Goal: Task Accomplishment & Management: Manage account settings

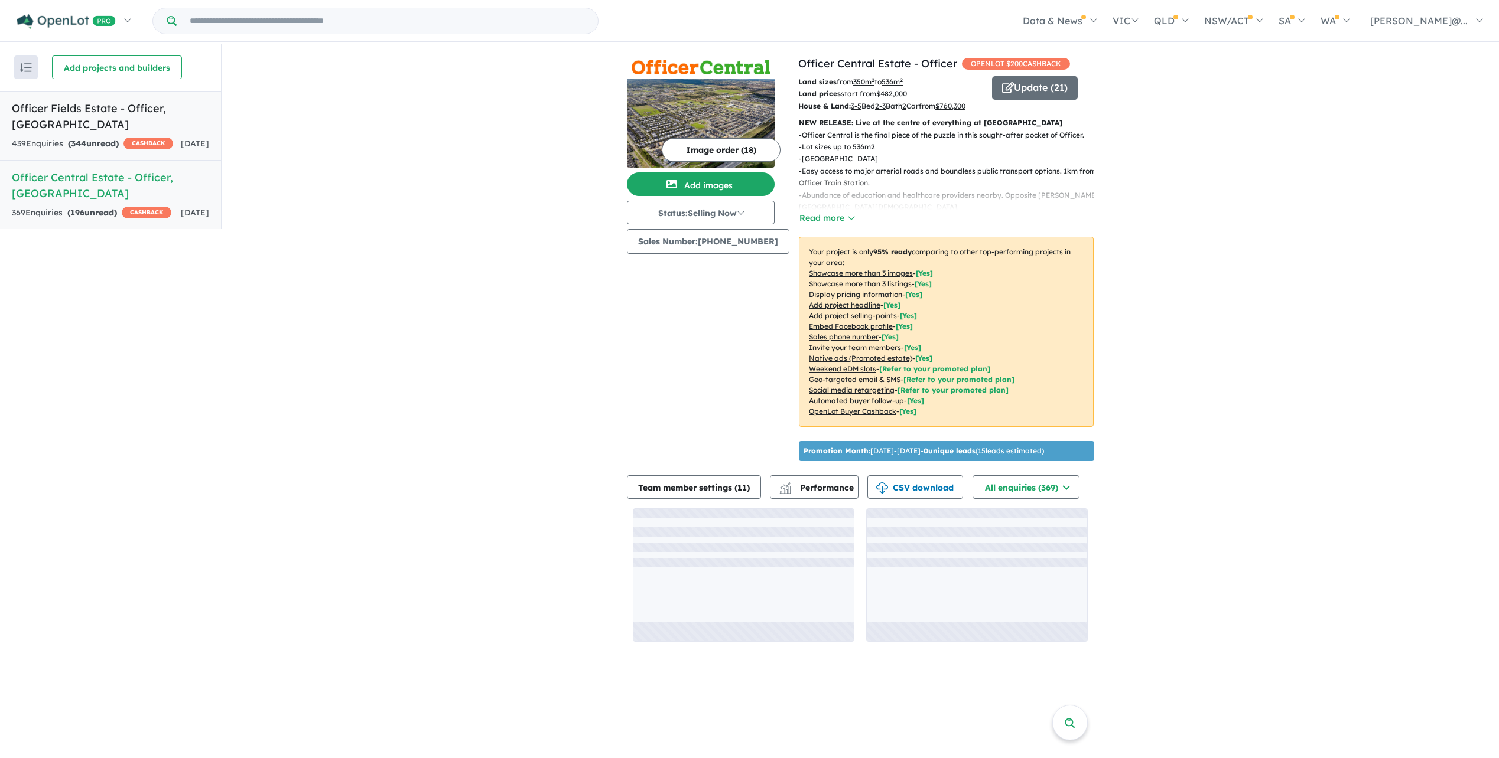
click at [151, 149] on div "439 Enquir ies ( 344 unread) CASHBACK" at bounding box center [92, 144] width 161 height 14
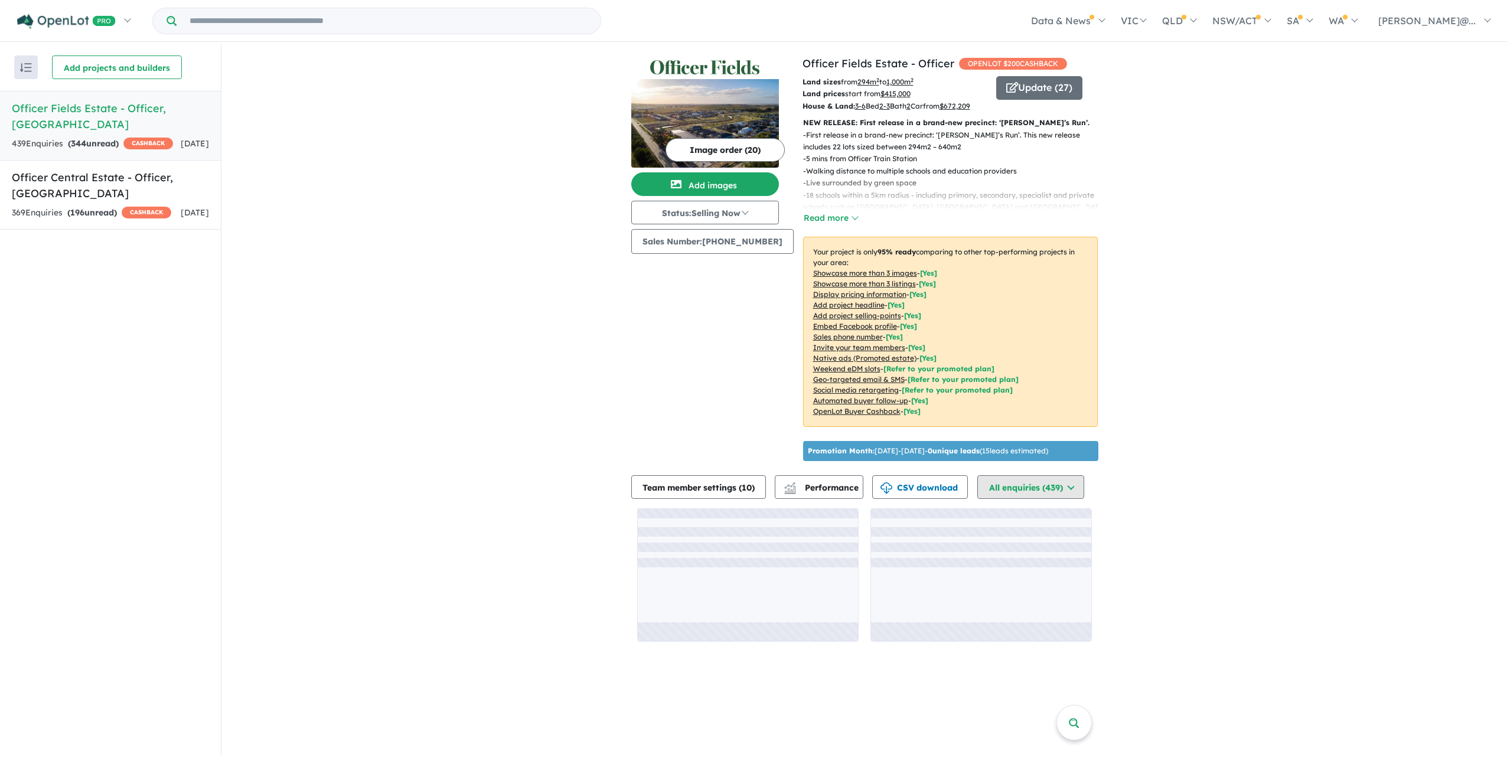
click at [1055, 499] on button "All enquiries ( 439 )" at bounding box center [1031, 487] width 107 height 24
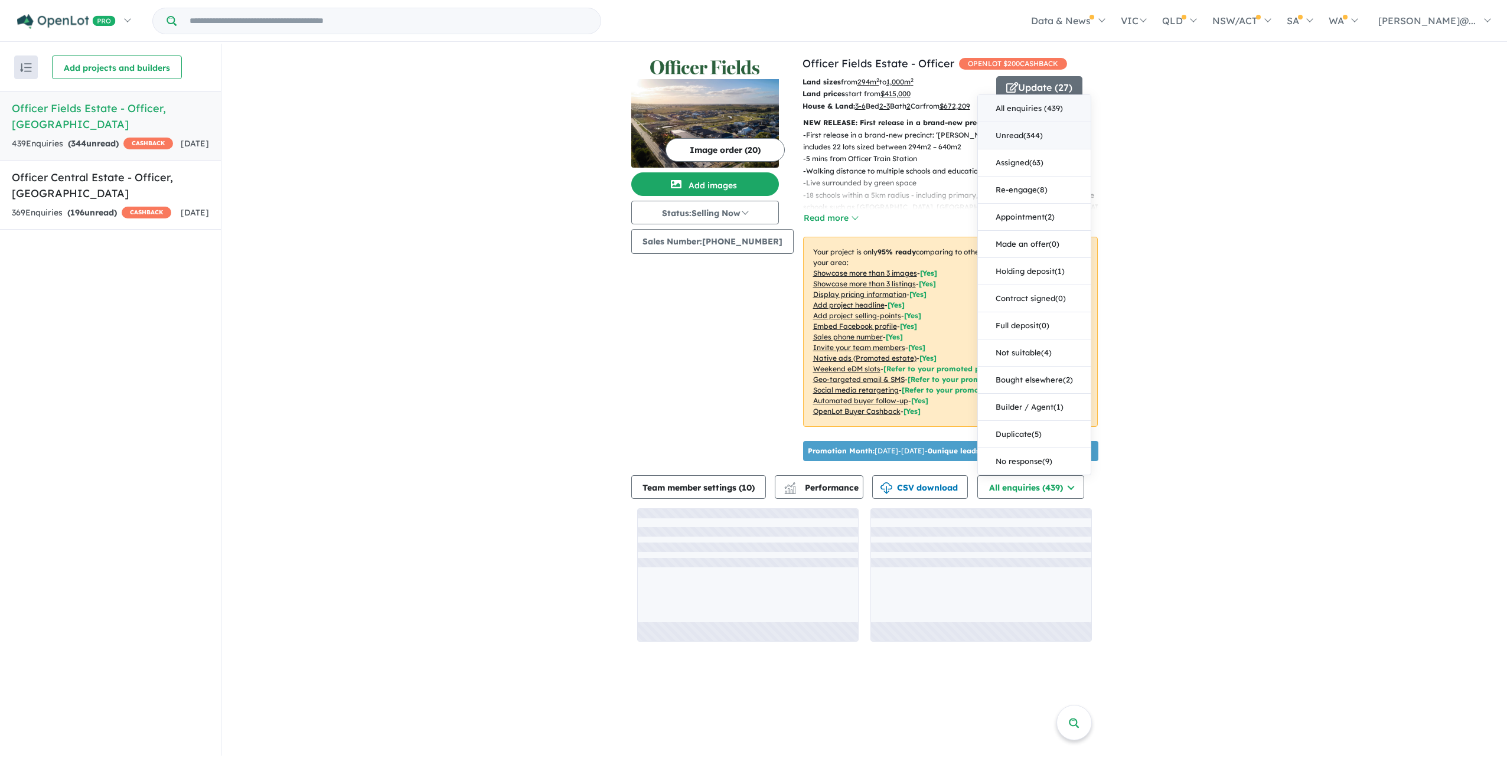
click at [1040, 149] on button "Unread ( 344 )" at bounding box center [1034, 135] width 113 height 27
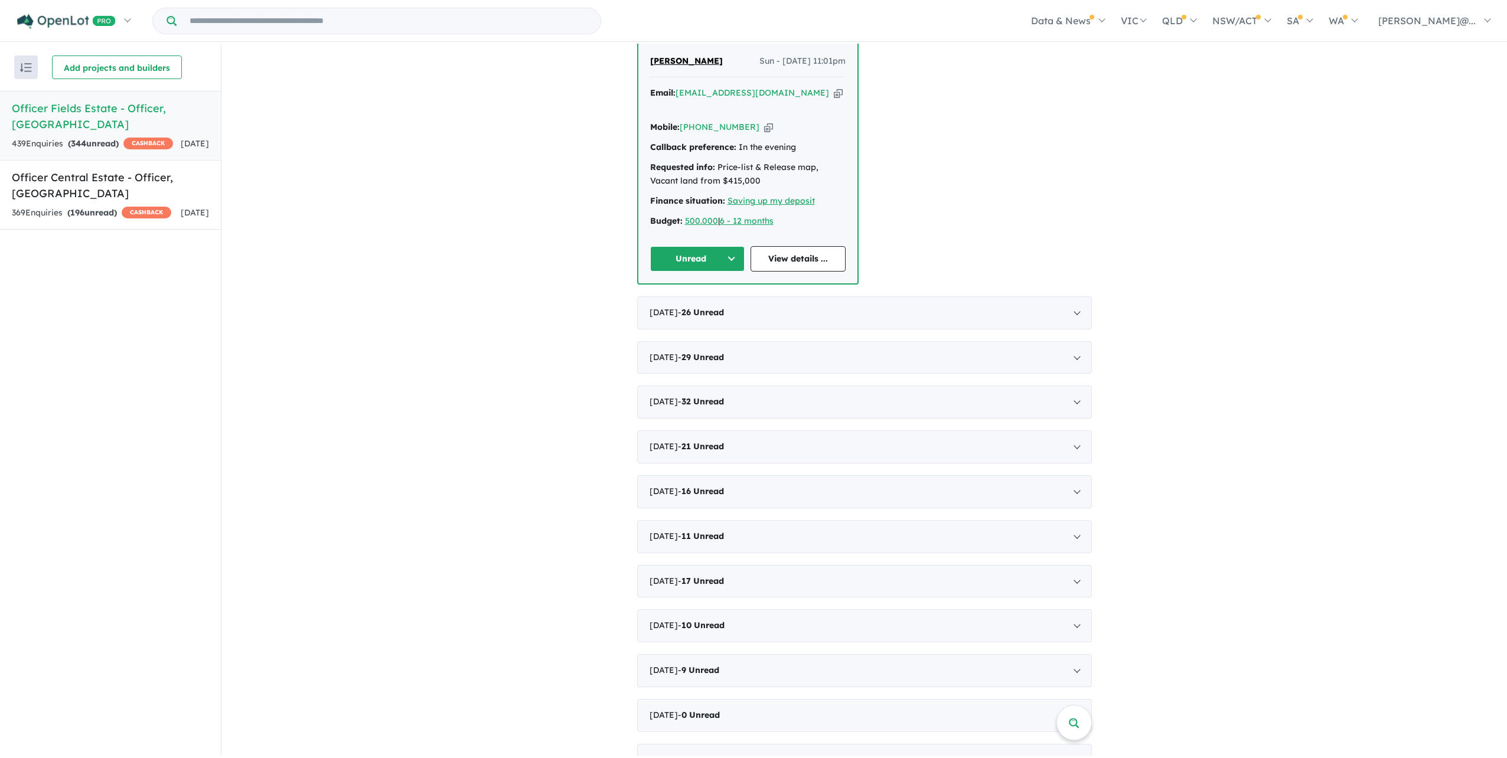
scroll to position [519, 0]
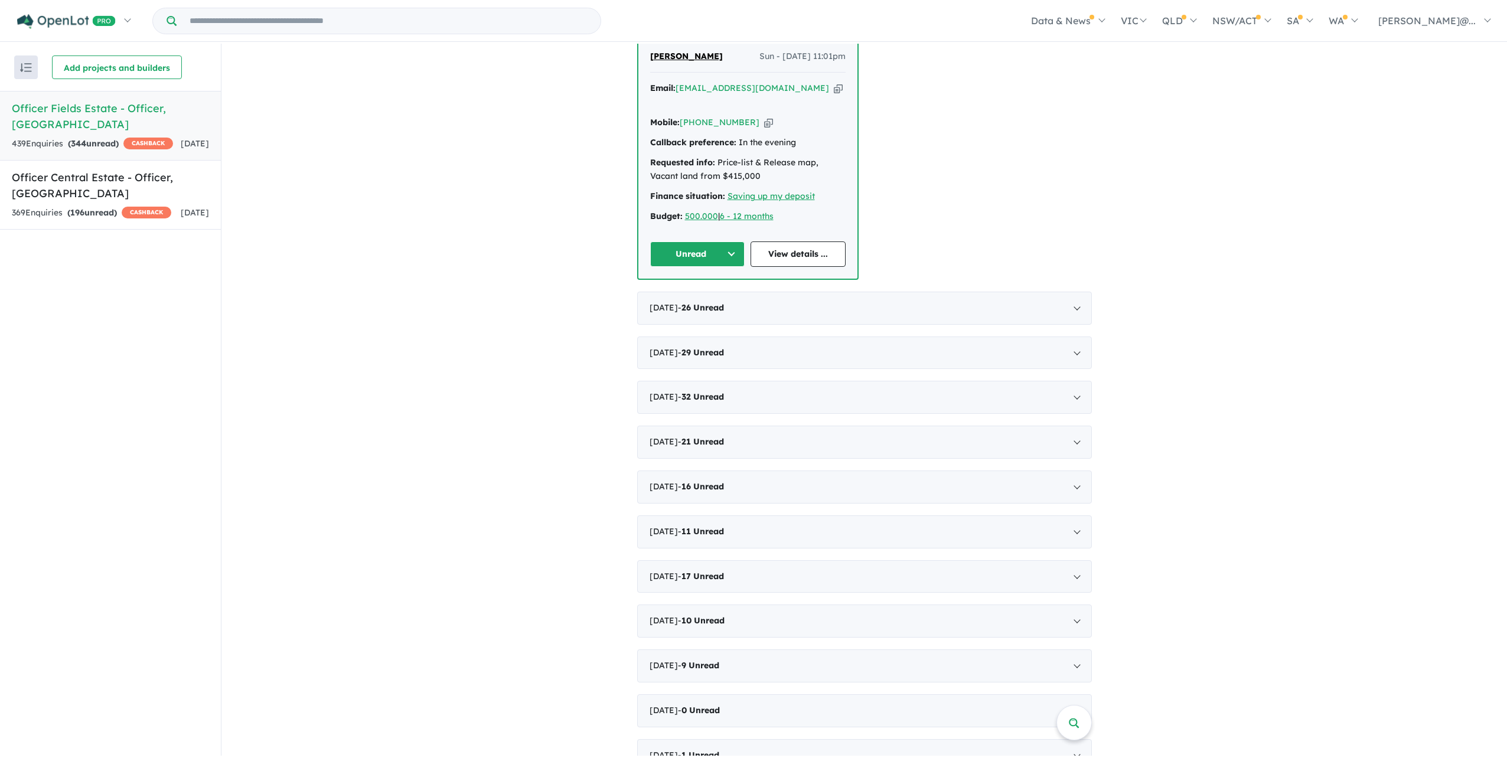
click at [672, 61] on span "[PERSON_NAME]" at bounding box center [686, 56] width 73 height 11
click at [782, 267] on link "View details ..." at bounding box center [798, 254] width 95 height 25
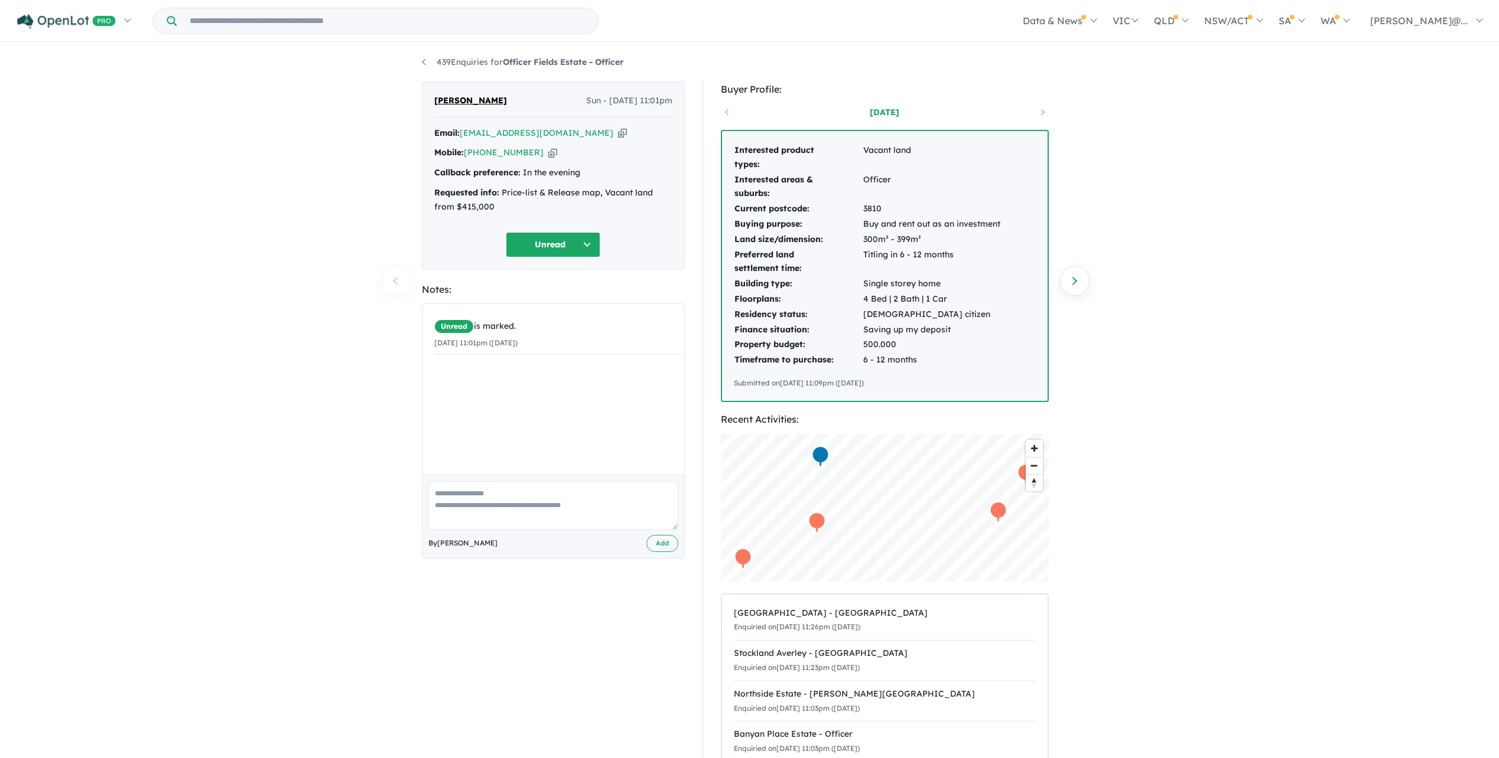
click at [567, 258] on button "Unread" at bounding box center [553, 244] width 95 height 25
click at [664, 319] on section "Notes: Unread is marked. [DATE] 11:01pm ([DATE]) By [PERSON_NAME]" at bounding box center [553, 420] width 263 height 277
click at [565, 258] on button "Unread" at bounding box center [553, 244] width 95 height 25
click at [563, 501] on button "Not suitable" at bounding box center [557, 496] width 103 height 27
click at [566, 529] on textarea at bounding box center [553, 505] width 250 height 49
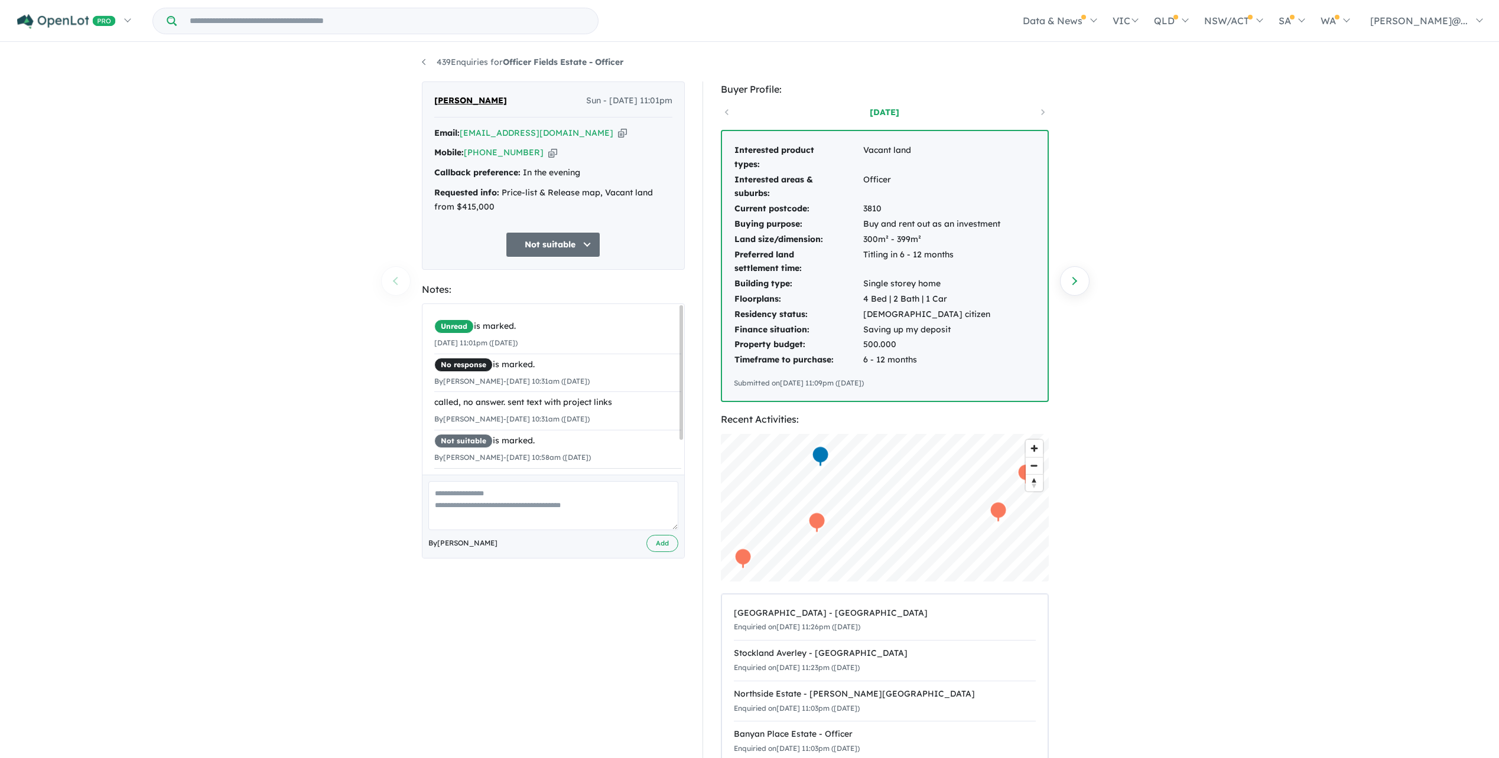
click at [602, 530] on textarea at bounding box center [553, 505] width 250 height 49
click at [562, 521] on textarea at bounding box center [553, 505] width 250 height 49
type textarea "**********"
click at [678, 558] on div "**********" at bounding box center [553, 516] width 262 height 83
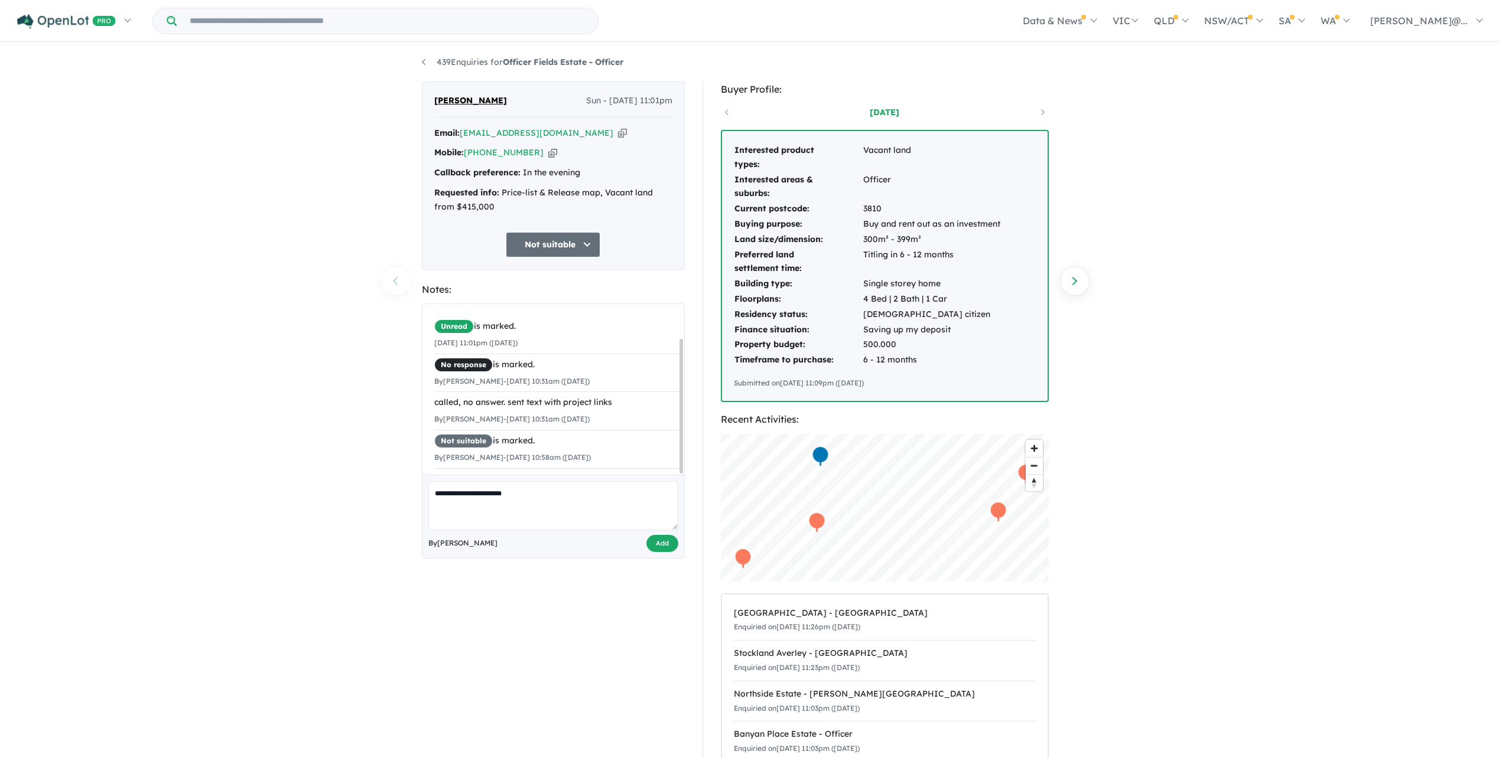
click at [670, 552] on button "Add" at bounding box center [662, 543] width 32 height 17
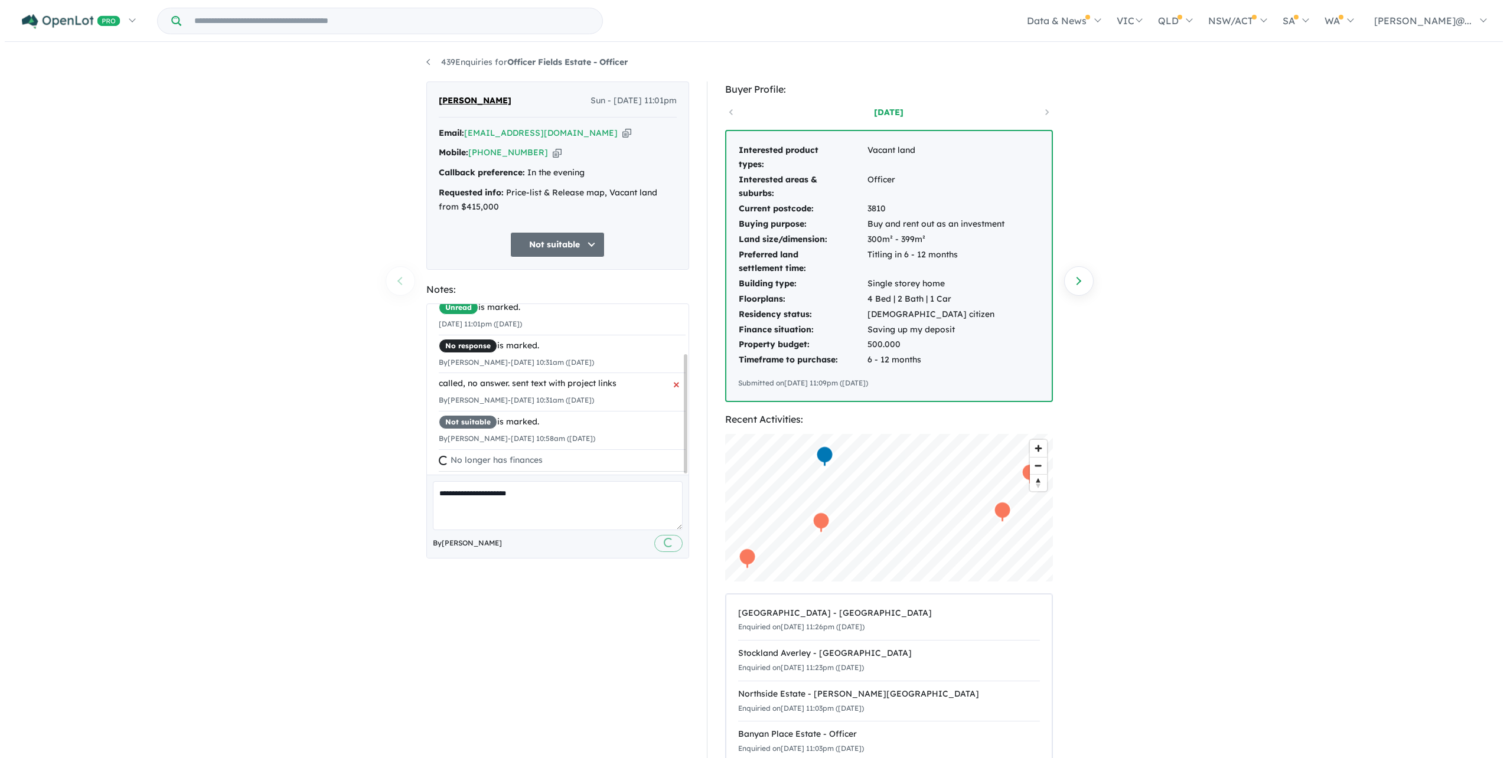
scroll to position [70, 0]
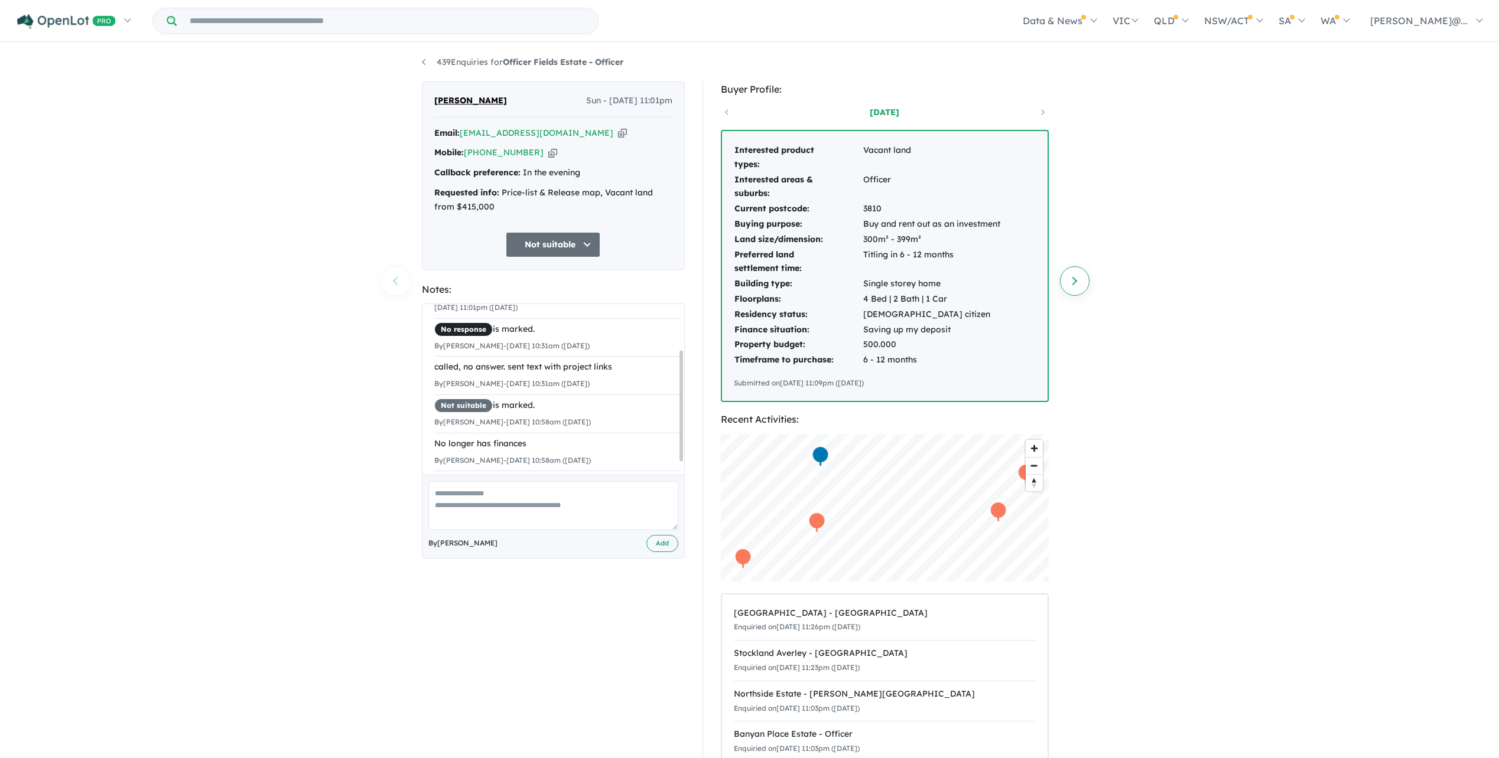
click at [1076, 285] on link "Next enquiry" at bounding box center [1075, 281] width 30 height 30
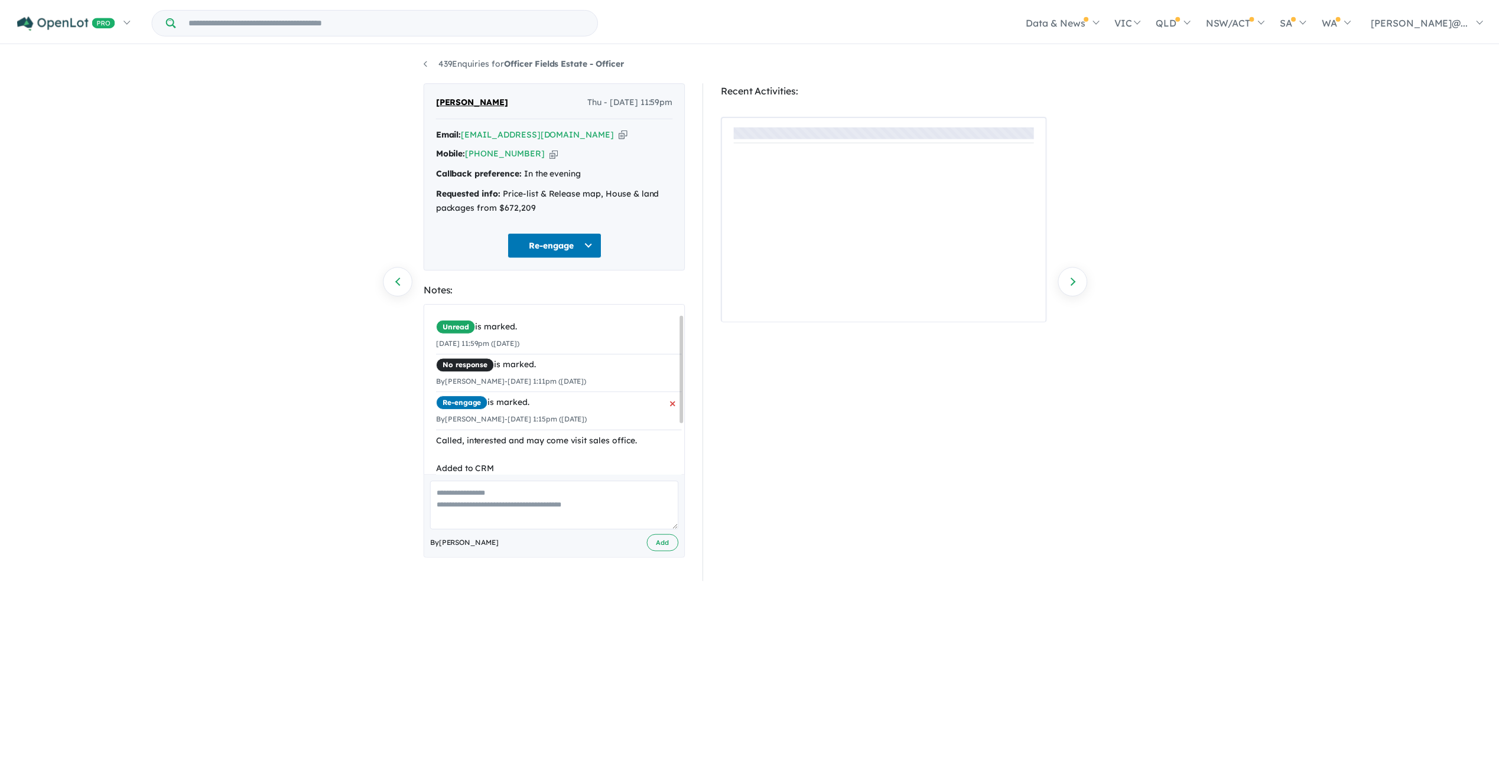
scroll to position [96, 0]
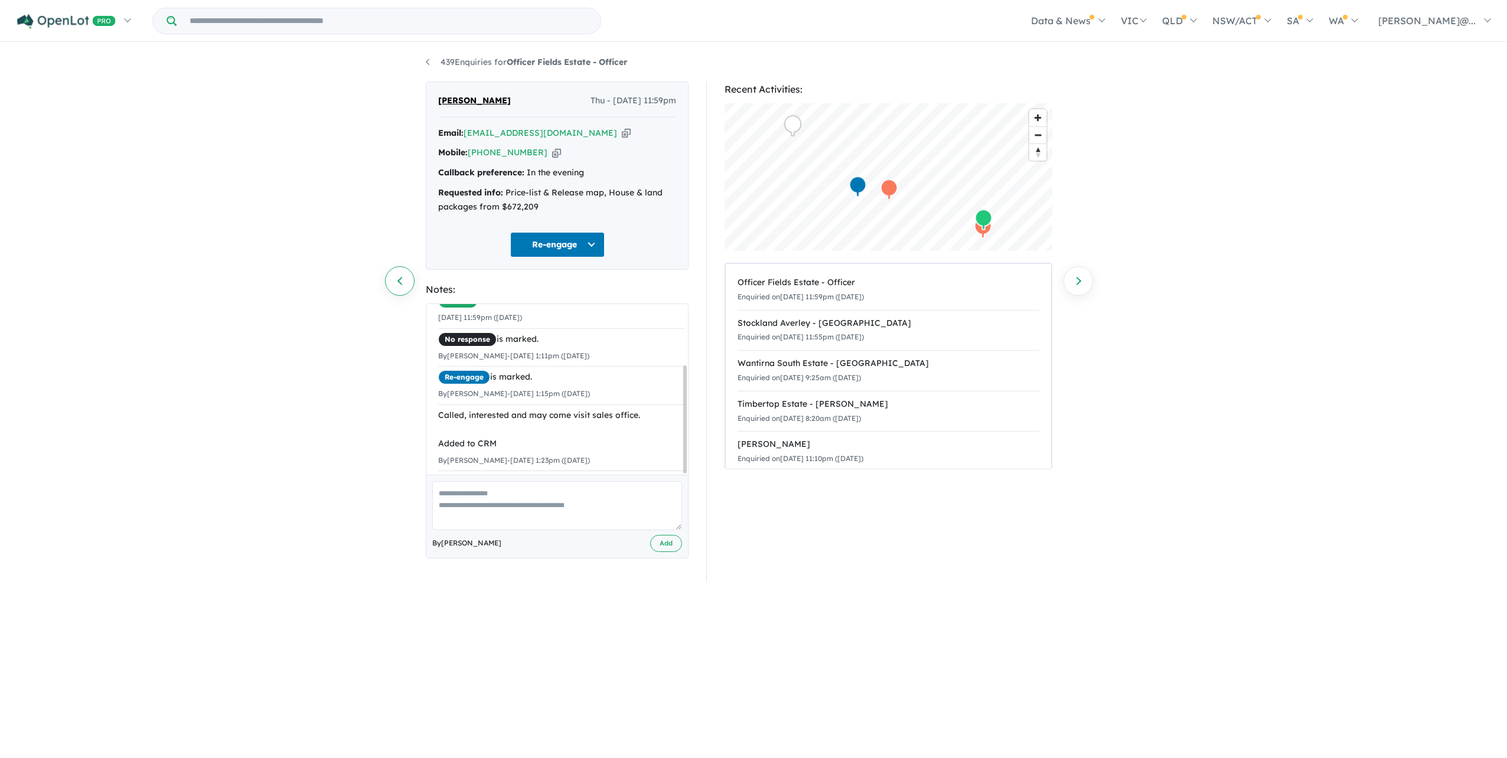
click at [396, 275] on link "Previous enquiry" at bounding box center [400, 281] width 30 height 30
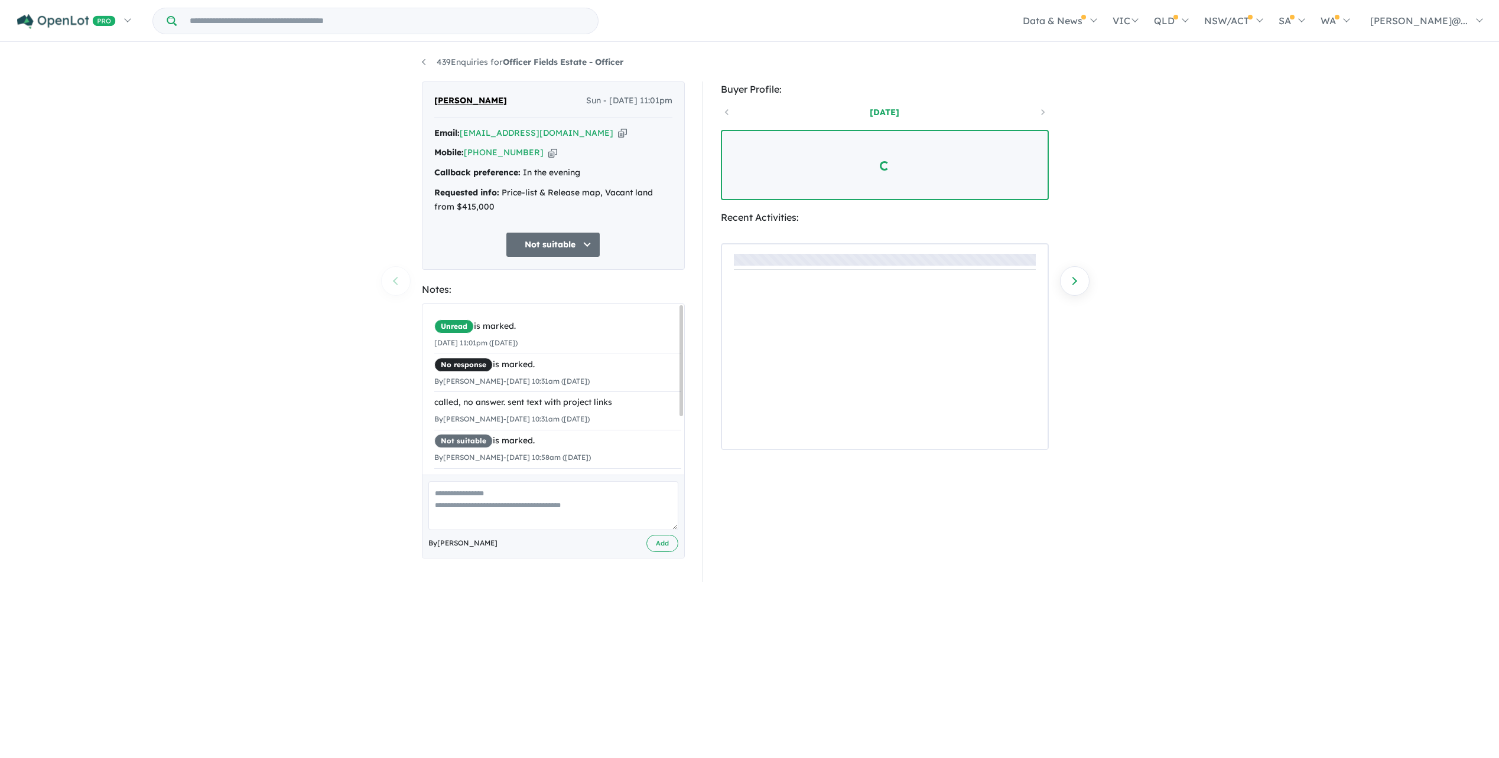
click at [396, 272] on div "439 Enquiries for Officer Fields Estate - Officer Previous enquiry Next enquiry…" at bounding box center [749, 400] width 1499 height 712
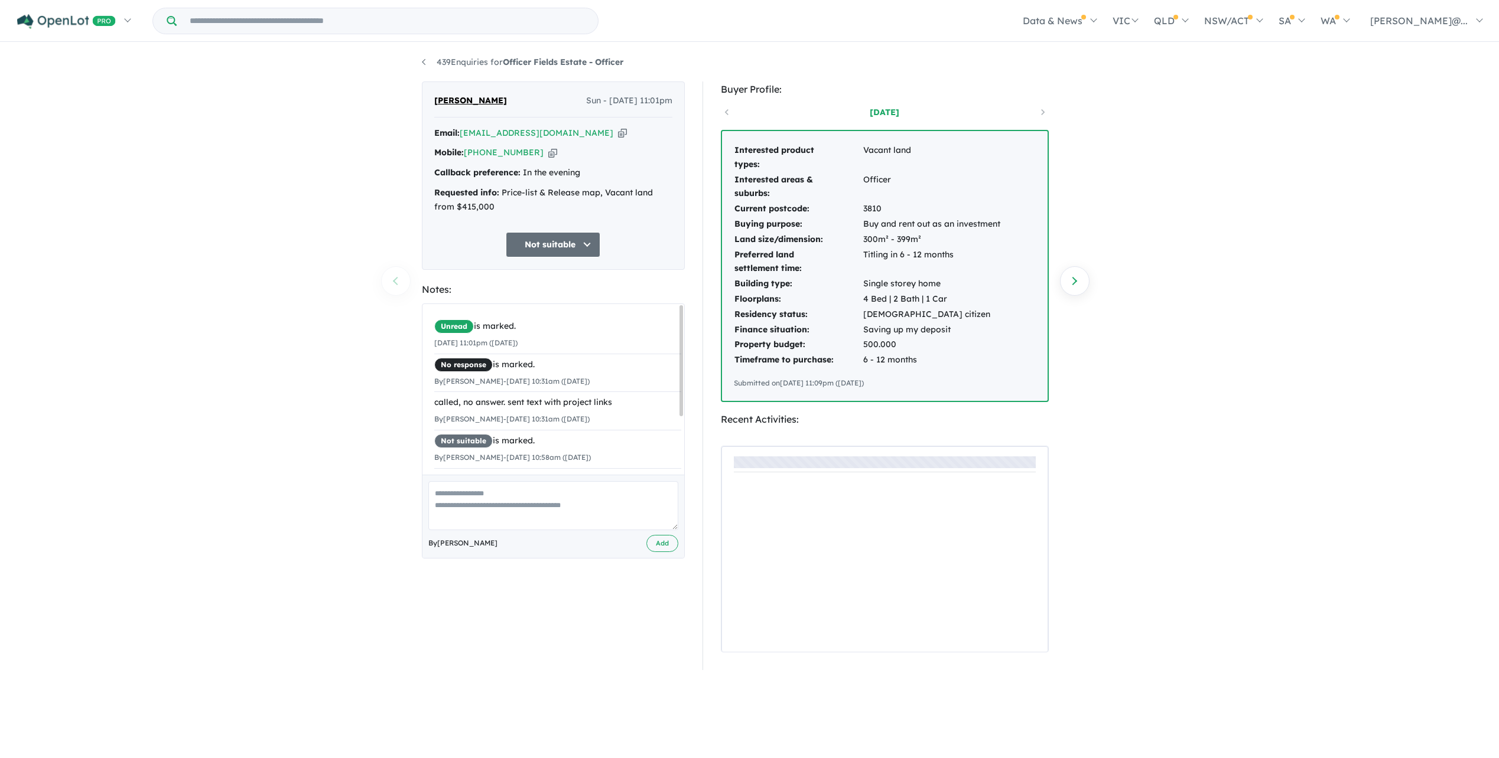
click at [395, 277] on div "439 Enquiries for Officer Fields Estate - Officer Previous enquiry Next enquiry…" at bounding box center [749, 400] width 1499 height 712
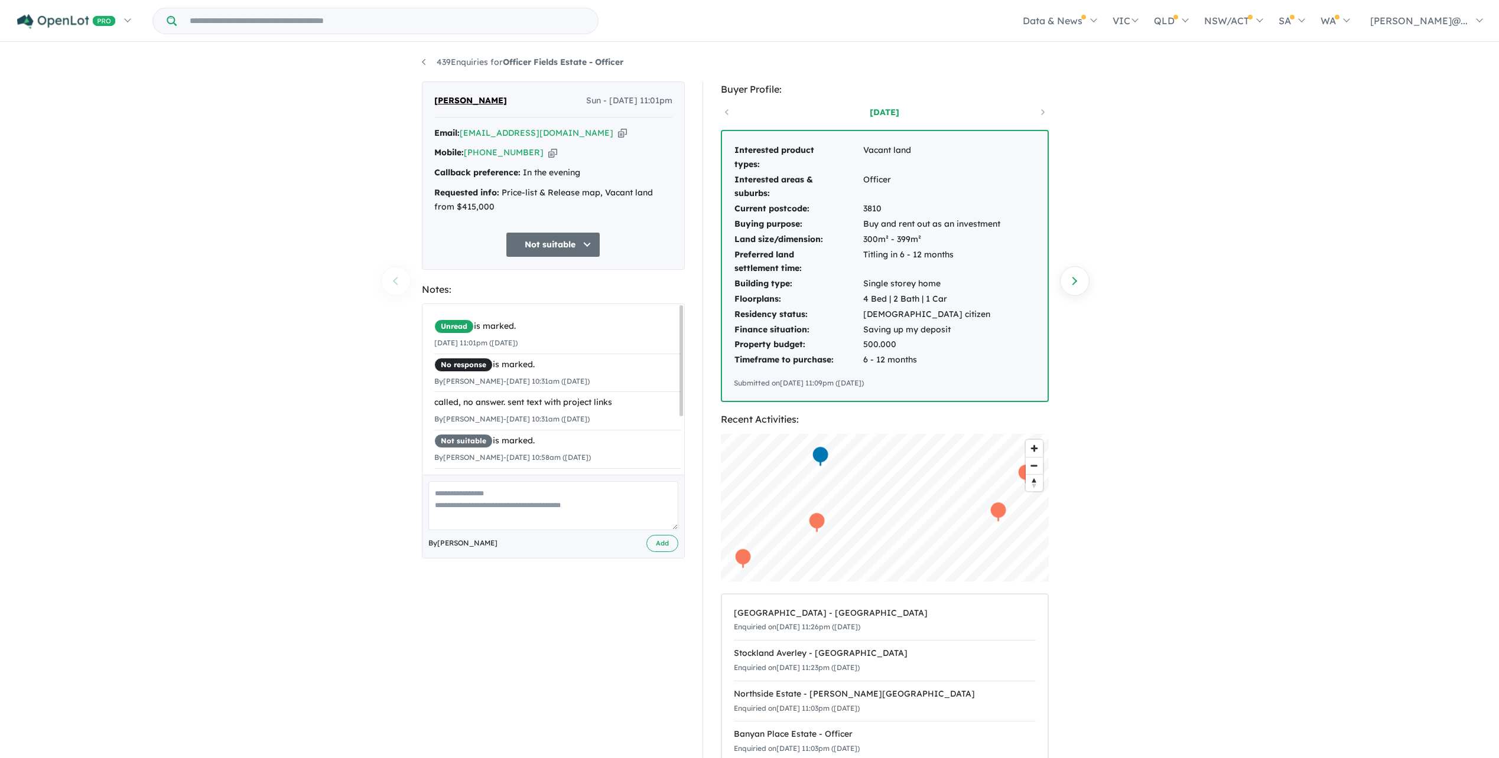
click at [398, 291] on div "439 Enquiries for Officer Fields Estate - Officer Previous enquiry Next enquiry…" at bounding box center [749, 400] width 1499 height 712
click at [669, 452] on span "×" at bounding box center [672, 445] width 6 height 22
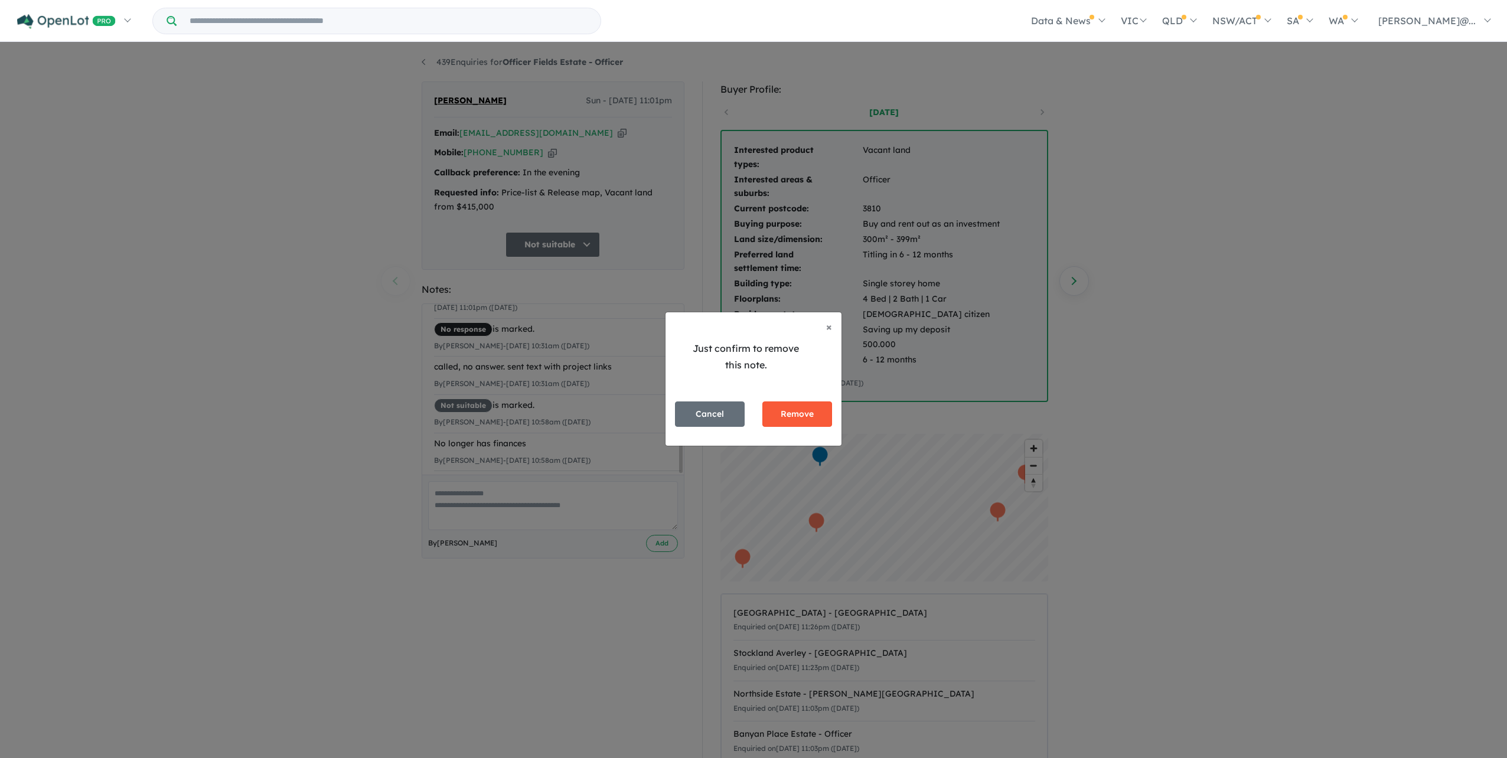
click at [794, 427] on button "Remove" at bounding box center [798, 414] width 70 height 25
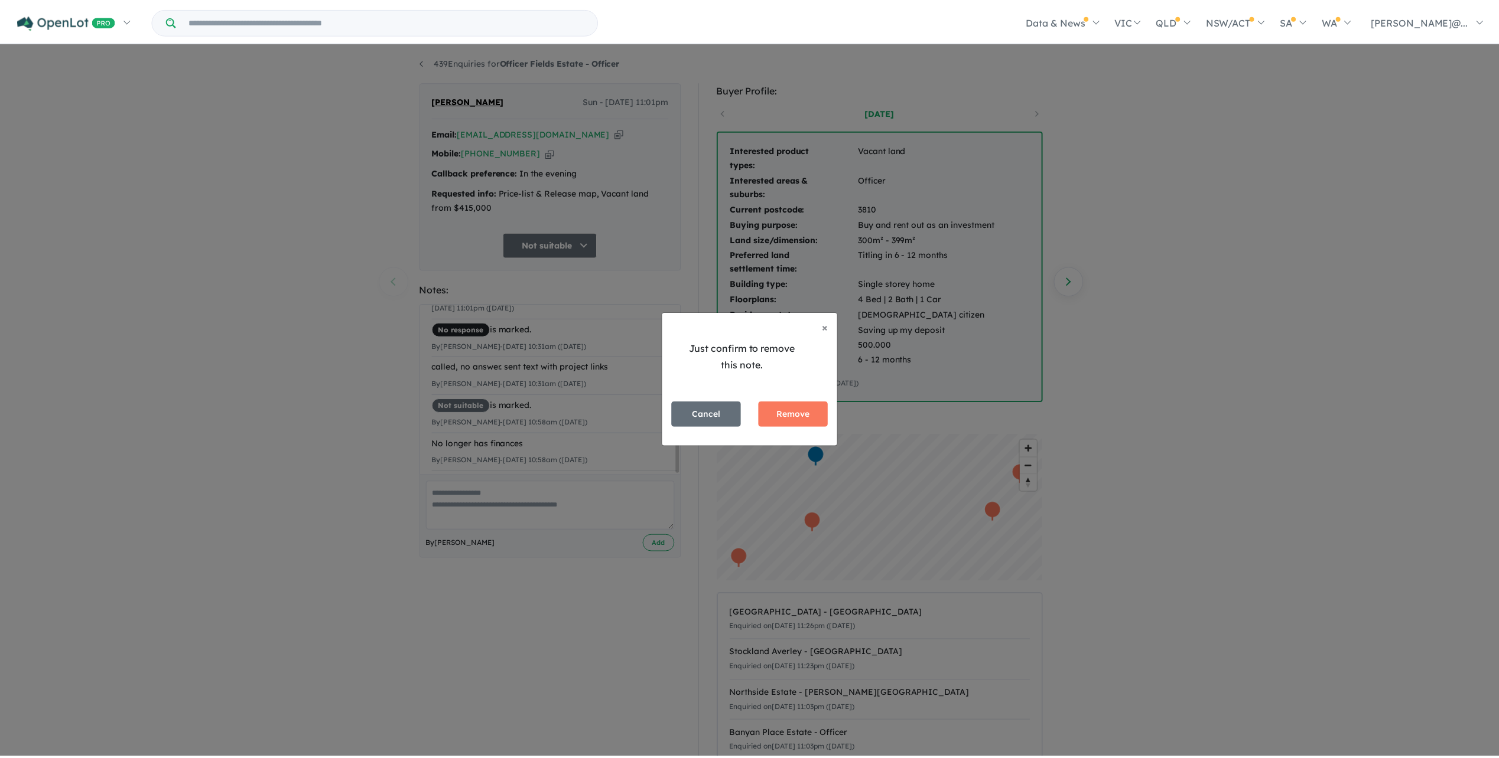
scroll to position [43, 0]
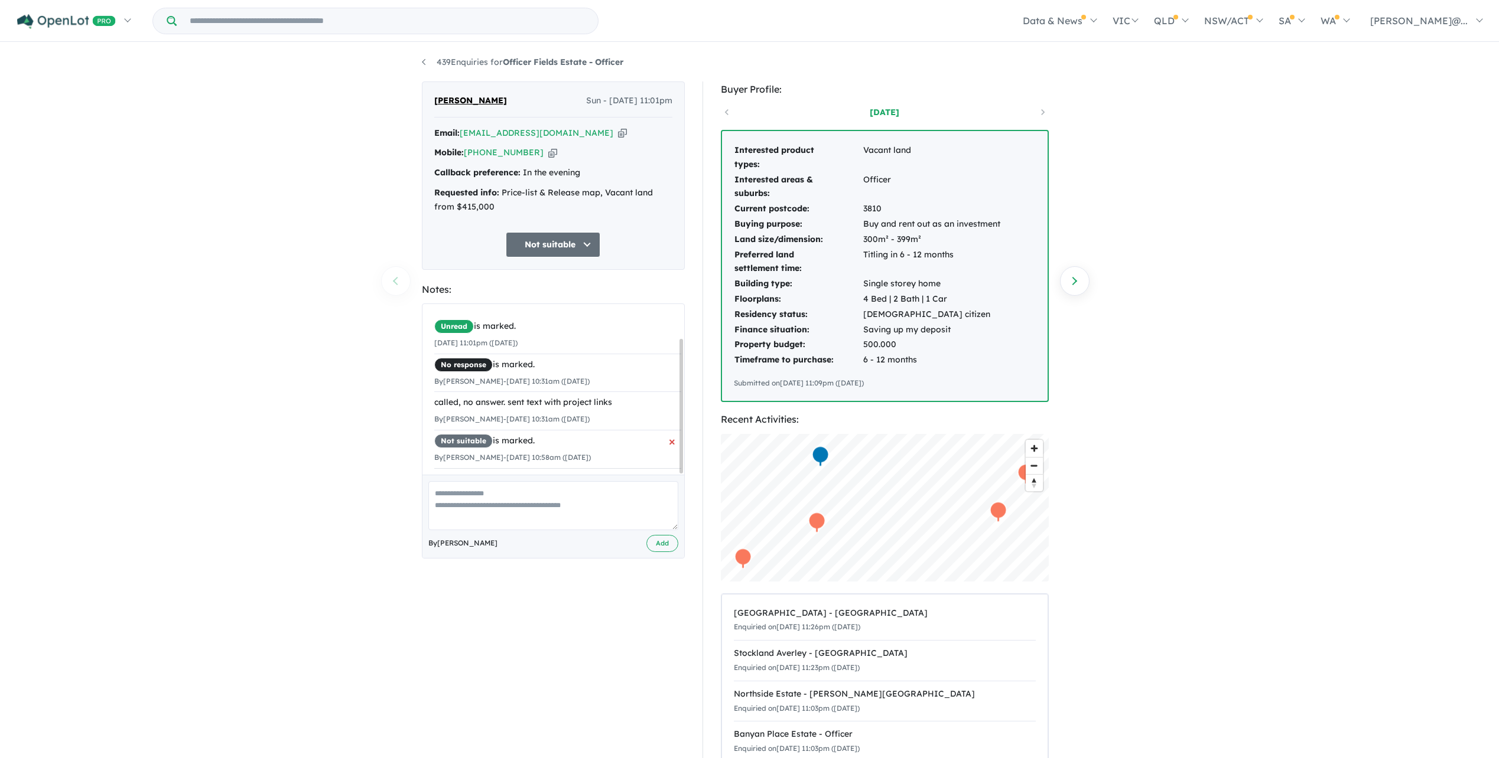
click at [656, 448] on div "Not suitable is marked." at bounding box center [557, 441] width 247 height 14
click at [663, 447] on div "Not suitable is marked." at bounding box center [557, 441] width 247 height 14
click at [669, 446] on span "×" at bounding box center [672, 442] width 6 height 22
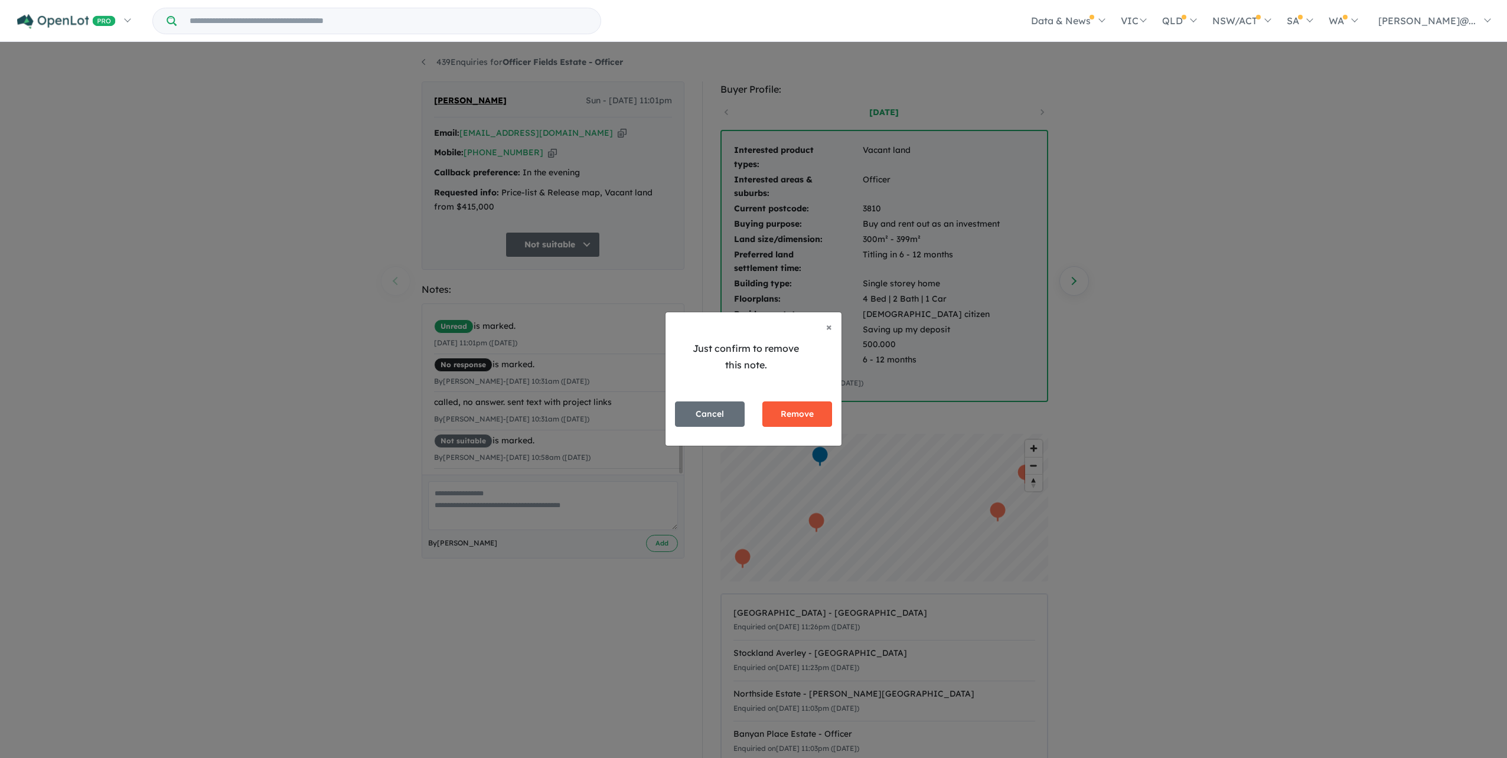
click at [789, 427] on button "Remove" at bounding box center [798, 414] width 70 height 25
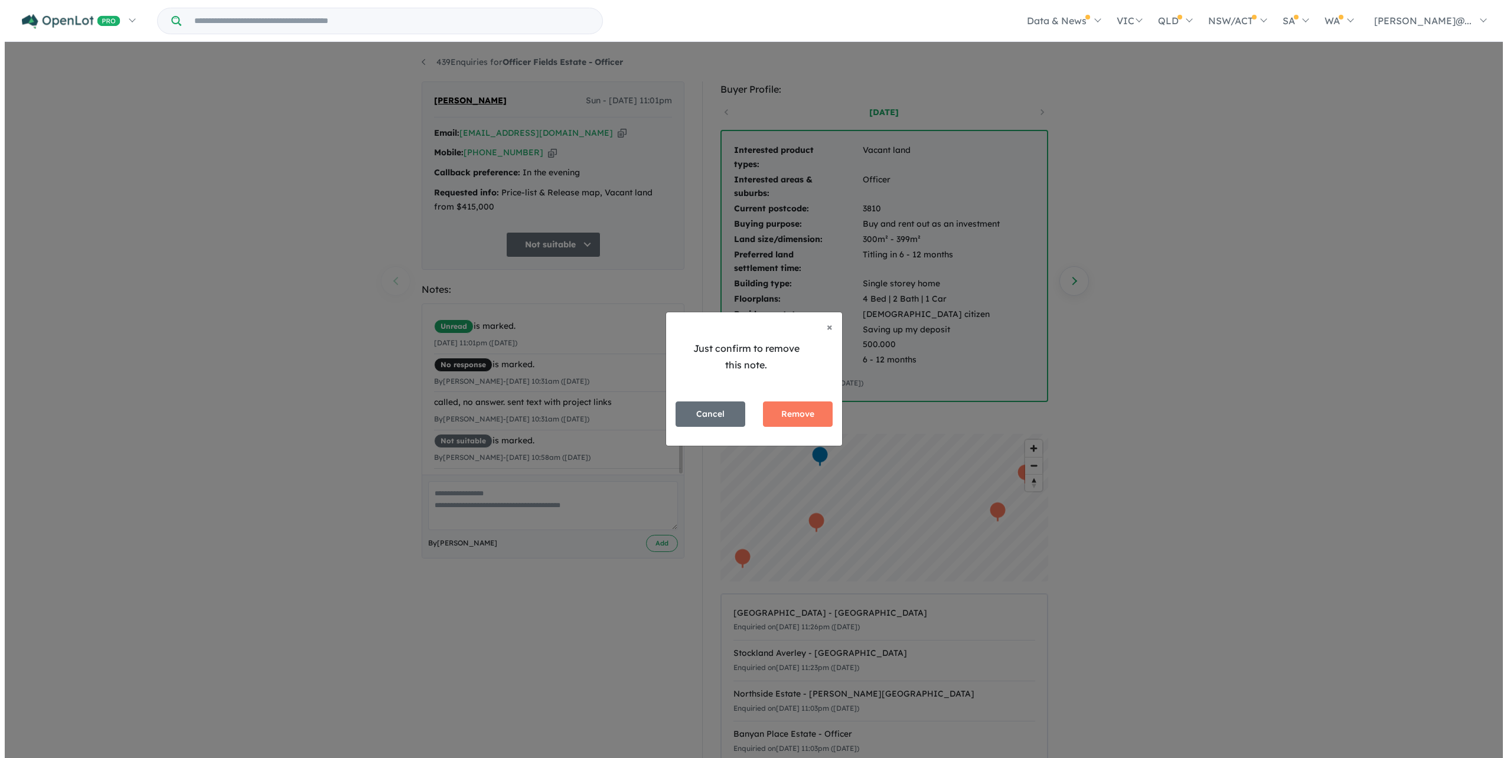
scroll to position [0, 0]
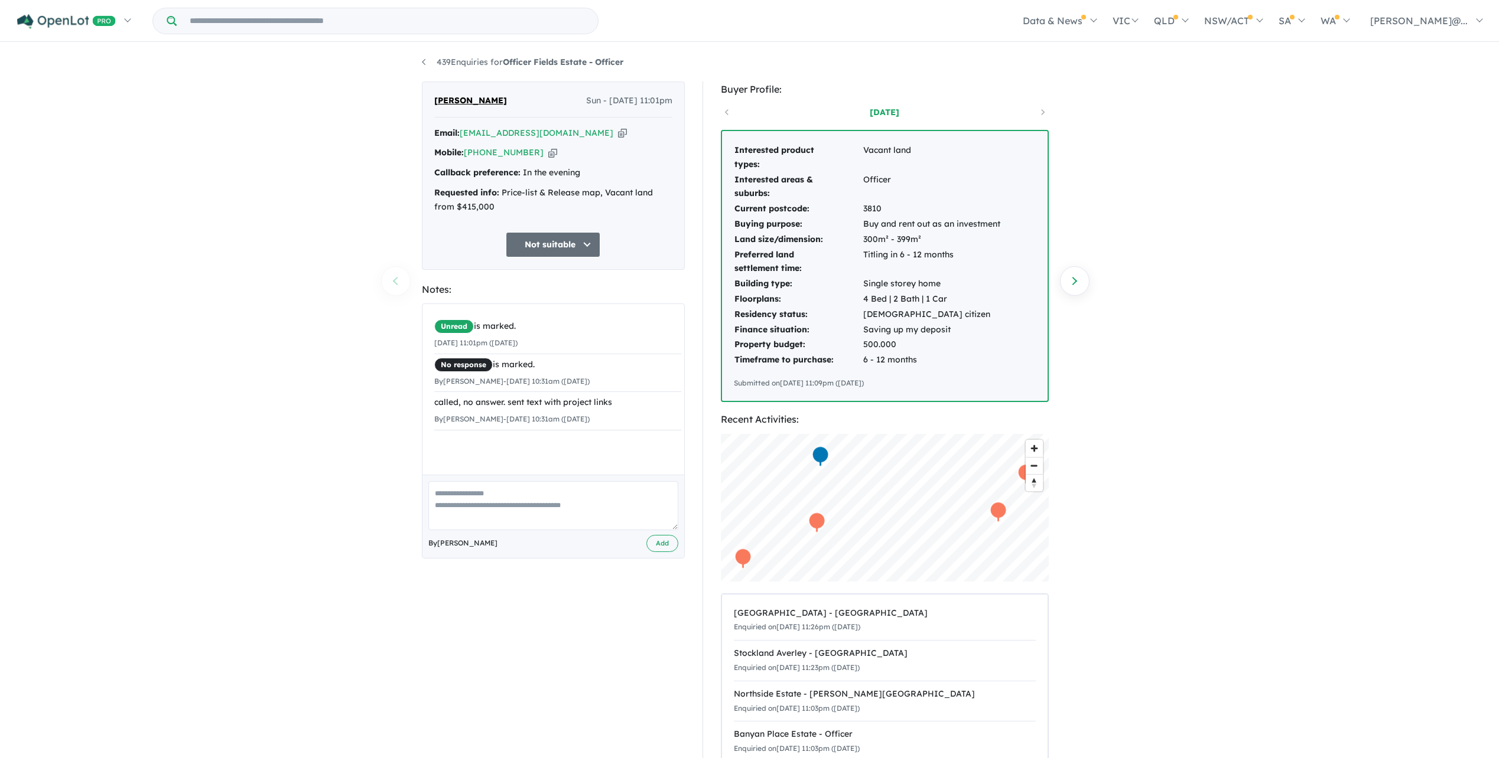
click at [389, 276] on div "439 Enquiries for Officer Fields Estate - Officer Previous enquiry Next enquiry…" at bounding box center [749, 400] width 1499 height 712
click at [1079, 282] on link "Next enquiry" at bounding box center [1075, 281] width 30 height 30
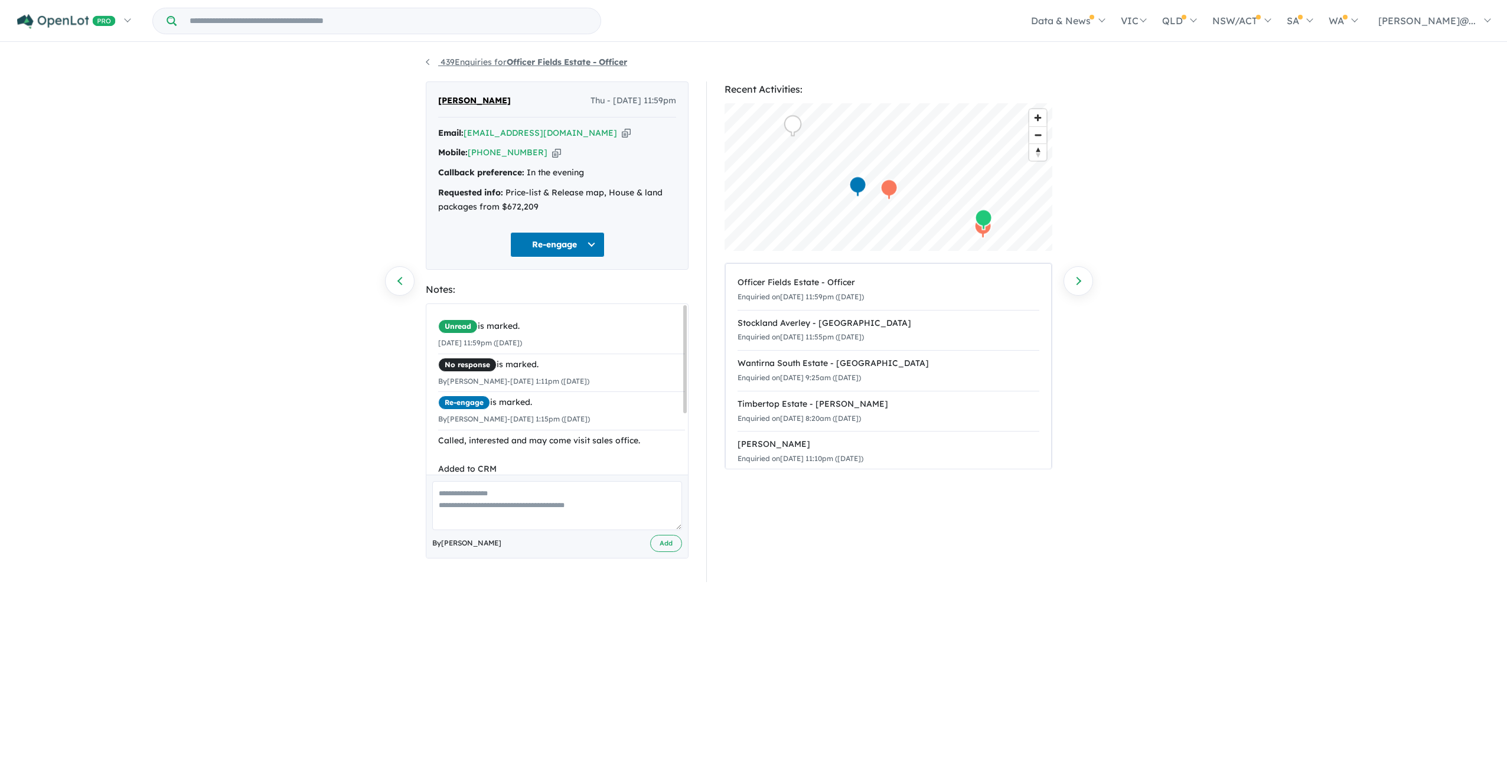
click at [429, 65] on link "439 Enquiries for Officer Fields Estate - Officer" at bounding box center [526, 62] width 201 height 11
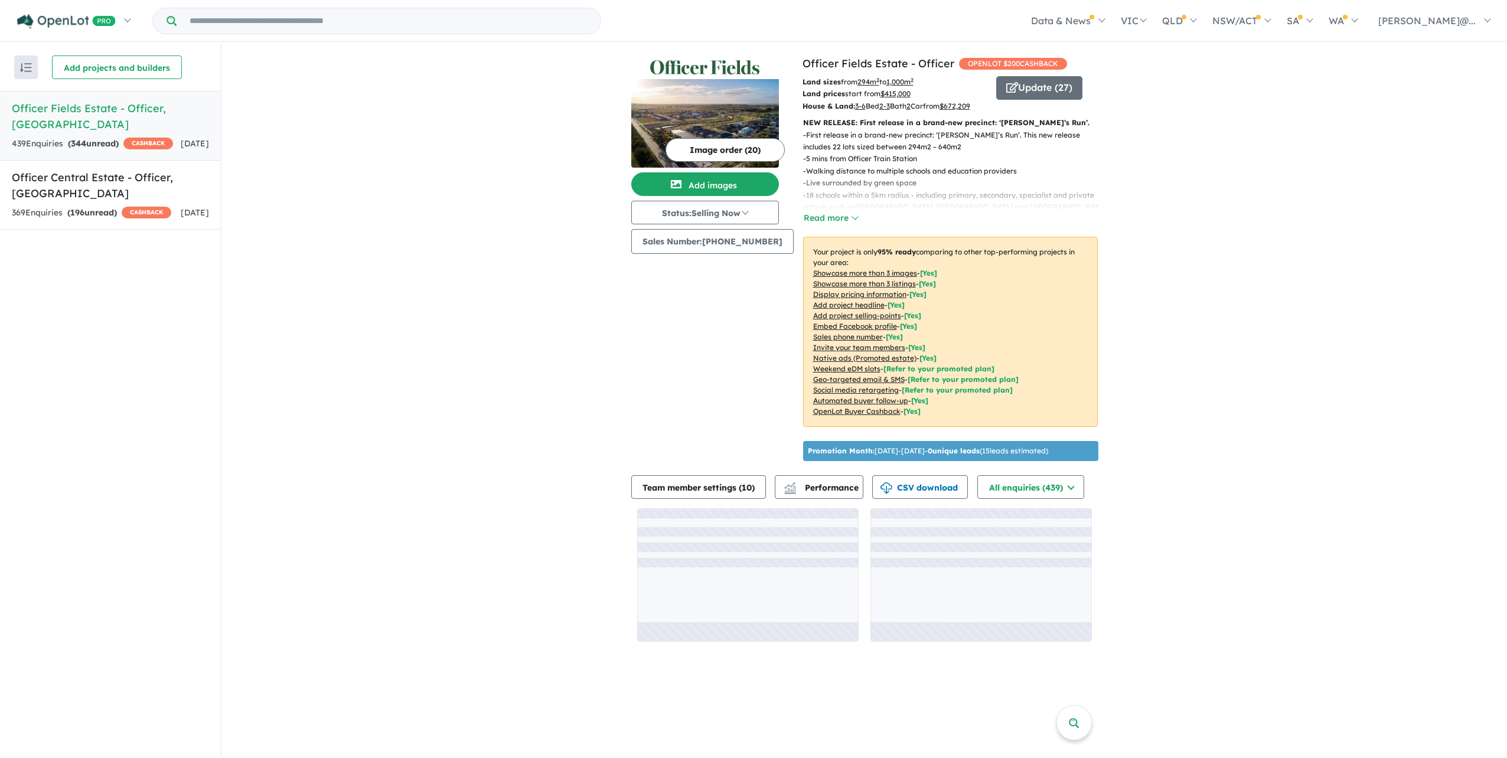
scroll to position [47, 0]
click at [1038, 499] on button "All enquiries ( 439 )" at bounding box center [1031, 487] width 107 height 24
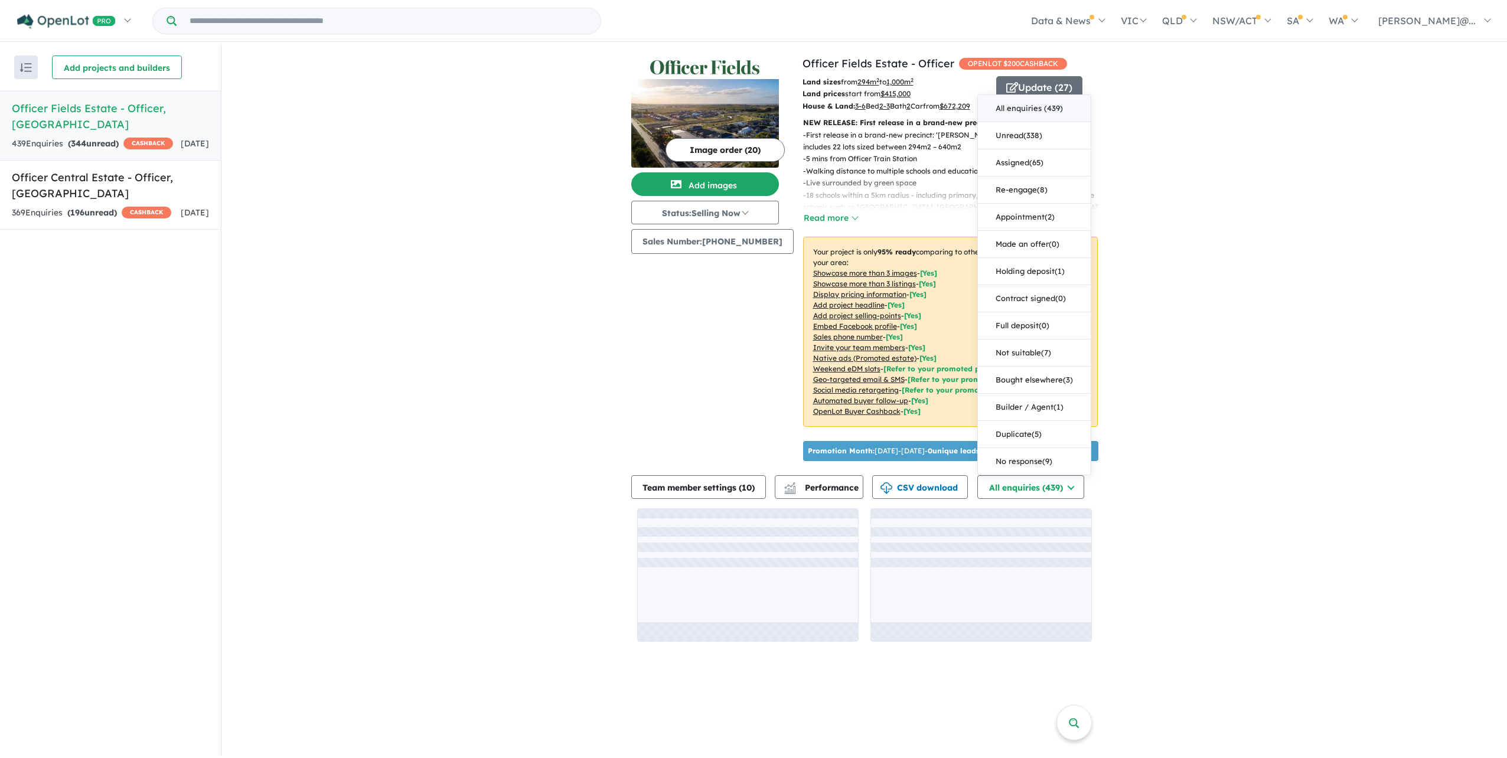
drag, startPoint x: 1060, startPoint y: 221, endPoint x: 1058, endPoint y: 230, distance: 9.0
click at [1059, 149] on button "Unread ( 338 )" at bounding box center [1034, 135] width 113 height 27
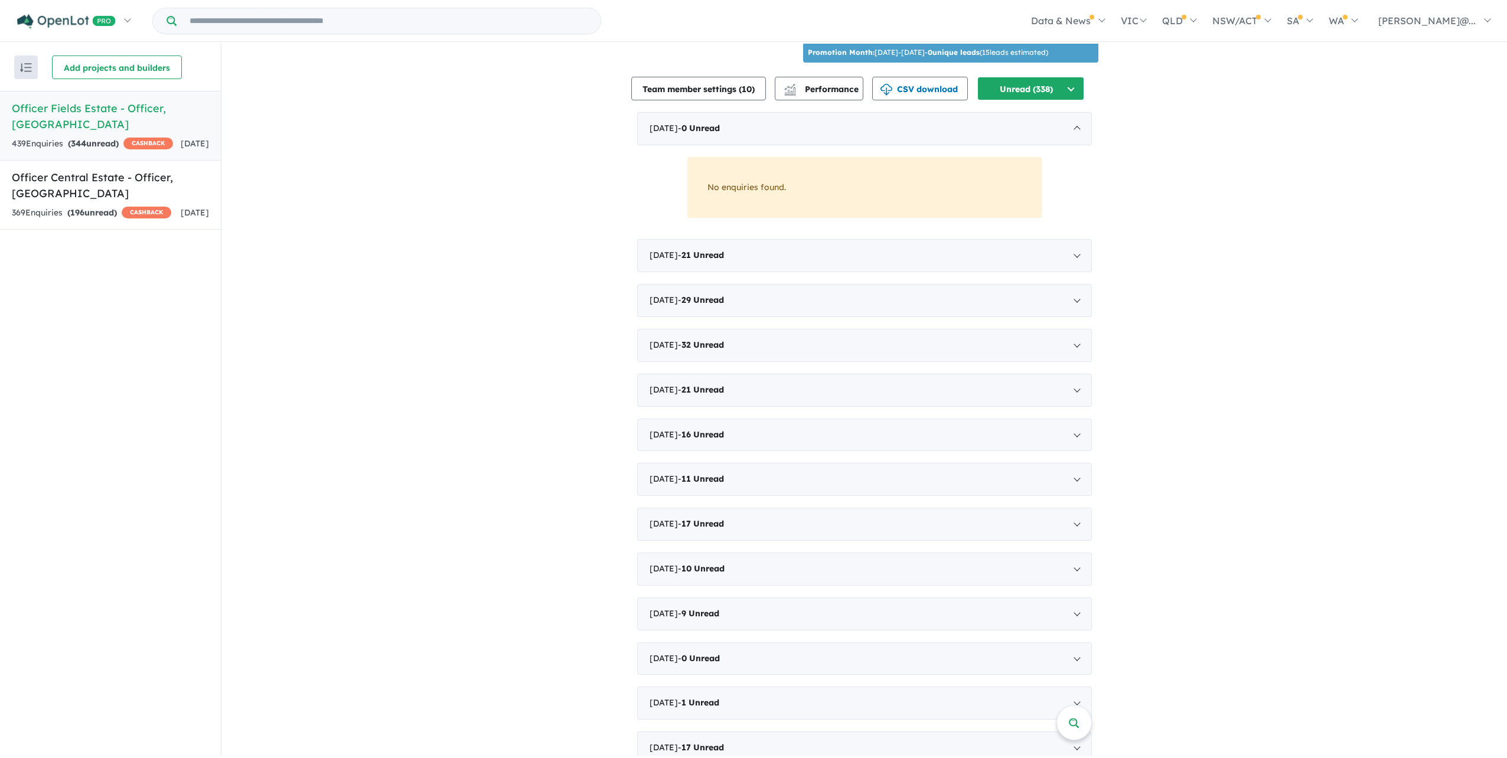
scroll to position [401, 0]
click at [808, 270] on div "July 2025 - 21 Unread" at bounding box center [864, 253] width 455 height 33
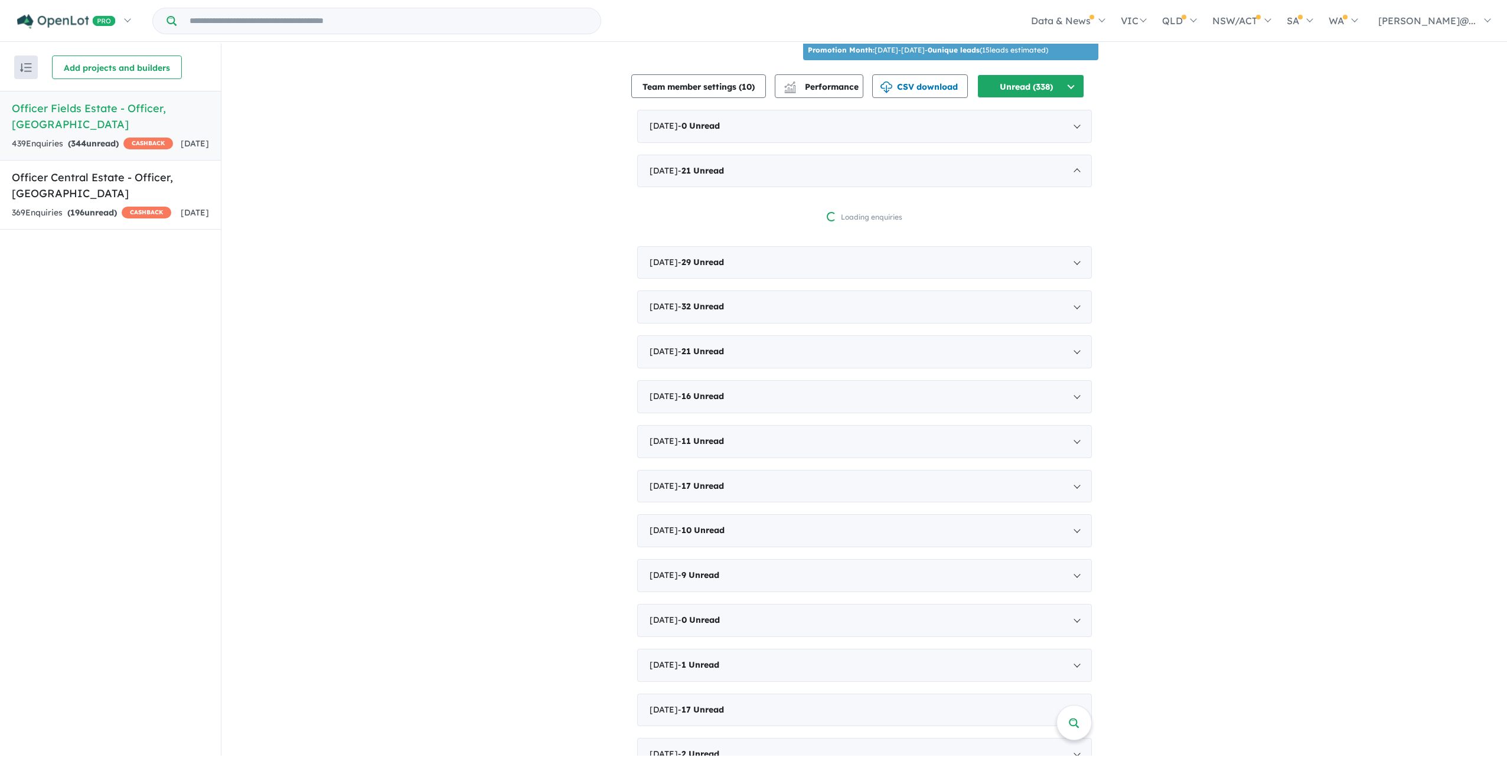
drag, startPoint x: 737, startPoint y: 398, endPoint x: 540, endPoint y: 374, distance: 198.0
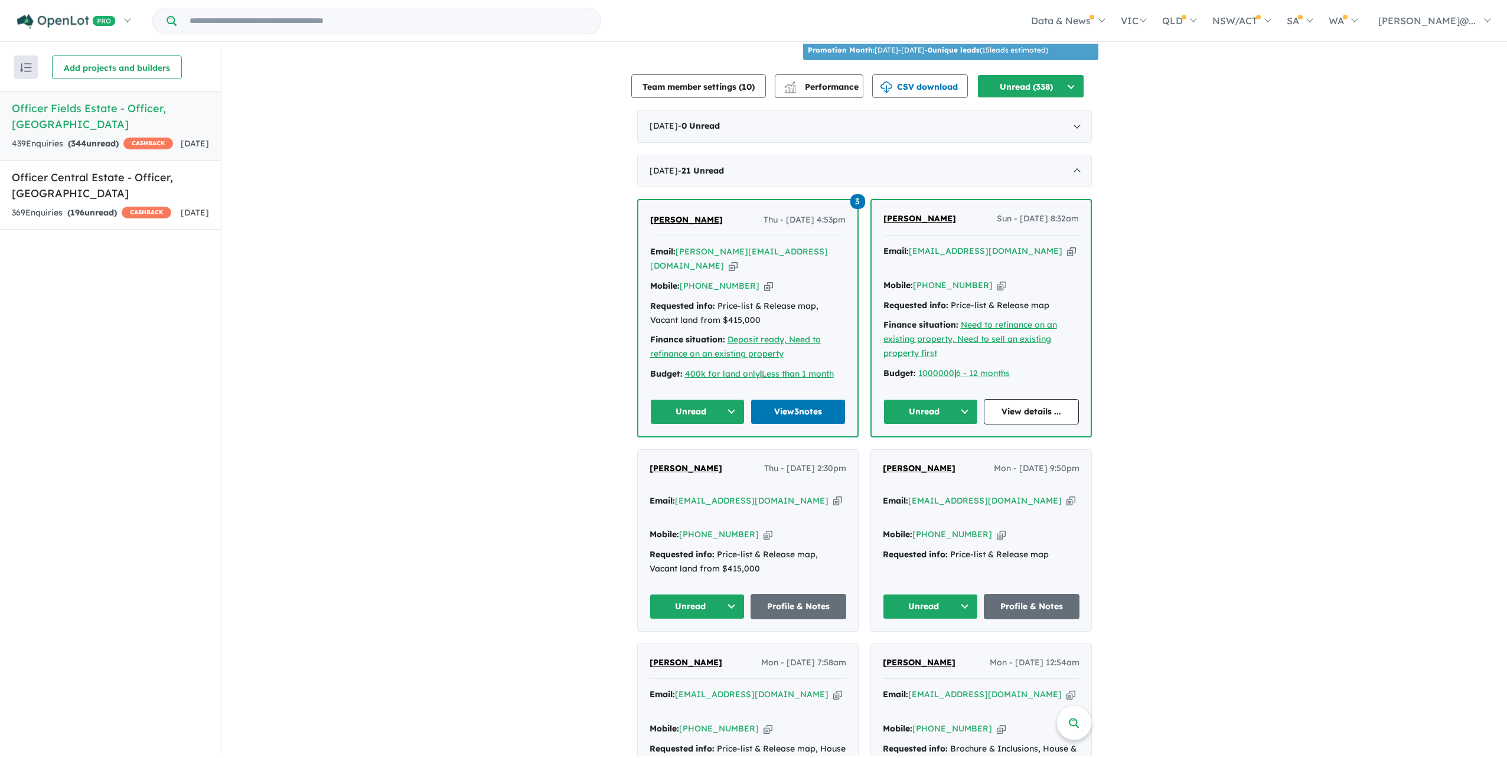
scroll to position [637, 0]
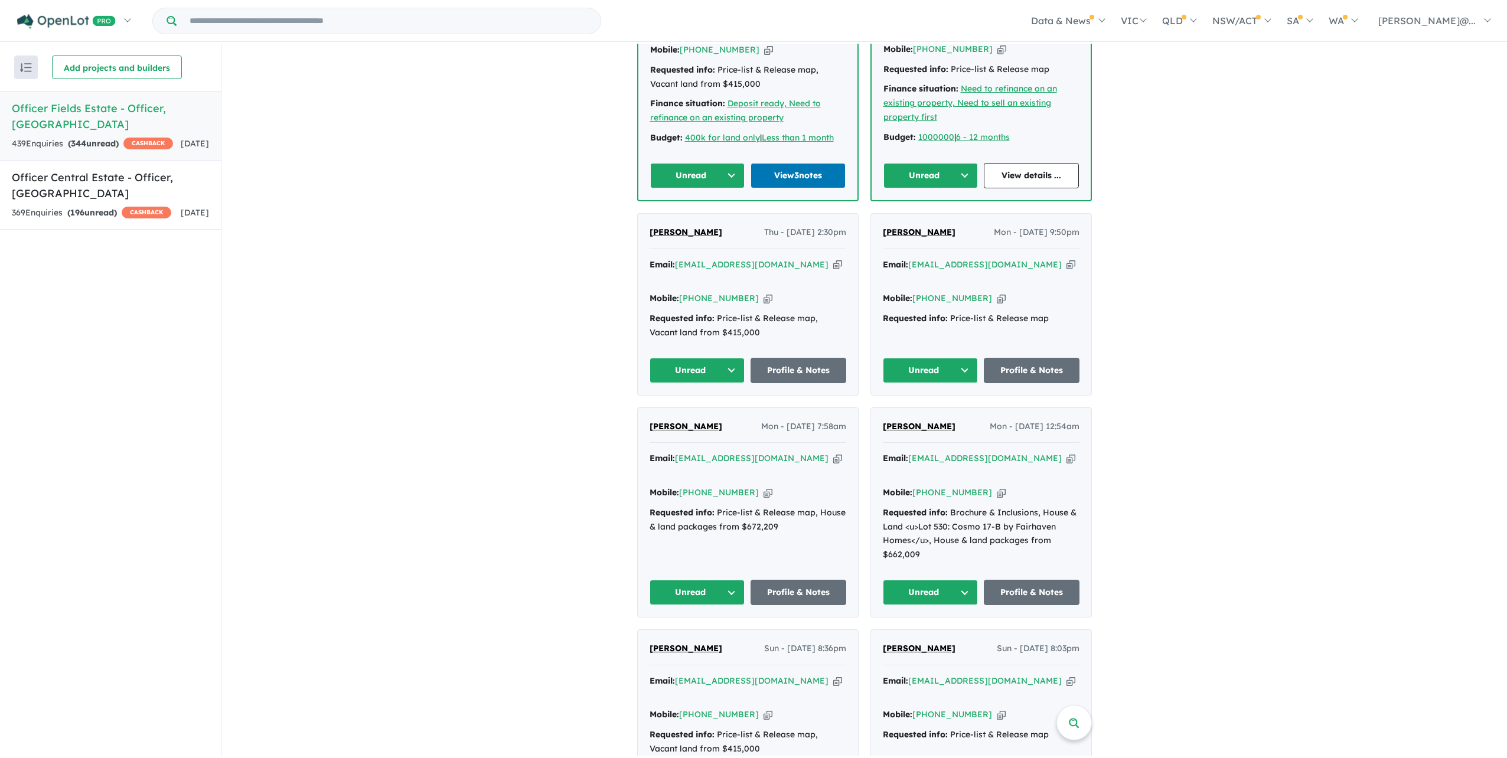
click at [944, 188] on button "Unread" at bounding box center [931, 175] width 95 height 25
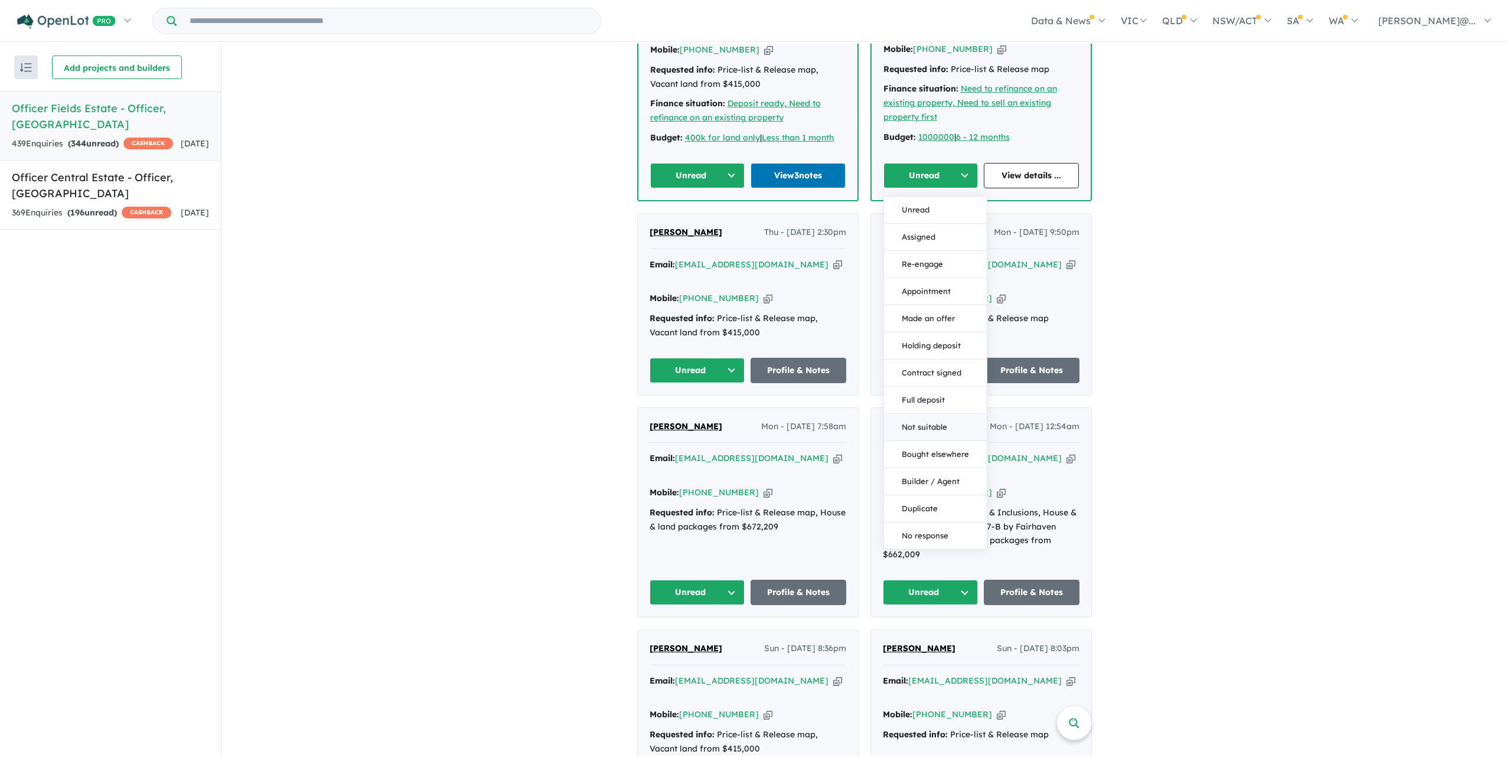
click at [940, 441] on button "Not suitable" at bounding box center [935, 427] width 103 height 27
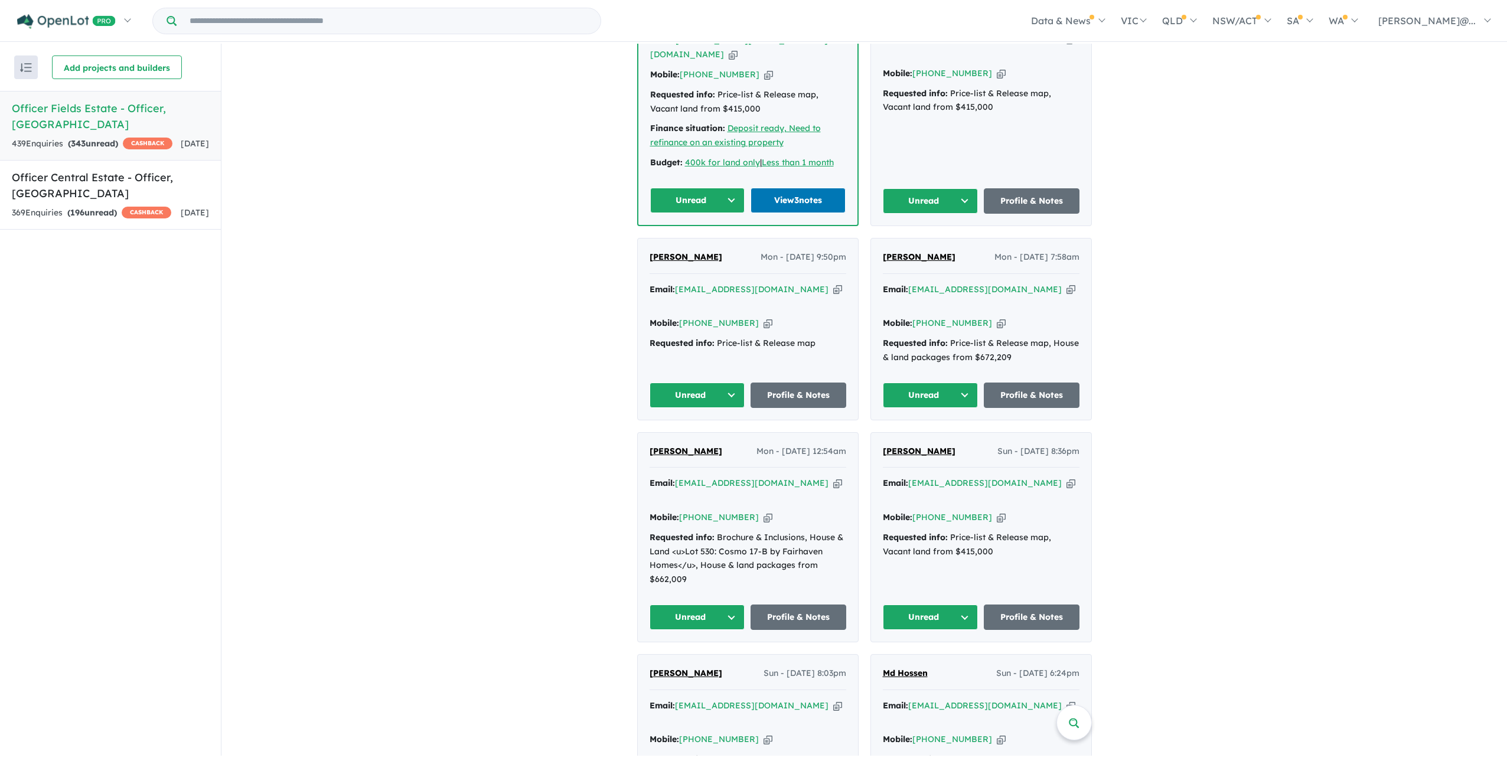
scroll to position [755, 0]
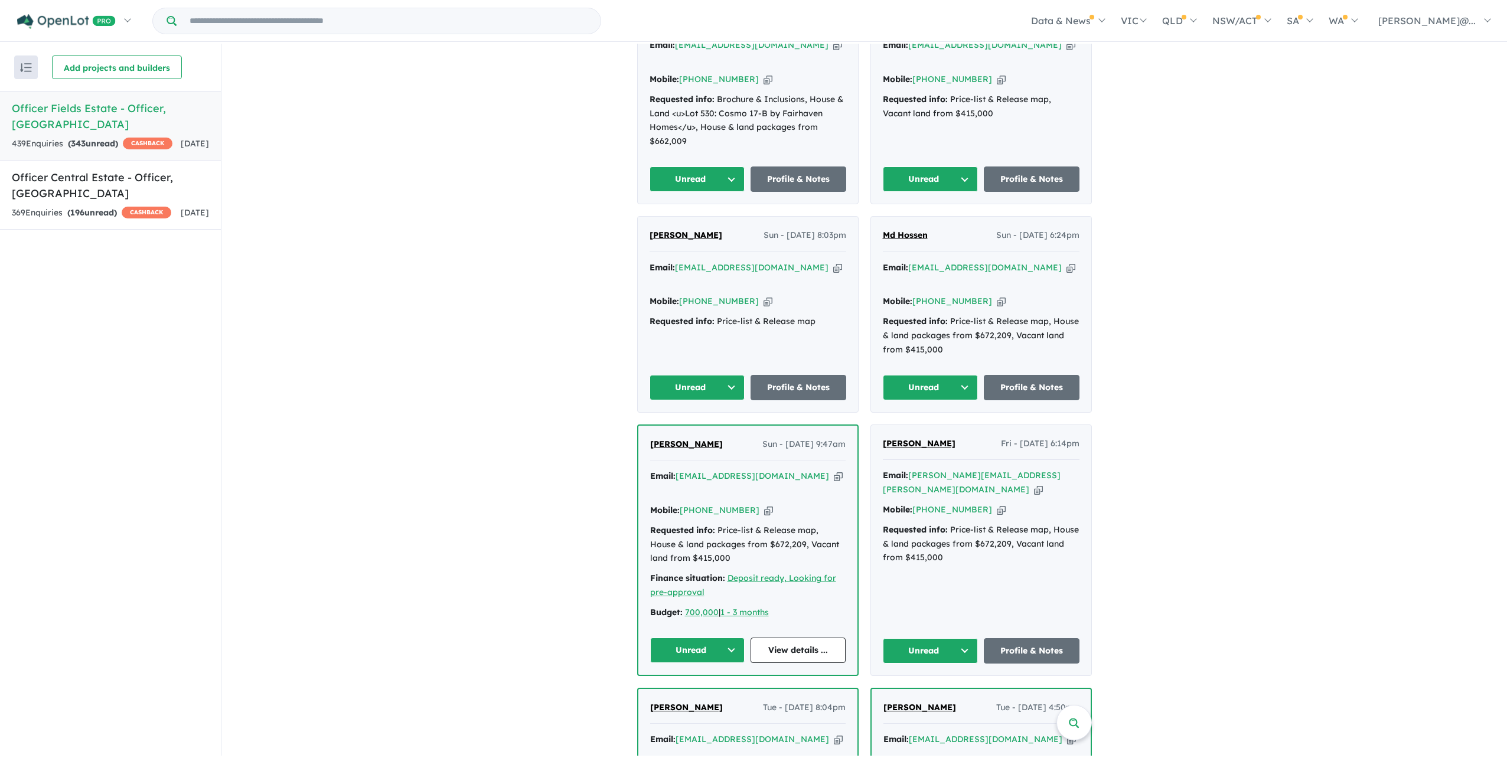
drag, startPoint x: 890, startPoint y: 413, endPoint x: 519, endPoint y: 404, distance: 370.5
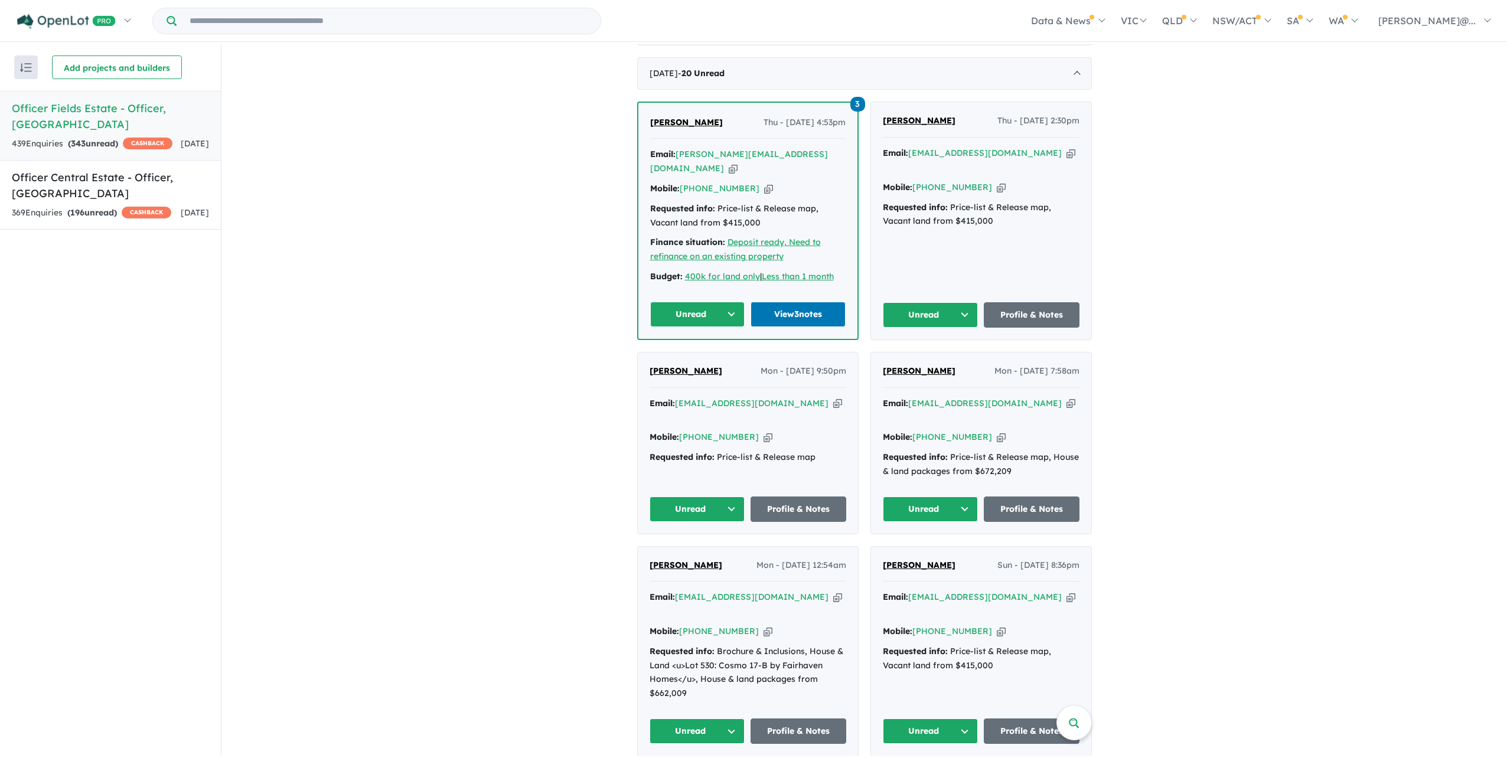
scroll to position [519, 0]
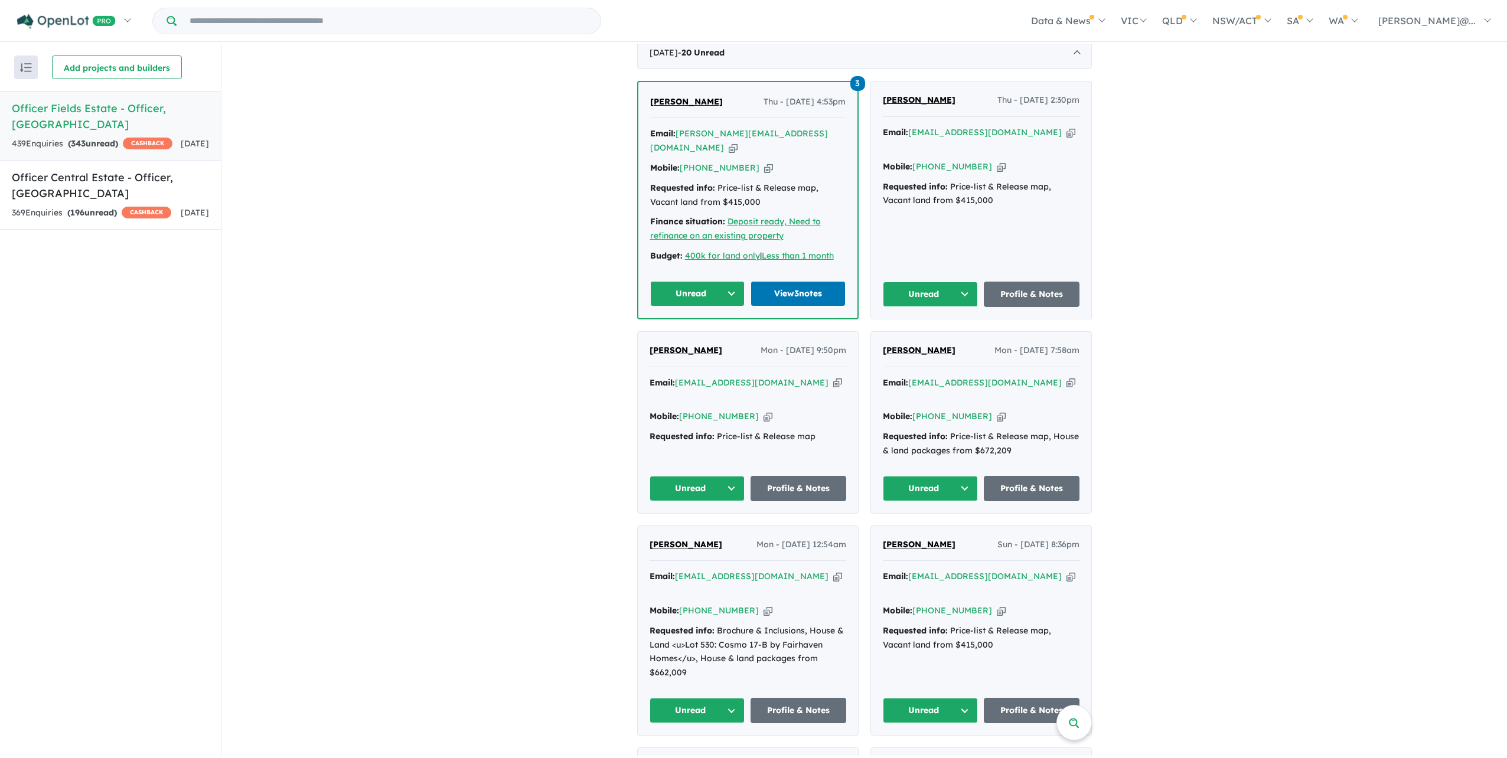
click at [700, 107] on span "[PERSON_NAME]" at bounding box center [686, 101] width 73 height 11
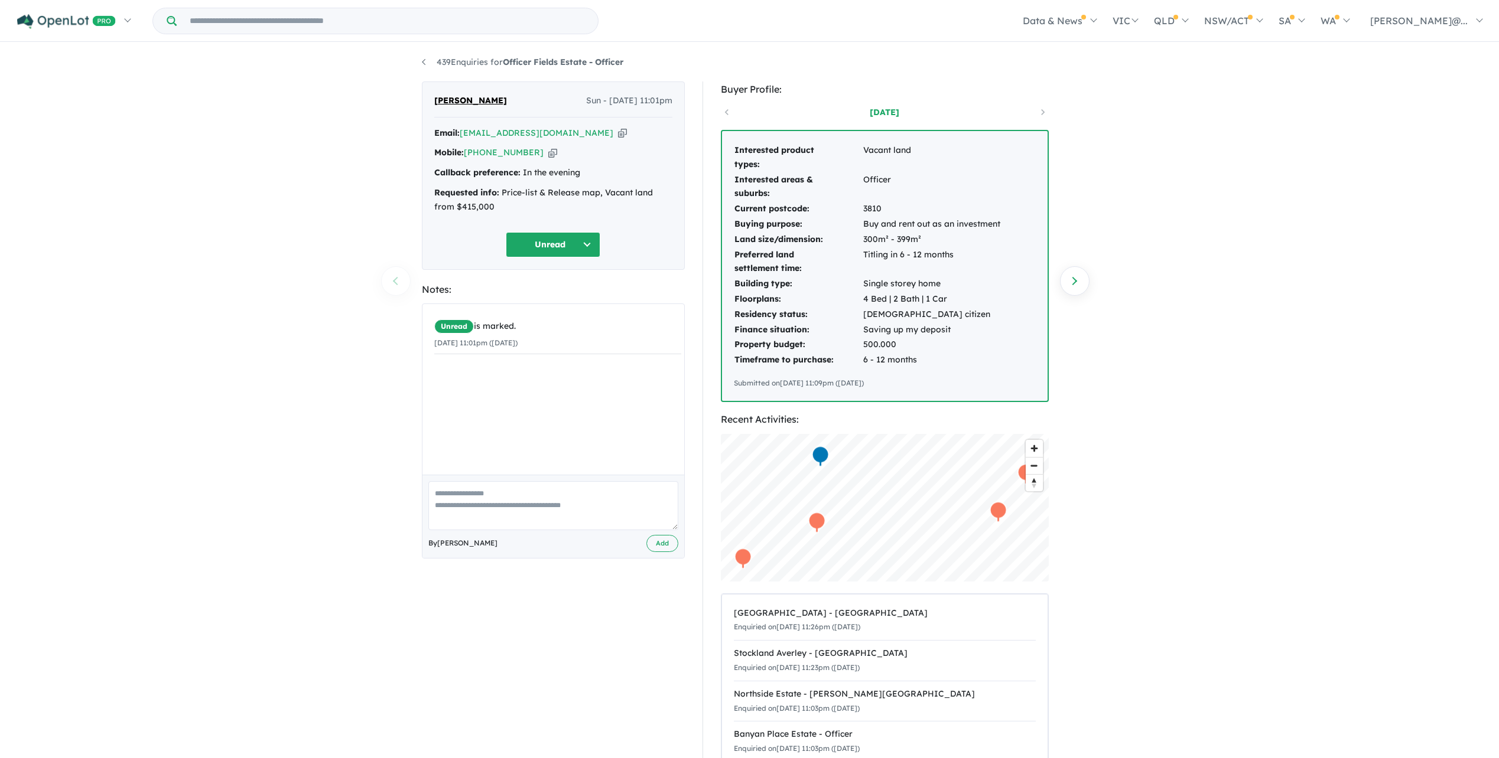
drag, startPoint x: 574, startPoint y: 250, endPoint x: 574, endPoint y: 257, distance: 7.1
click at [574, 254] on div "Amar S Sun - 31/08/2025, 11:01pm Email: vic.0181@yahoo.com Copied! Mobile: +61 …" at bounding box center [553, 176] width 263 height 188
click at [575, 258] on button "Unread" at bounding box center [553, 244] width 95 height 25
click at [569, 612] on button "No response" at bounding box center [557, 605] width 103 height 27
click at [553, 527] on textarea at bounding box center [553, 505] width 250 height 49
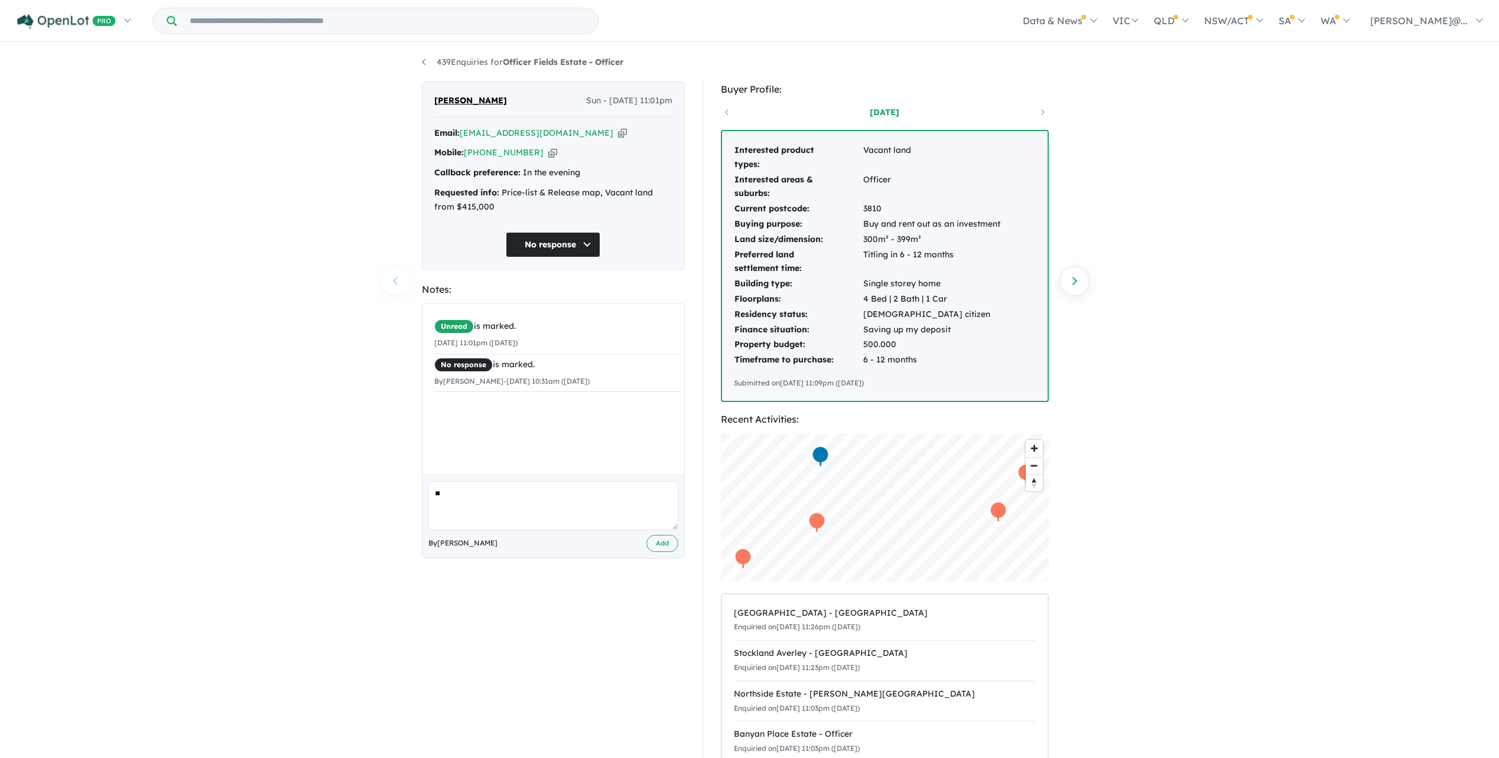
type textarea "*"
type textarea "**********"
click at [667, 552] on button "Add" at bounding box center [662, 543] width 32 height 17
click at [425, 66] on link "439 Enquiries for Officer Fields Estate - Officer" at bounding box center [522, 62] width 201 height 11
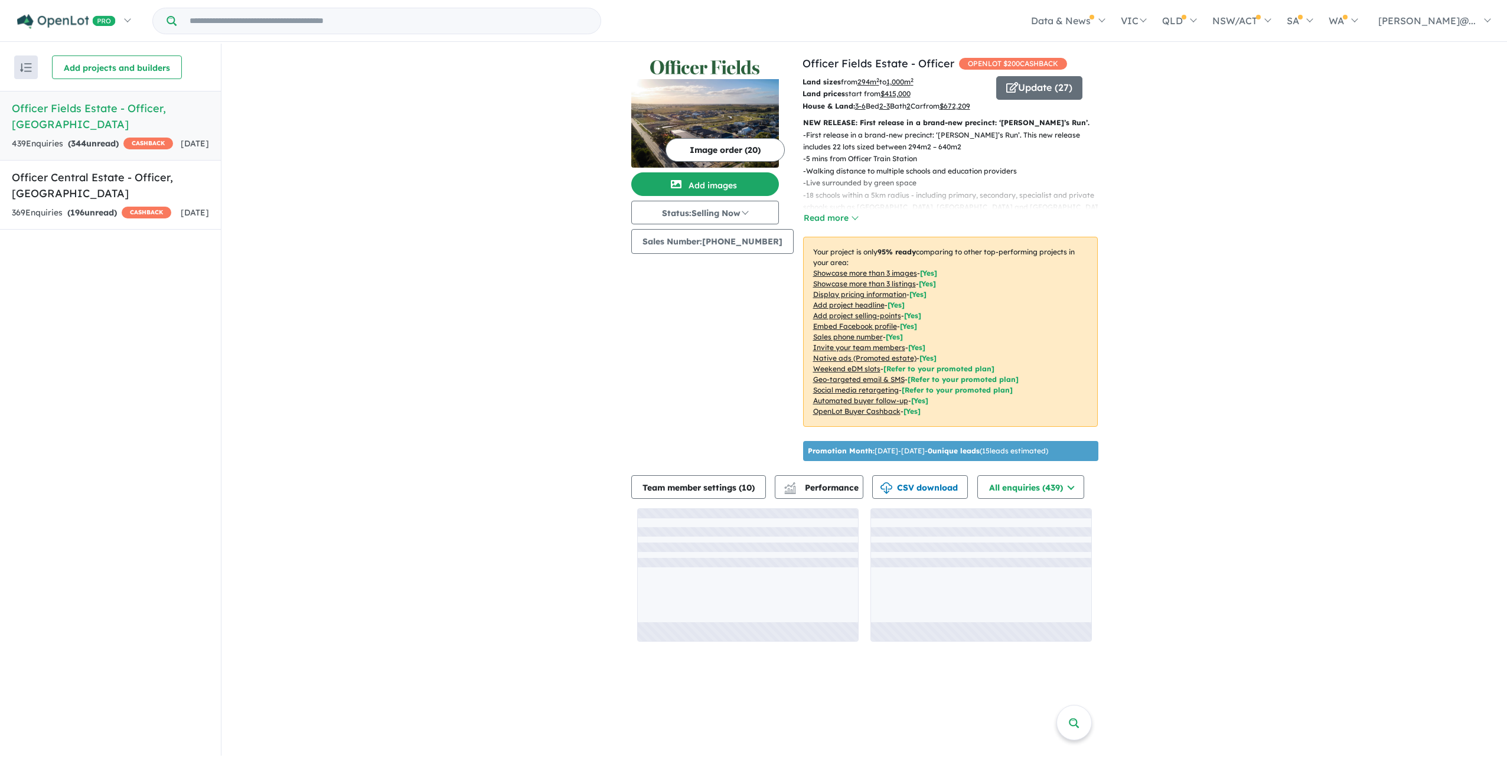
scroll to position [47, 0]
click at [187, 193] on link "Officer Central Estate - Officer , VIC 369 Enquir ies ( 196 unread) CASHBACK 4 …" at bounding box center [110, 195] width 221 height 70
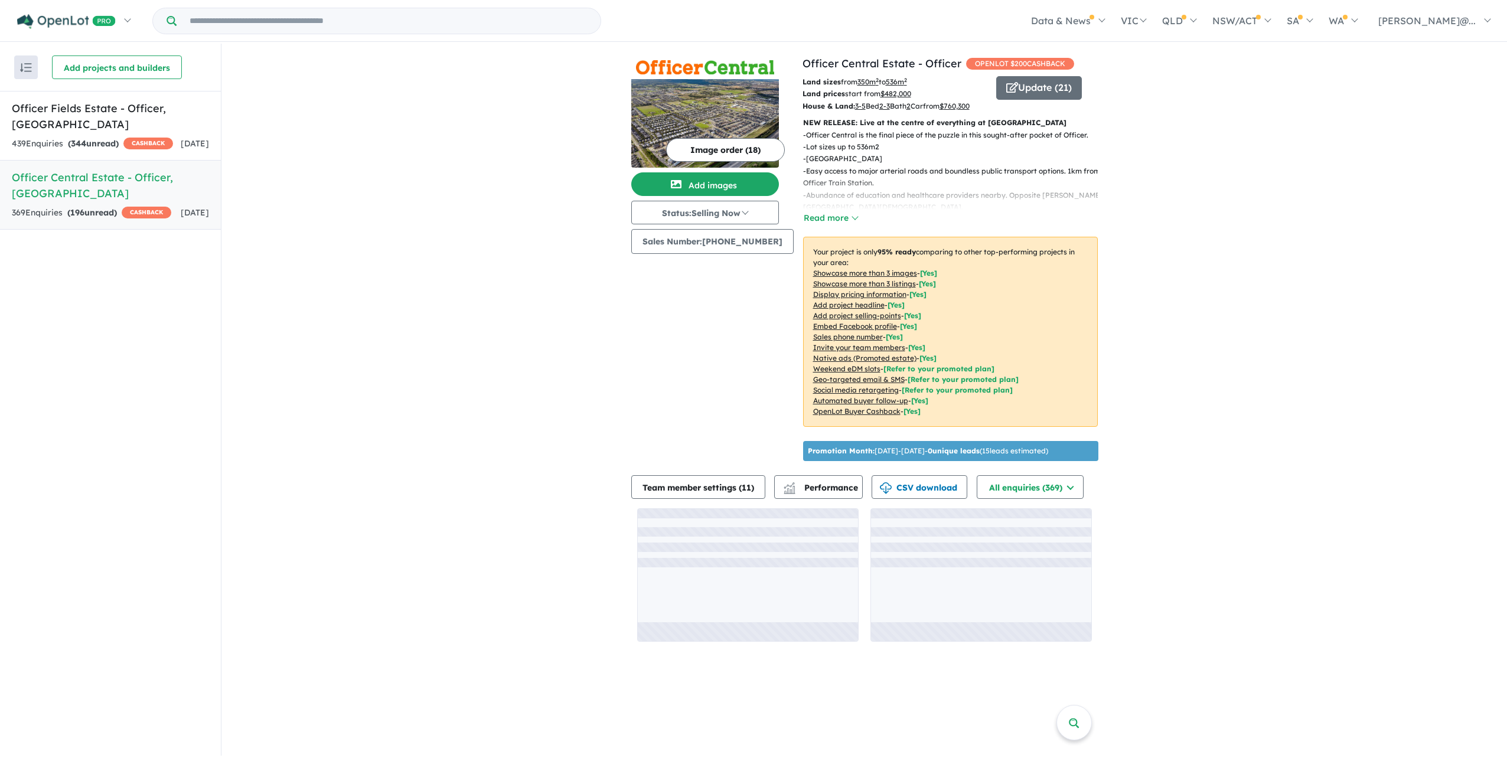
scroll to position [47, 0]
click at [1070, 499] on button "All enquiries ( 369 )" at bounding box center [1030, 487] width 107 height 24
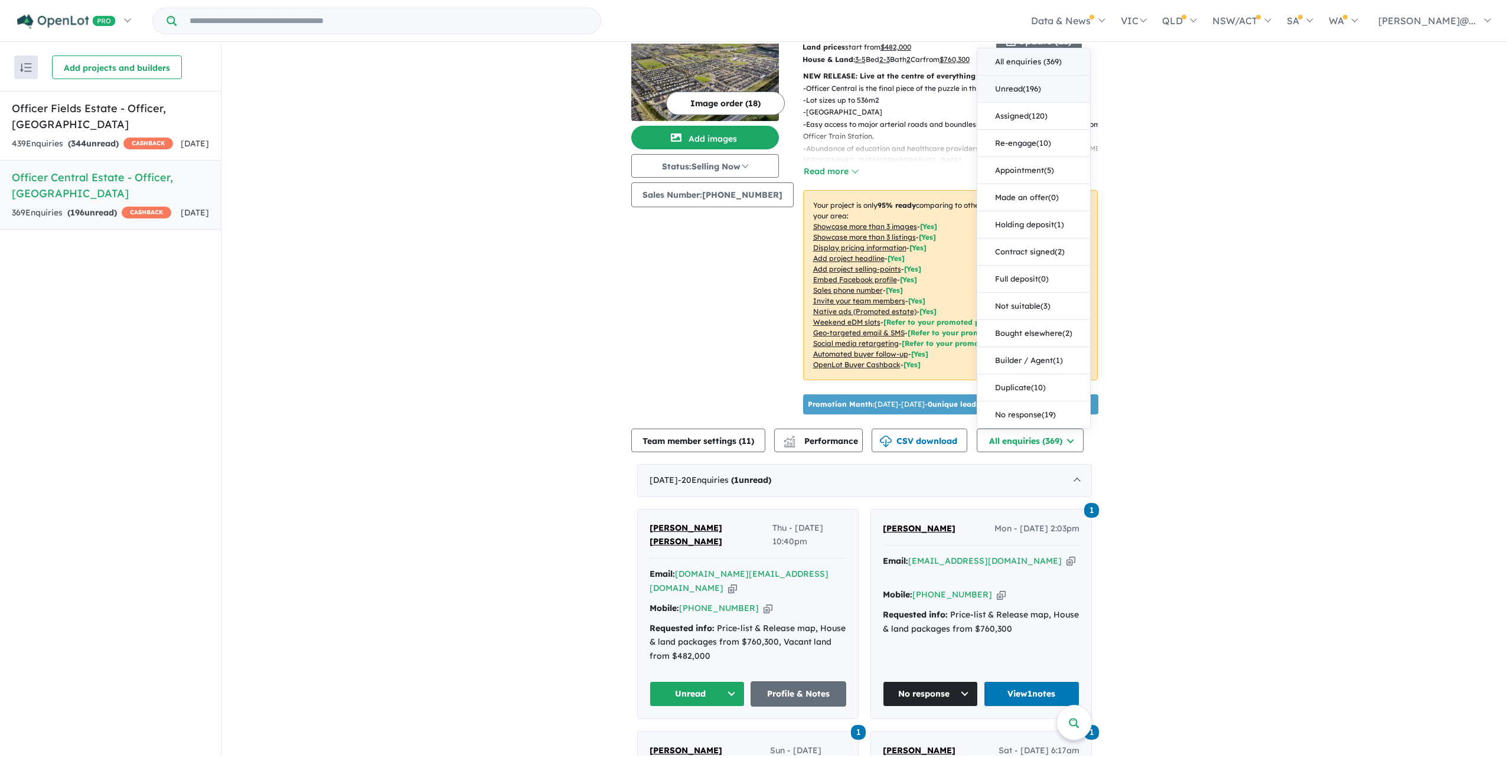
click at [1044, 103] on button "Unread ( 196 )" at bounding box center [1034, 89] width 113 height 27
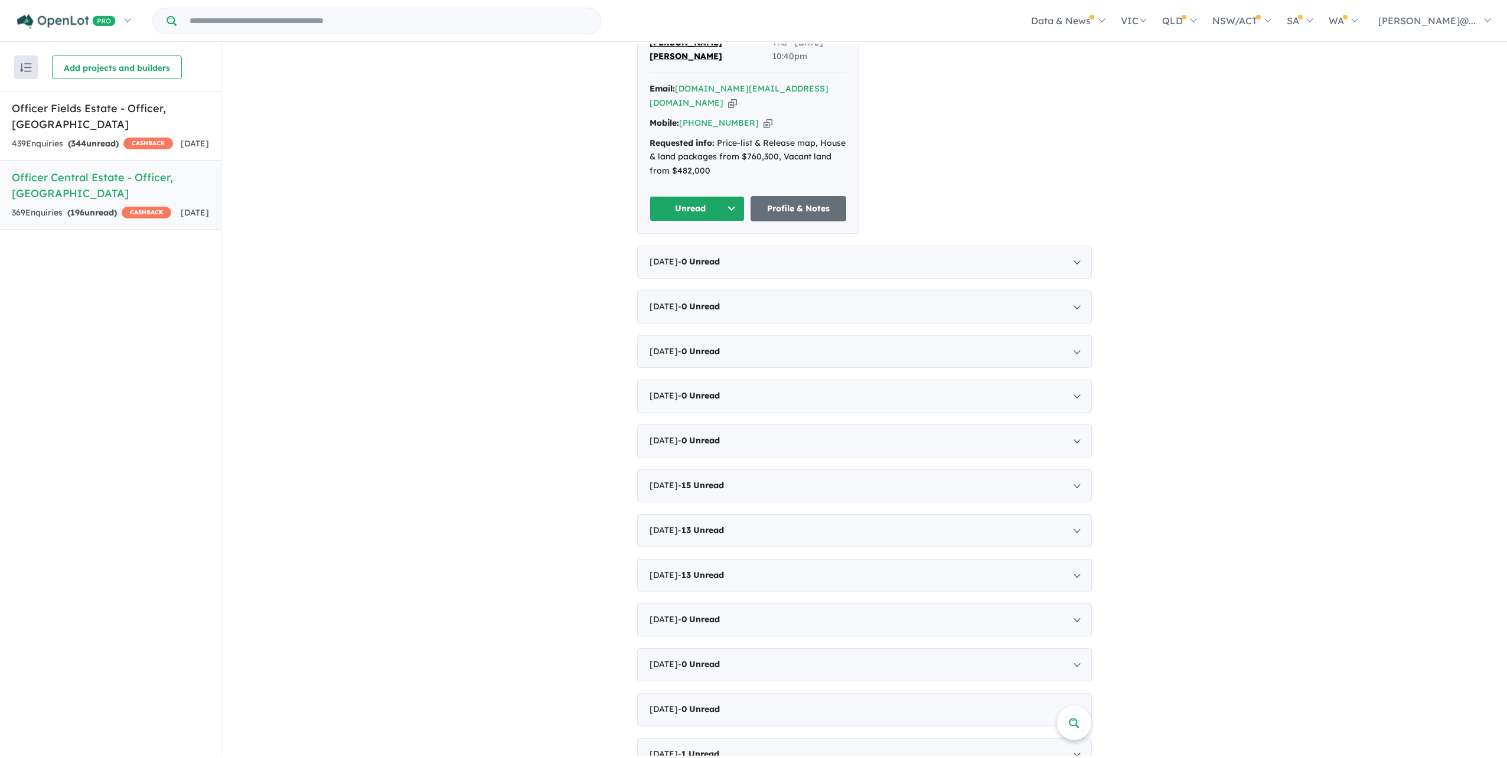
scroll to position [460, 0]
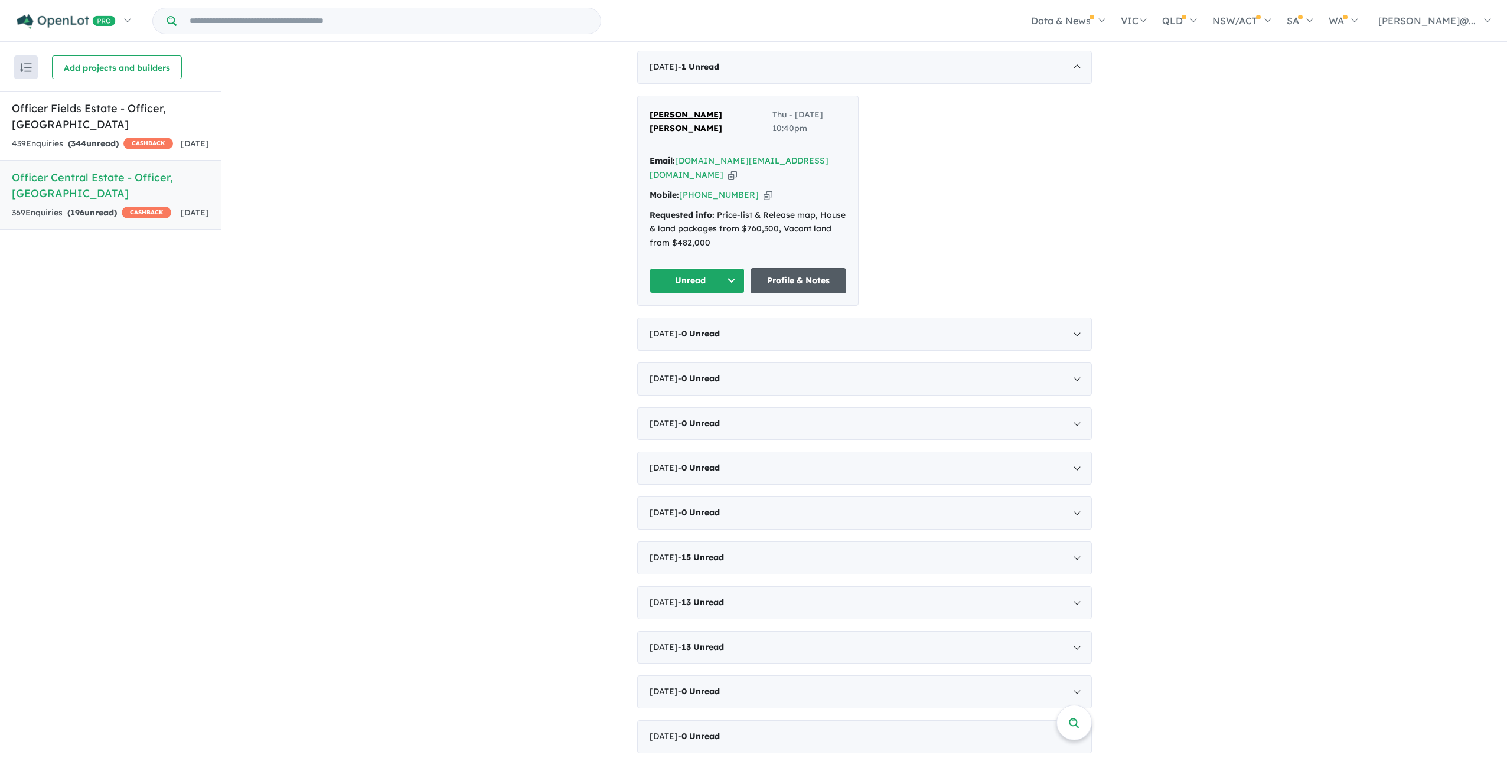
click at [791, 294] on link "Profile & Notes" at bounding box center [799, 280] width 96 height 25
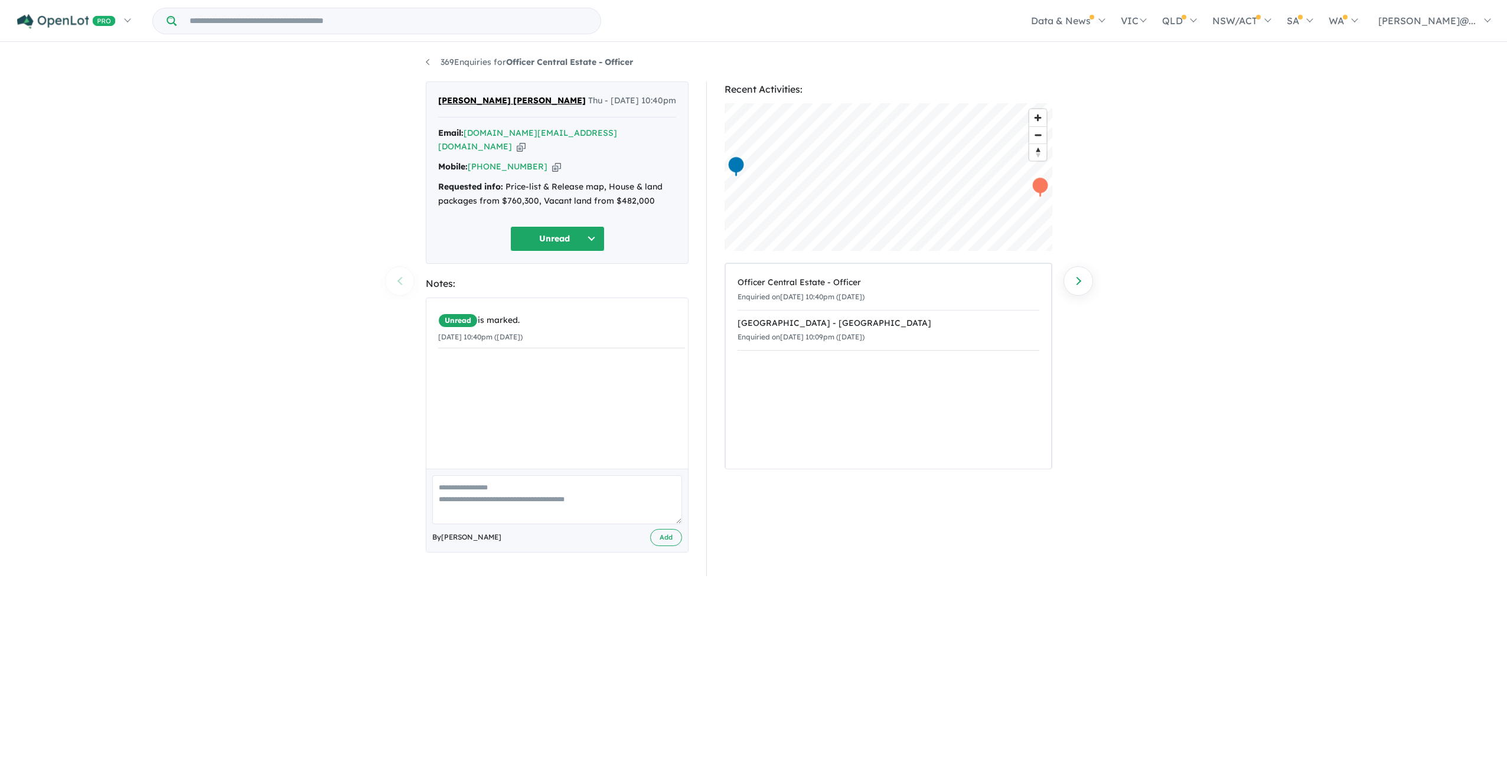
click at [585, 252] on button "Unread" at bounding box center [557, 238] width 95 height 25
click at [570, 613] on button "No response" at bounding box center [562, 599] width 103 height 27
click at [571, 535] on div "Unread is marked. 28/08/2025 10:40pm (Thursday) By Jessica Ai Add" at bounding box center [557, 425] width 263 height 255
type textarea "**********"
click at [652, 546] on button "Add" at bounding box center [666, 537] width 32 height 17
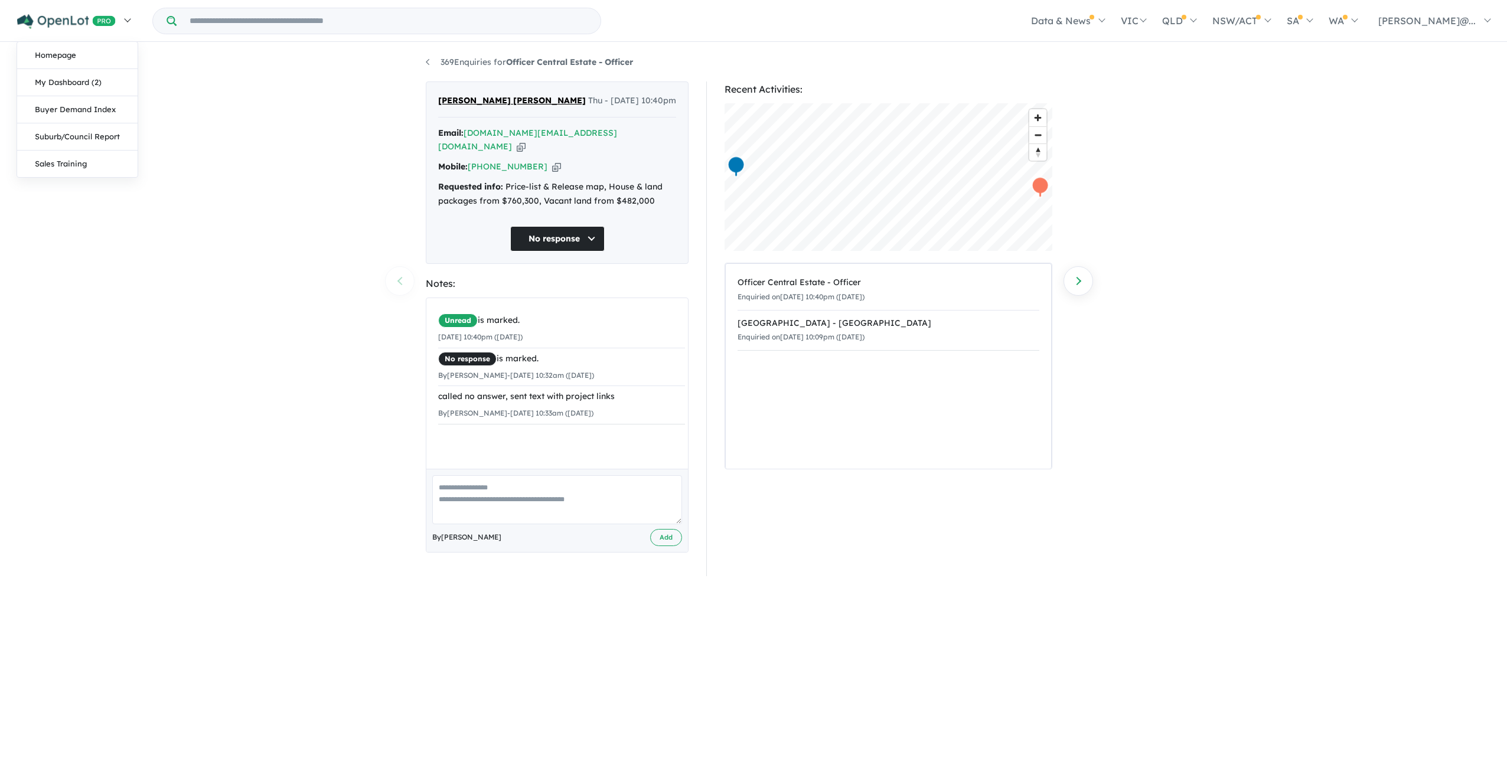
click at [73, 32] on link at bounding box center [73, 20] width 129 height 41
click at [432, 65] on link "369 Enquiries for Officer Central Estate - Officer" at bounding box center [529, 62] width 207 height 11
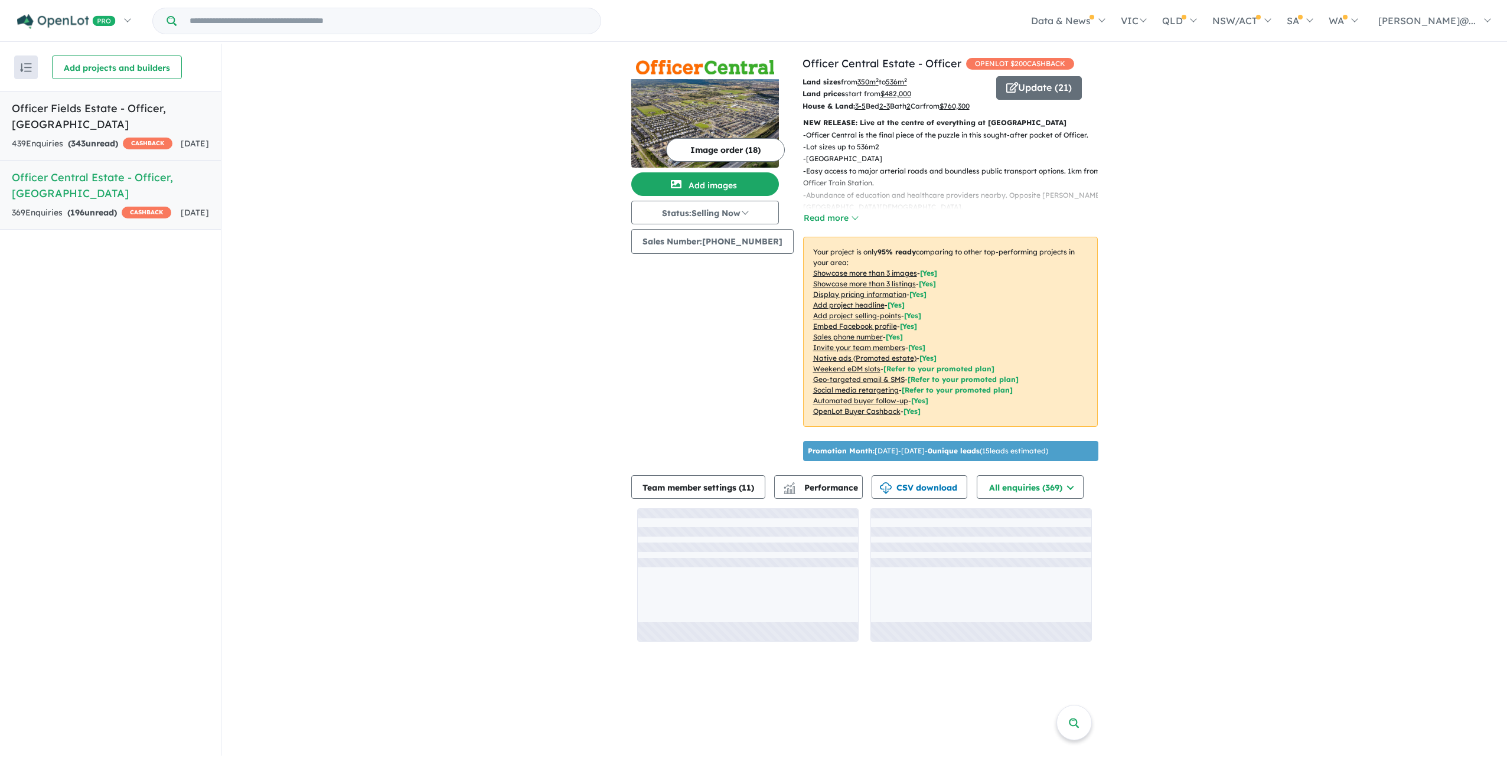
click at [158, 149] on div "439 Enquir ies ( 343 unread) CASHBACK" at bounding box center [92, 144] width 161 height 14
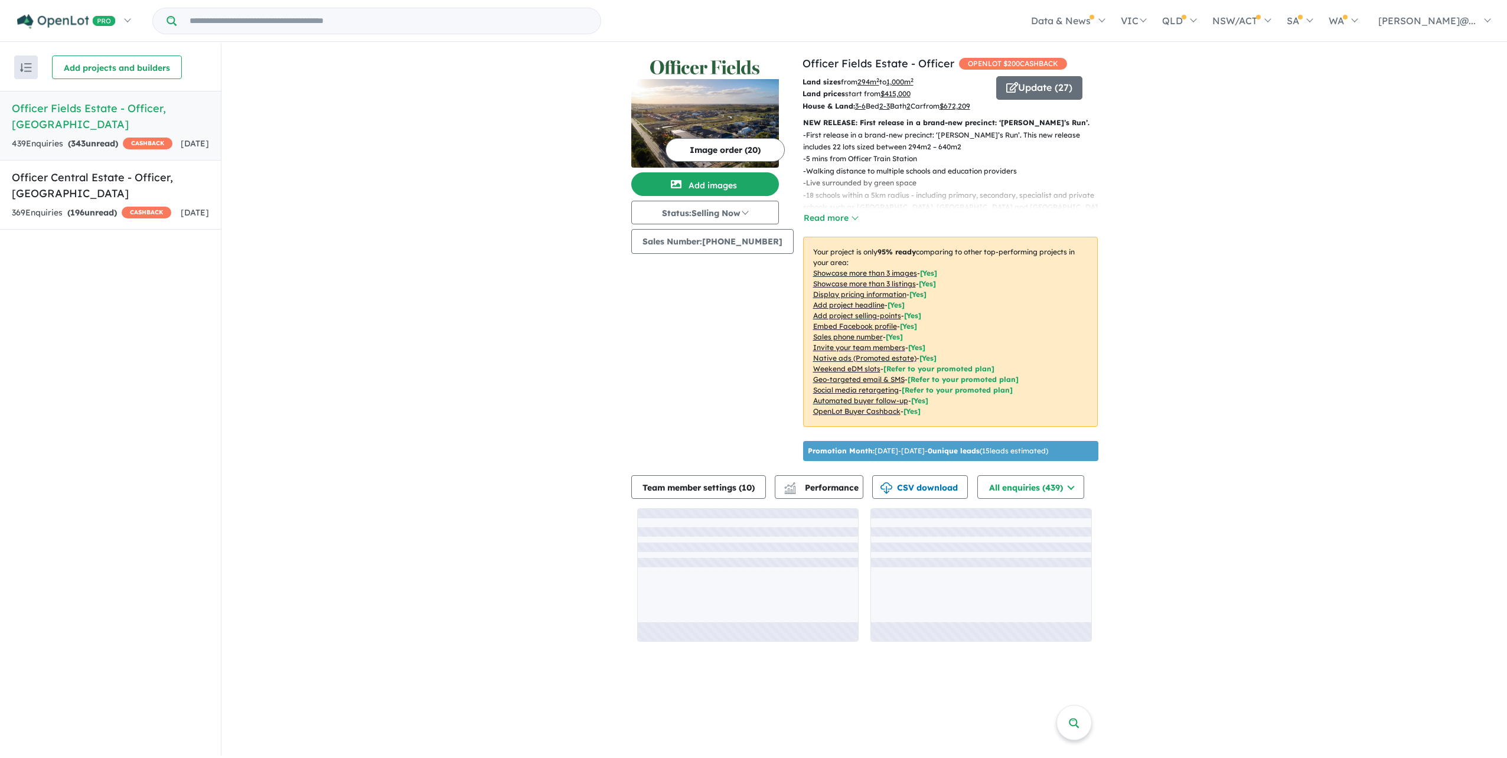
scroll to position [47, 0]
click at [1080, 499] on button "All enquiries ( 439 )" at bounding box center [1031, 487] width 107 height 24
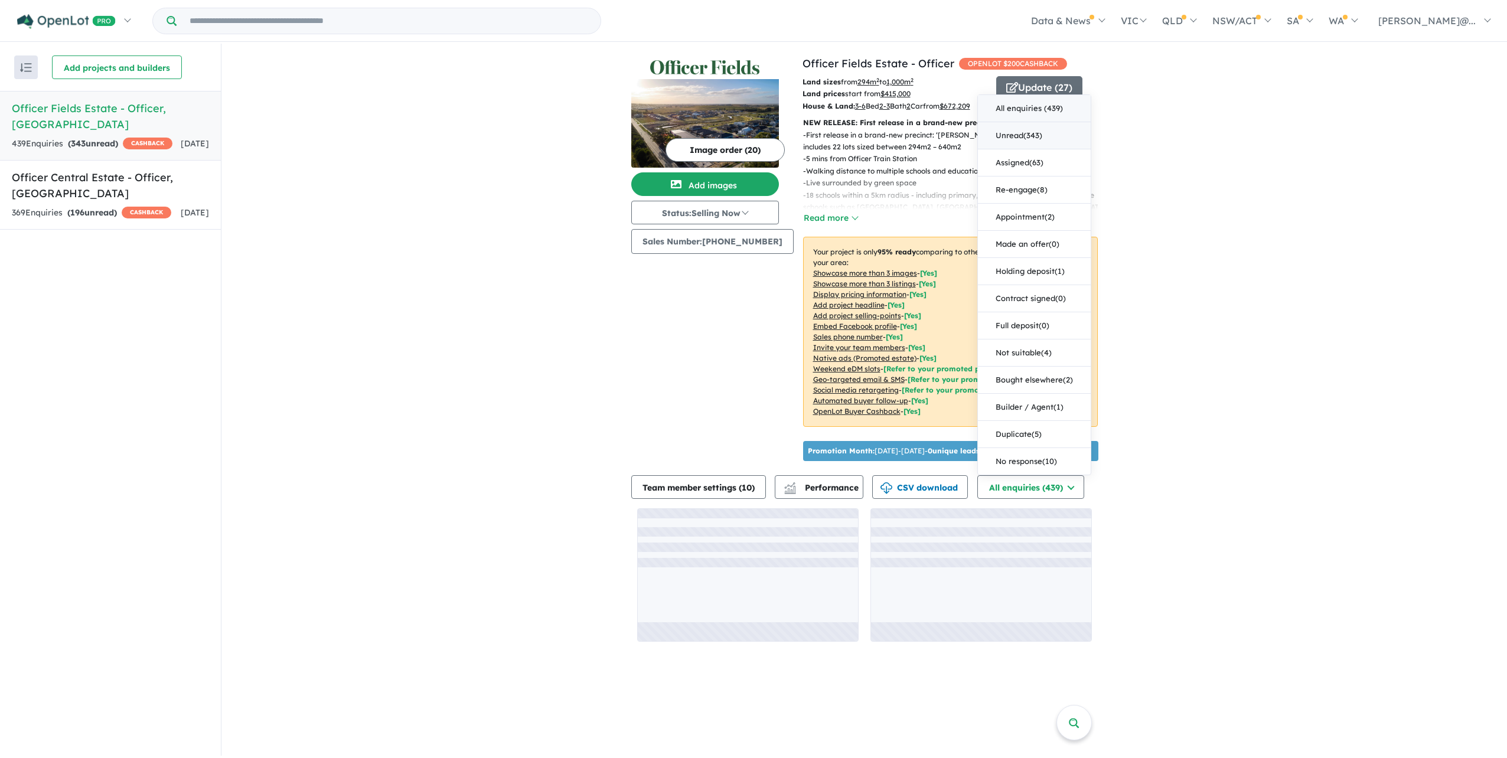
click at [1070, 149] on button "Unread ( 343 )" at bounding box center [1034, 135] width 113 height 27
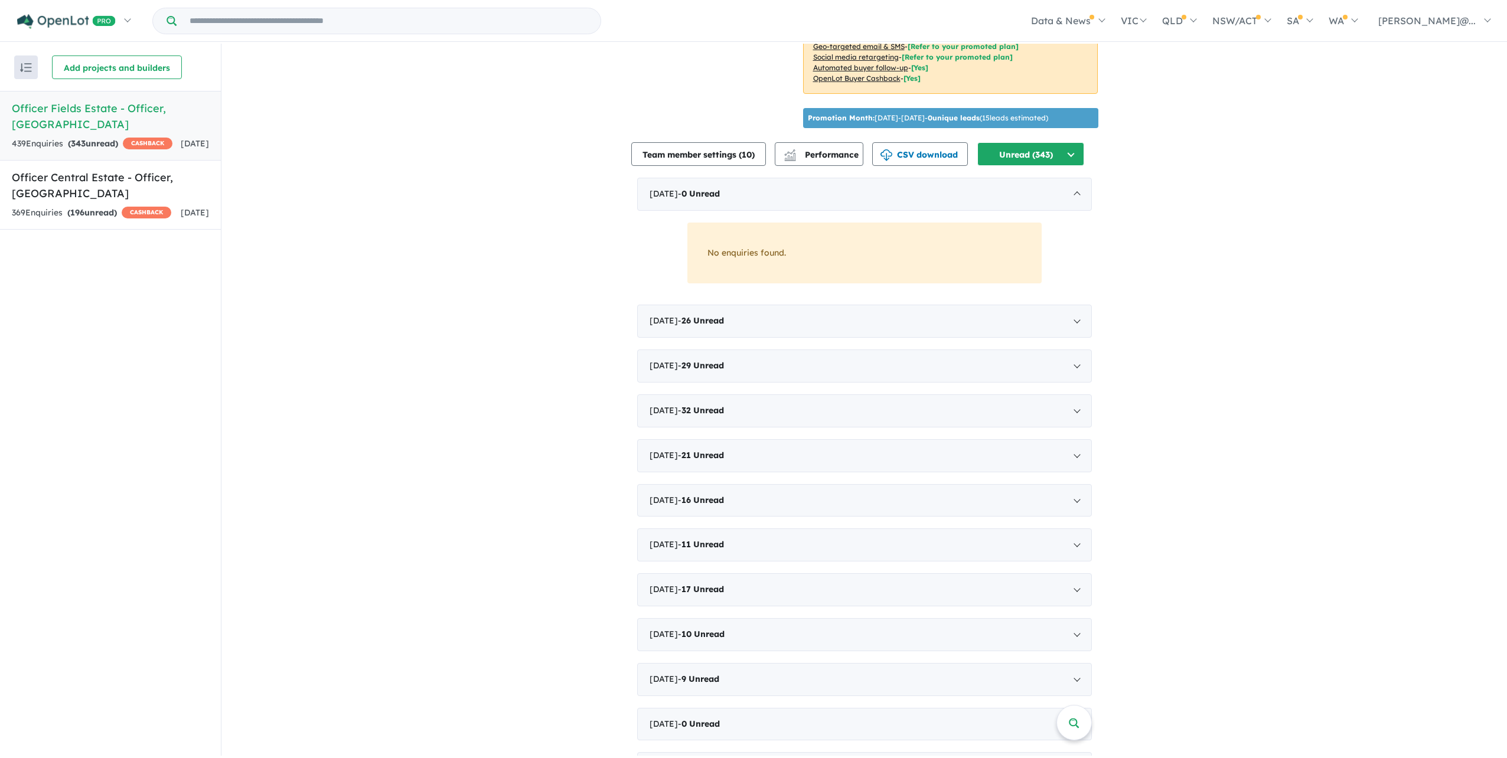
scroll to position [401, 0]
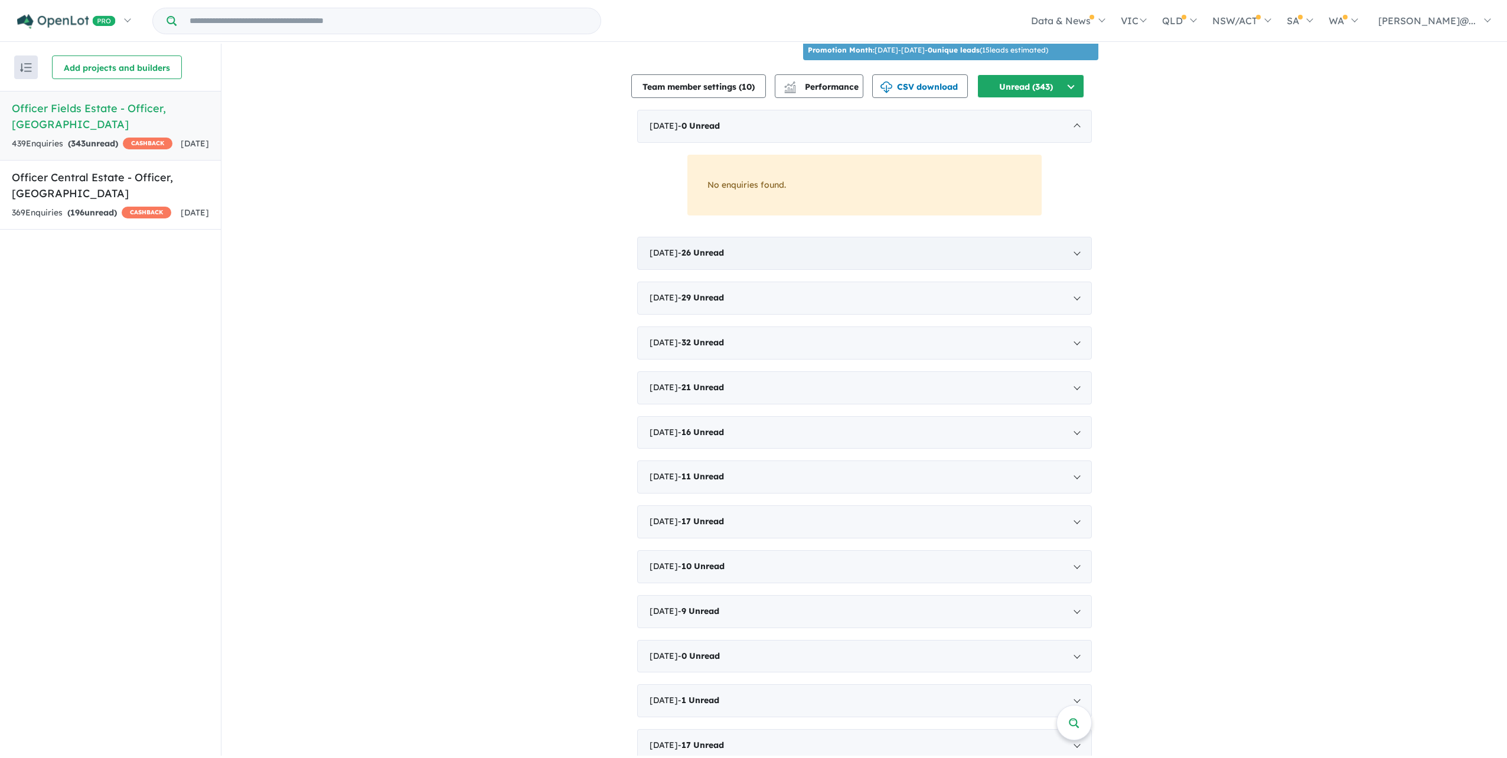
click at [680, 258] on span "July 2025 - 26 Unread" at bounding box center [687, 252] width 74 height 11
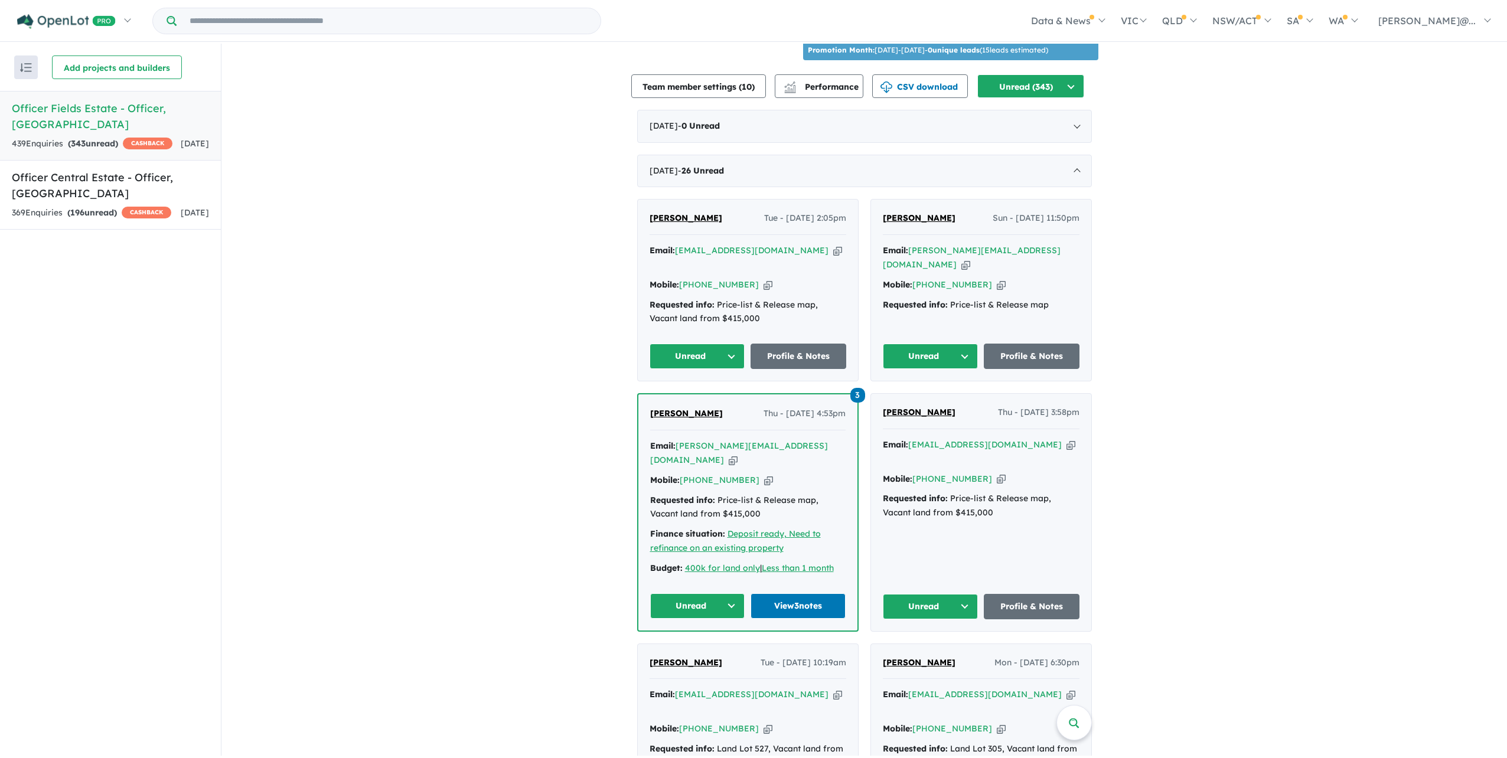
drag, startPoint x: 882, startPoint y: 469, endPoint x: 1161, endPoint y: 232, distance: 366.2
click at [671, 131] on span "August 2025 - 0 Unread" at bounding box center [685, 125] width 70 height 11
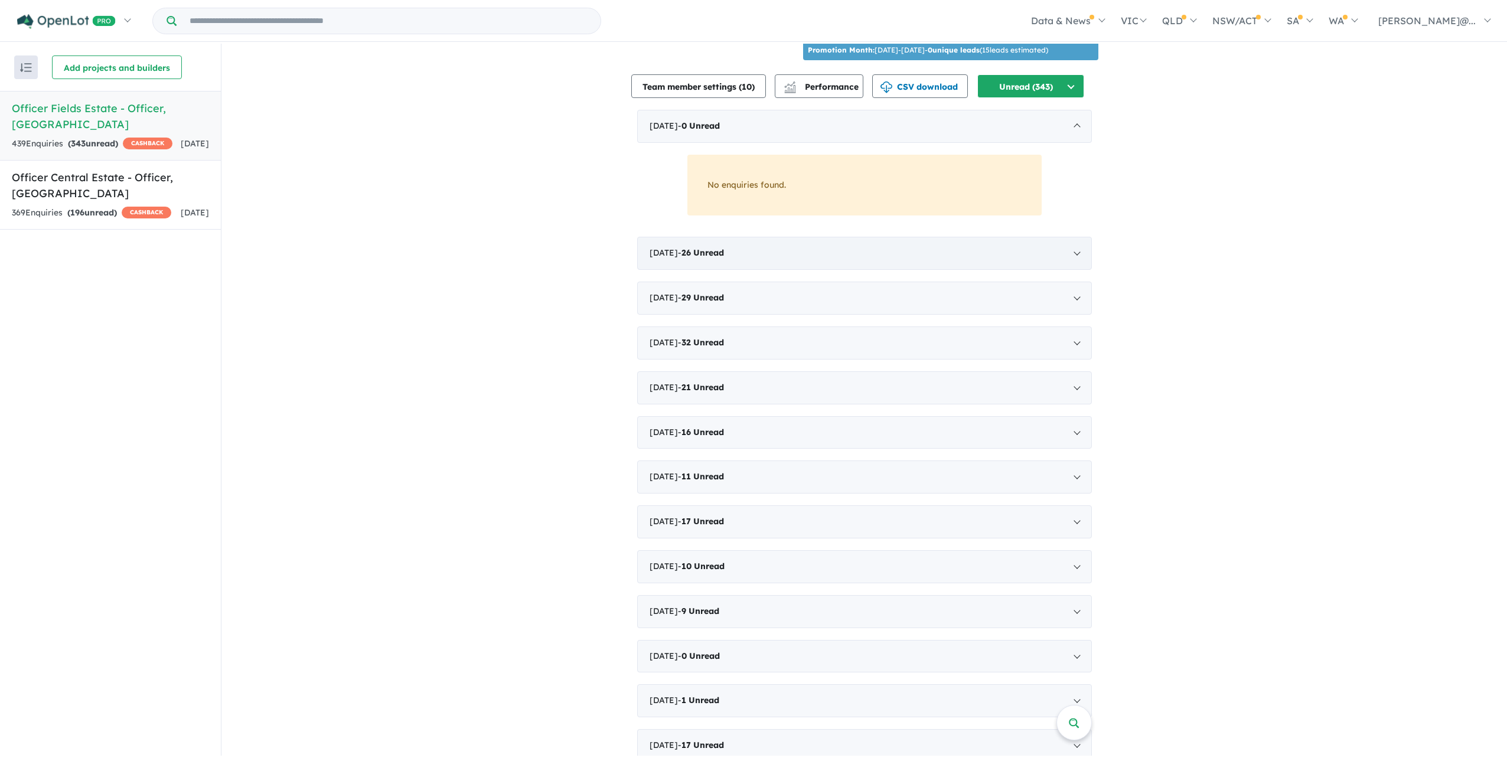
click at [680, 270] on div "July 2025 - 26 Unread" at bounding box center [864, 253] width 455 height 33
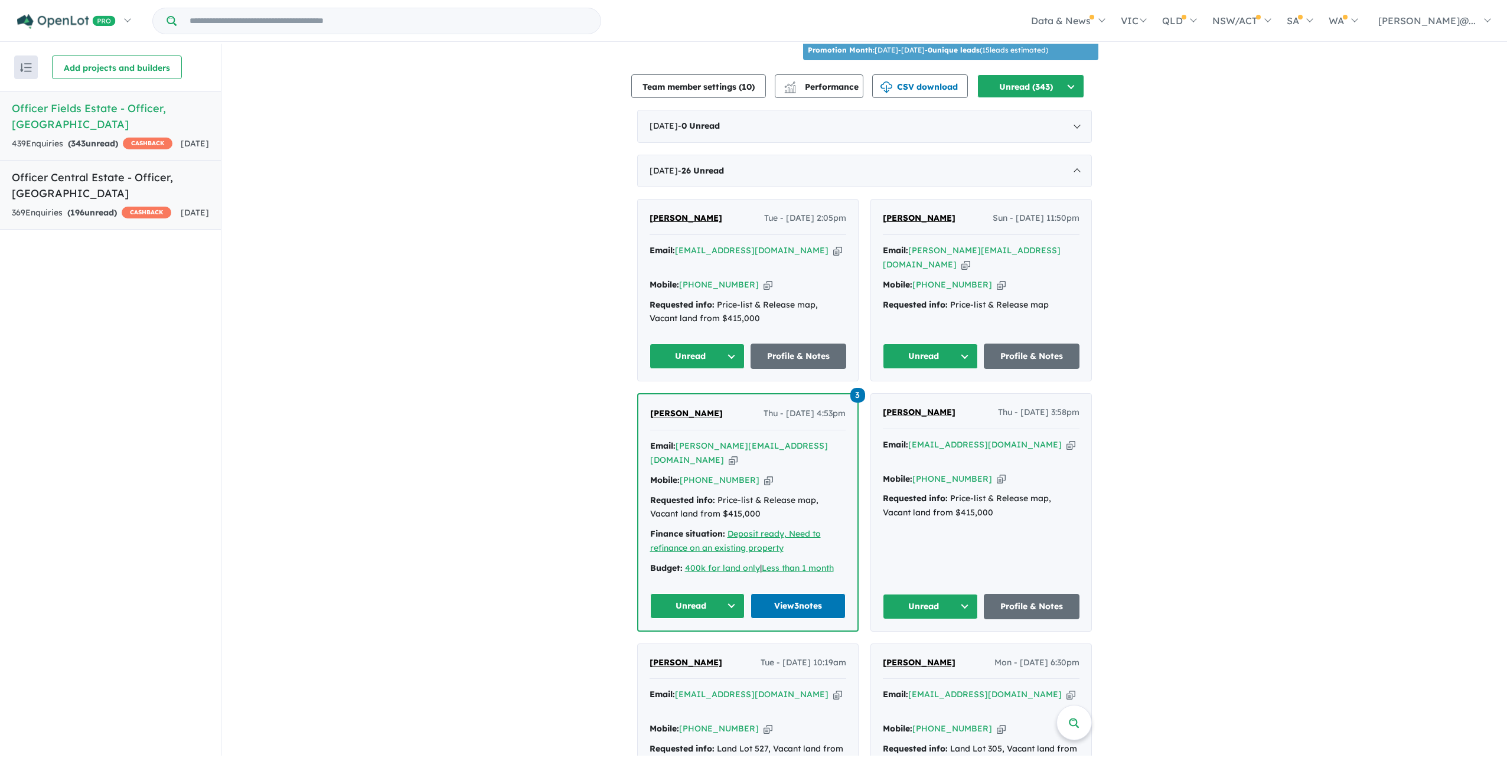
click at [168, 230] on link "Officer Central Estate - Officer , VIC 369 Enquir ies ( 196 unread) CASHBACK 4 …" at bounding box center [110, 195] width 221 height 70
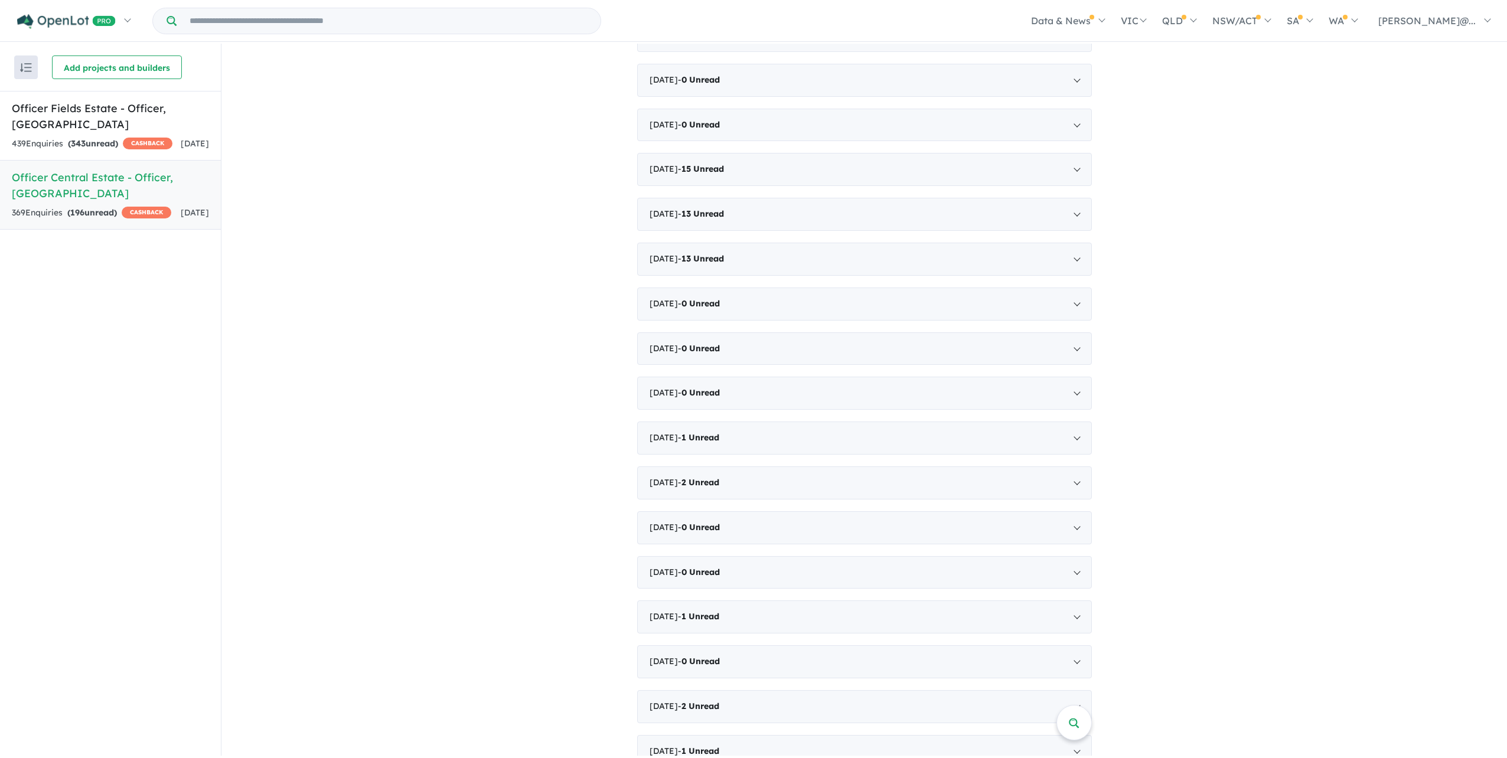
scroll to position [650, 0]
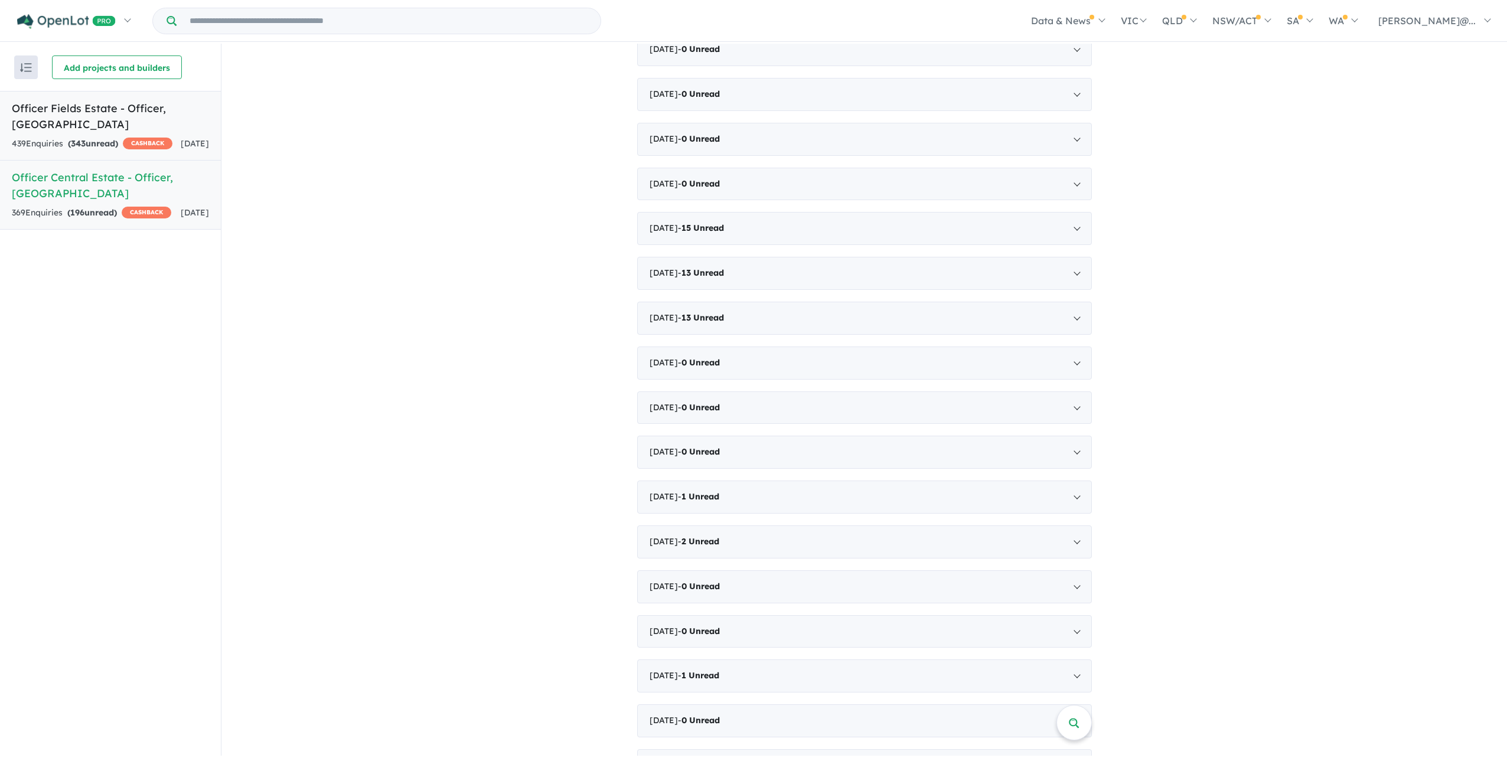
click at [117, 151] on div "439 Enquir ies ( 343 unread) CASHBACK" at bounding box center [92, 144] width 161 height 14
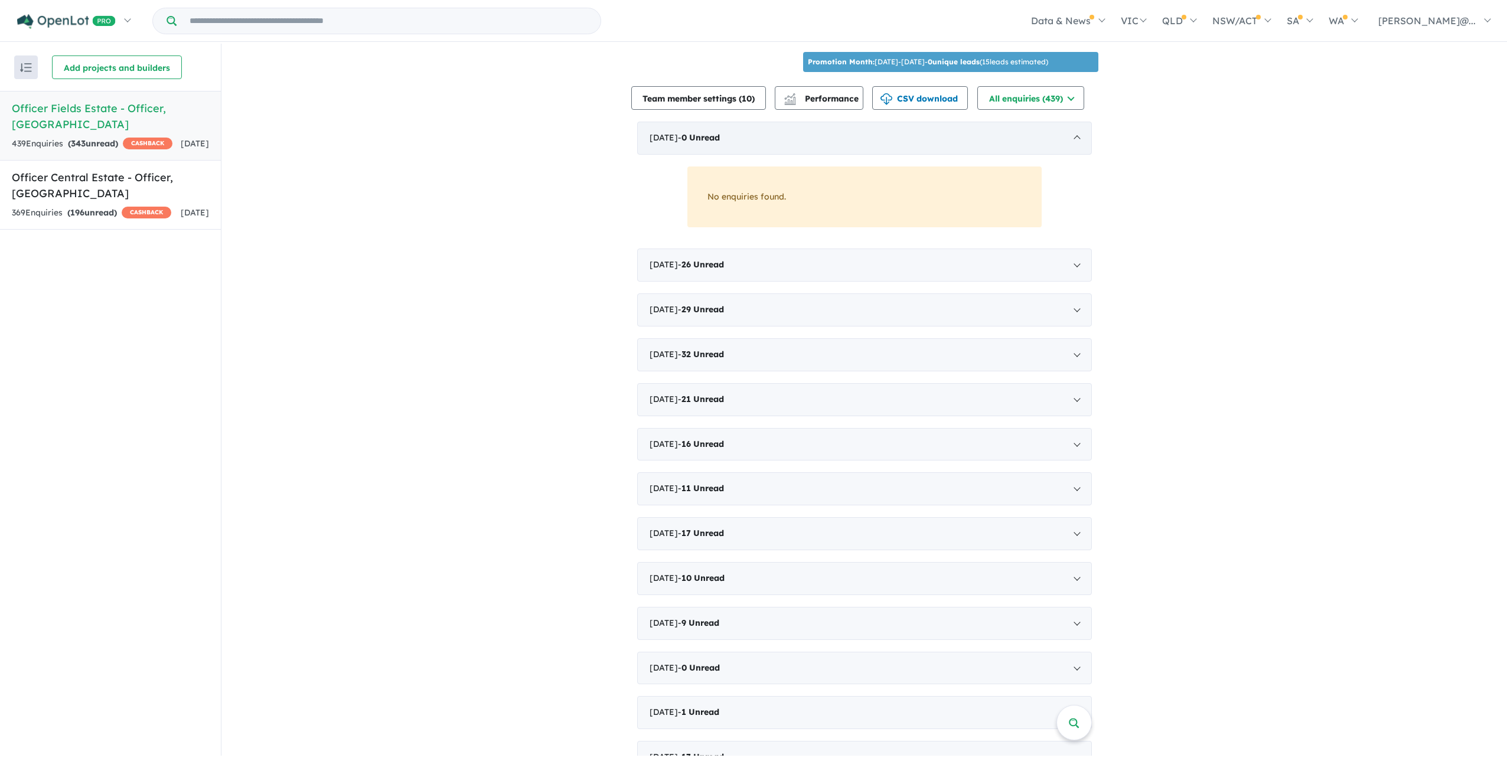
scroll to position [413, 0]
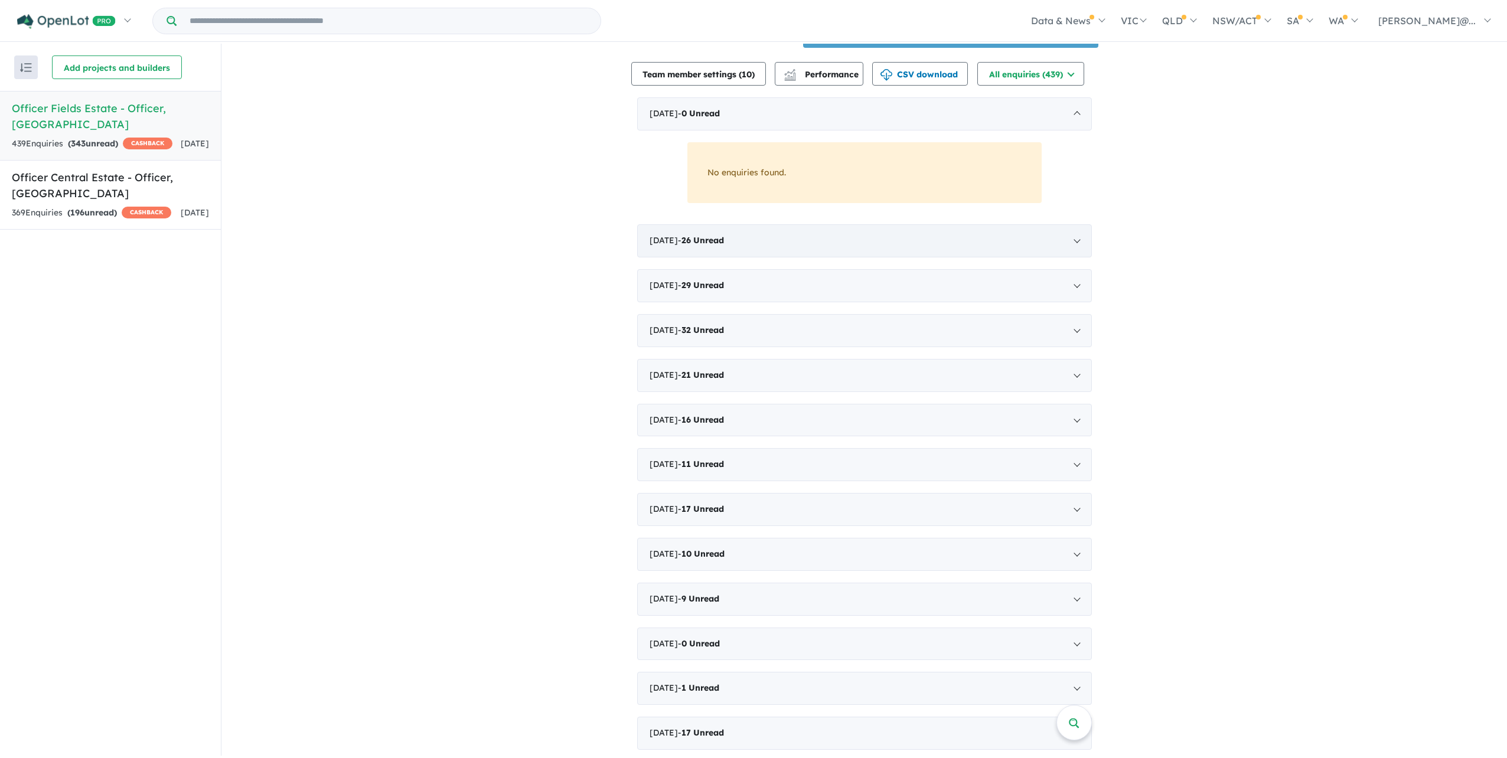
click at [766, 258] on div "July 2025 - 26 Unread" at bounding box center [864, 240] width 455 height 33
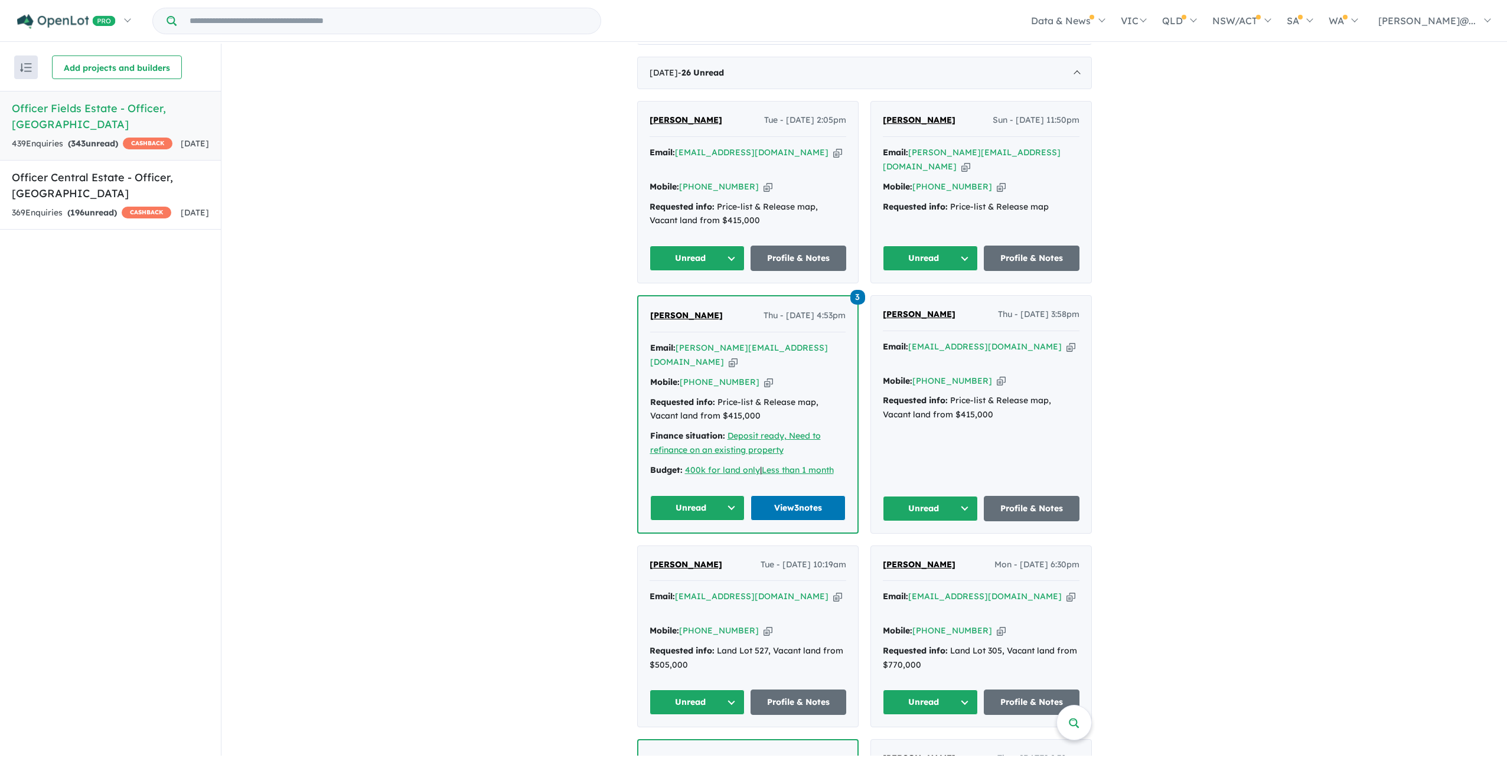
scroll to position [473, 0]
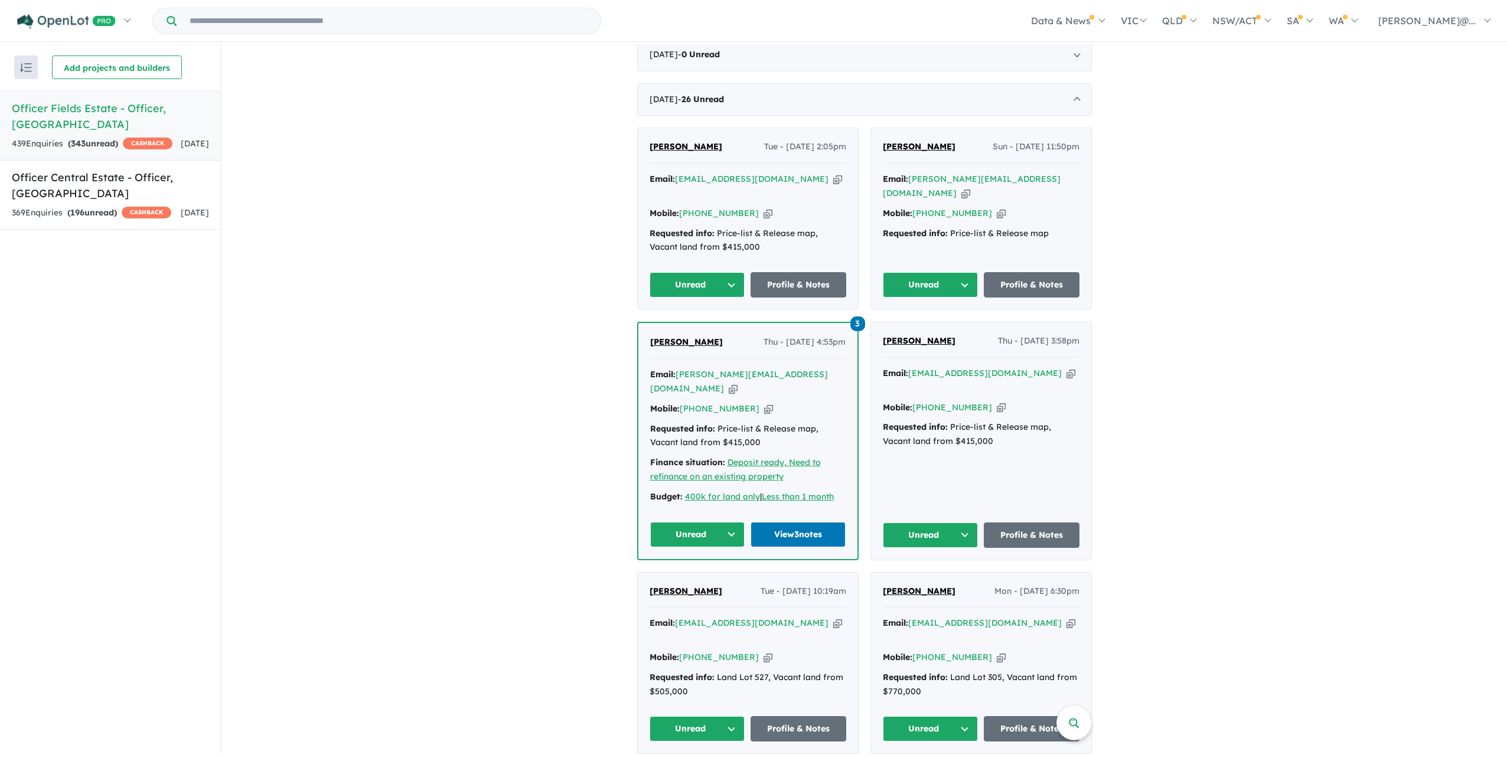
click at [1084, 27] on button "All enquiries ( 439 )" at bounding box center [1031, 15] width 107 height 24
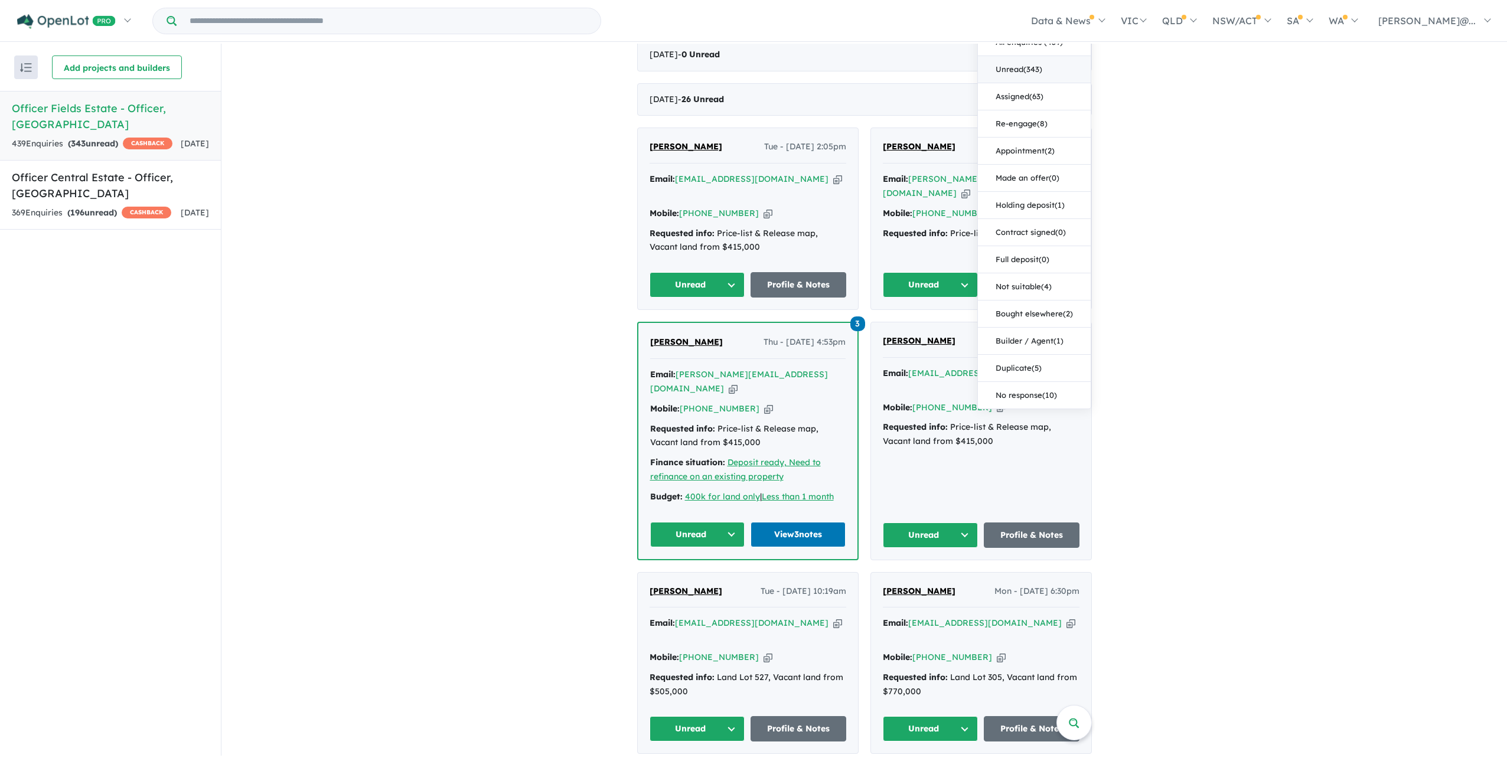
click at [1076, 83] on button "Unread ( 343 )" at bounding box center [1034, 69] width 113 height 27
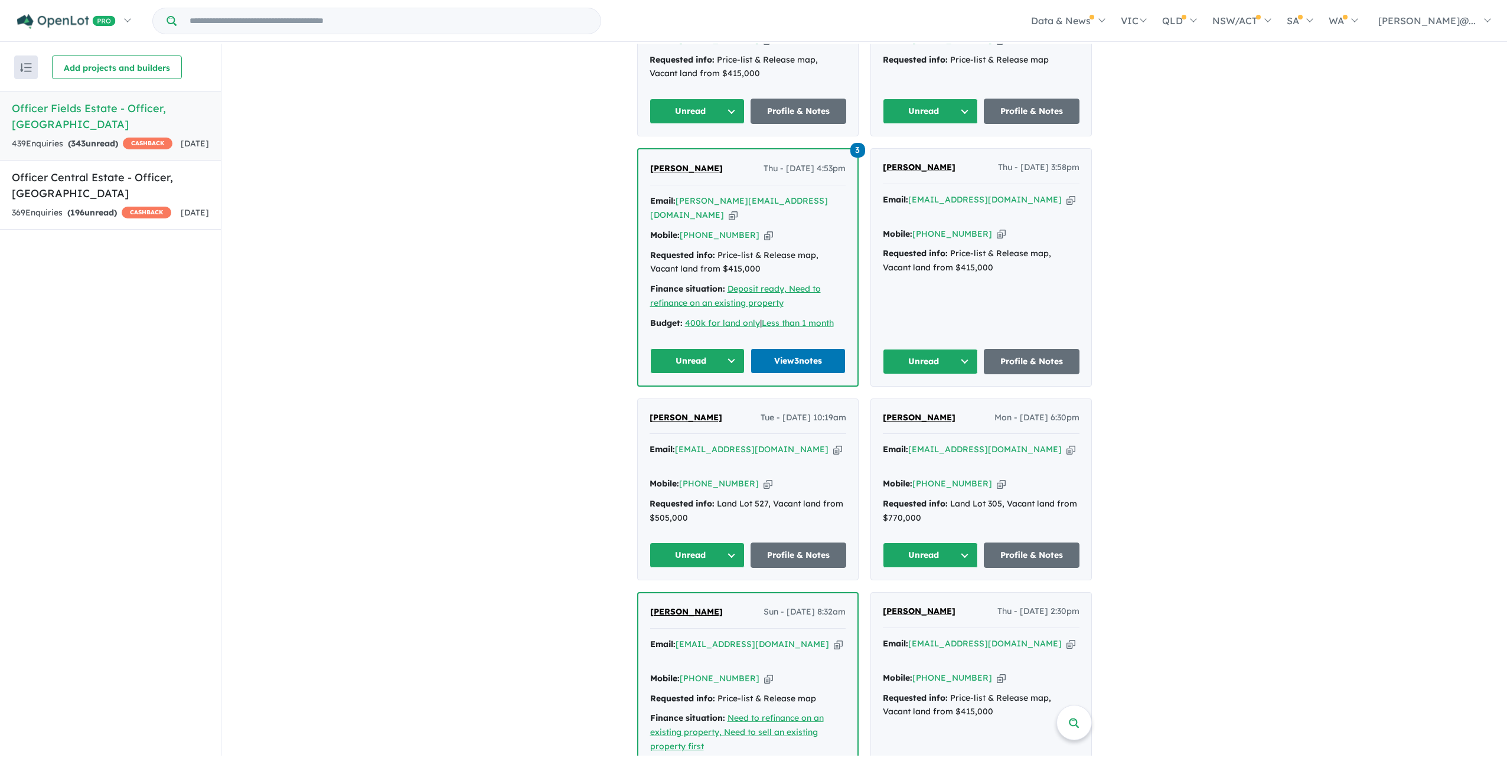
scroll to position [650, 0]
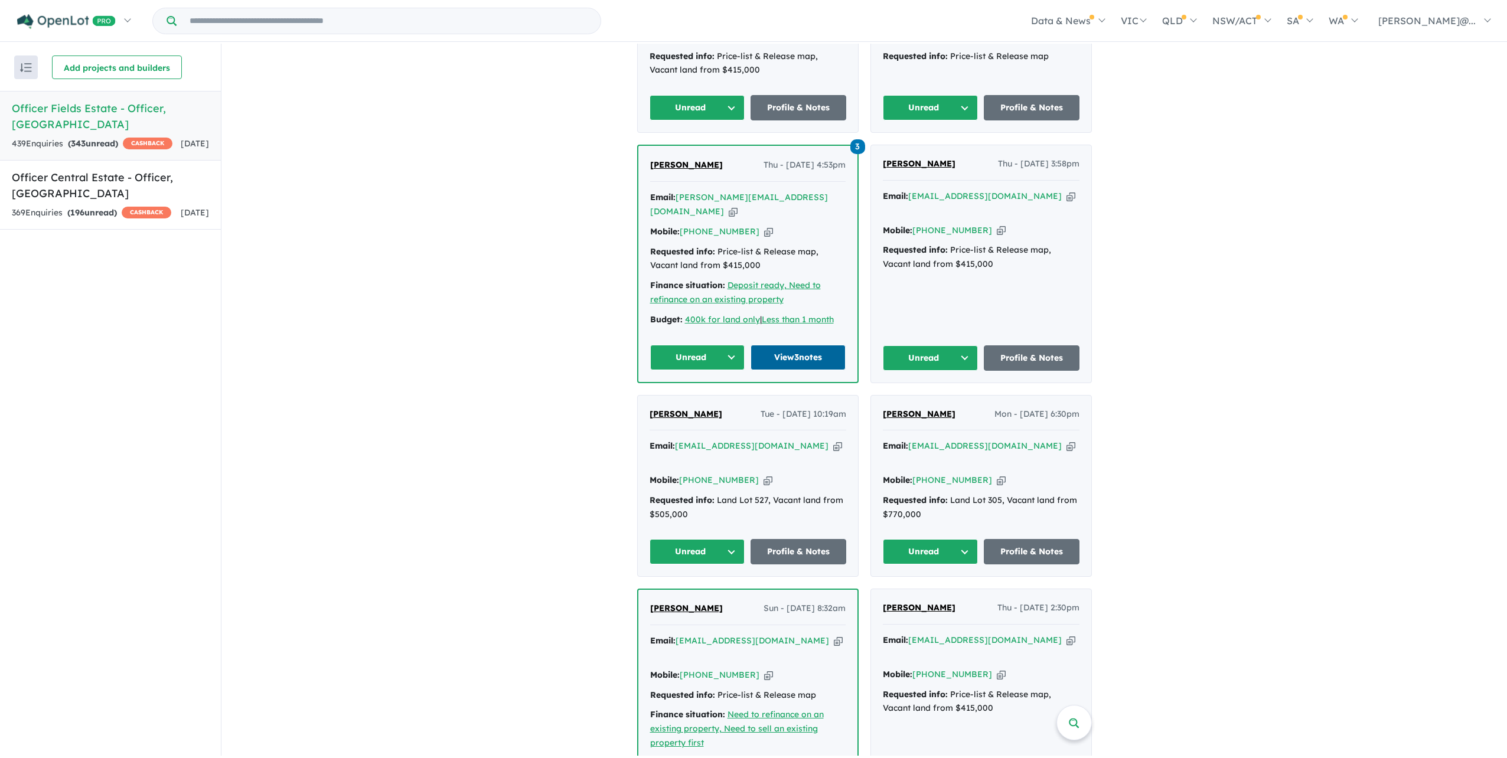
click at [796, 370] on link "View 3 notes" at bounding box center [798, 357] width 95 height 25
click at [809, 24] on div "Email: tatlideniz2009@hotmail.com Copied!" at bounding box center [748, 9] width 197 height 28
click at [136, 167] on link "Officer Central Estate - Officer , VIC 369 Enquir ies ( 196 unread) CASHBACK 4 …" at bounding box center [110, 195] width 221 height 70
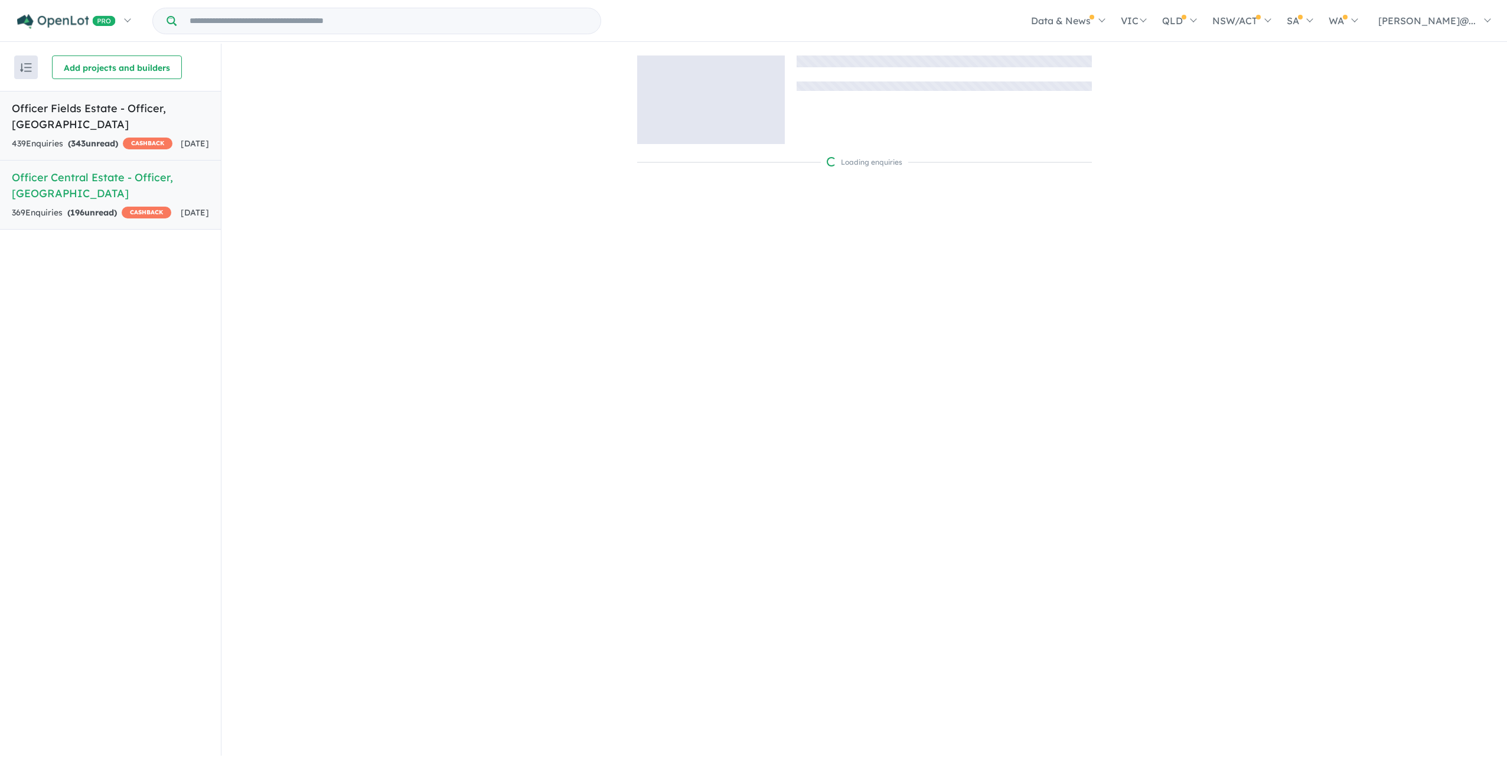
click at [135, 149] on div "439 Enquir ies ( 343 unread) CASHBACK" at bounding box center [92, 144] width 161 height 14
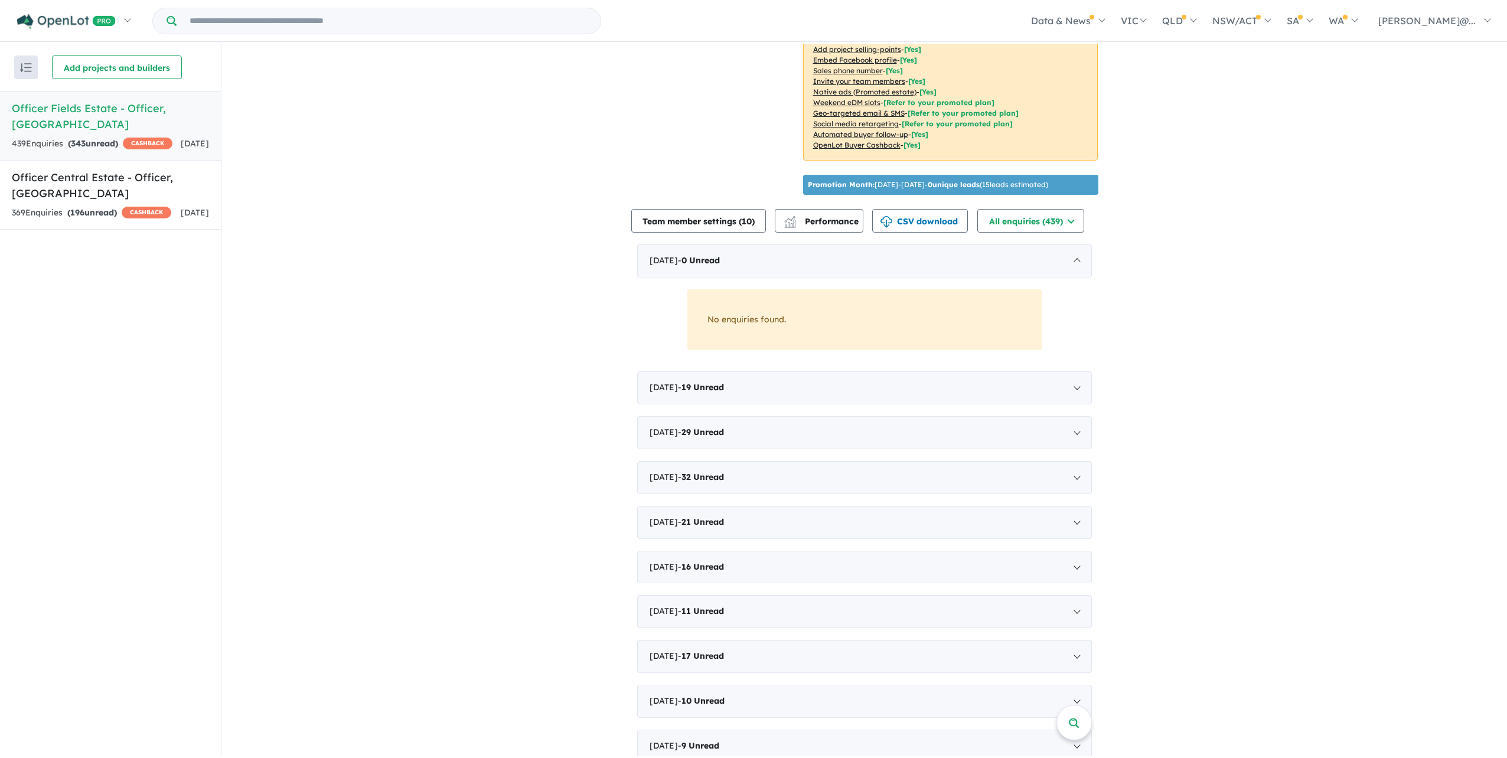
scroll to position [295, 0]
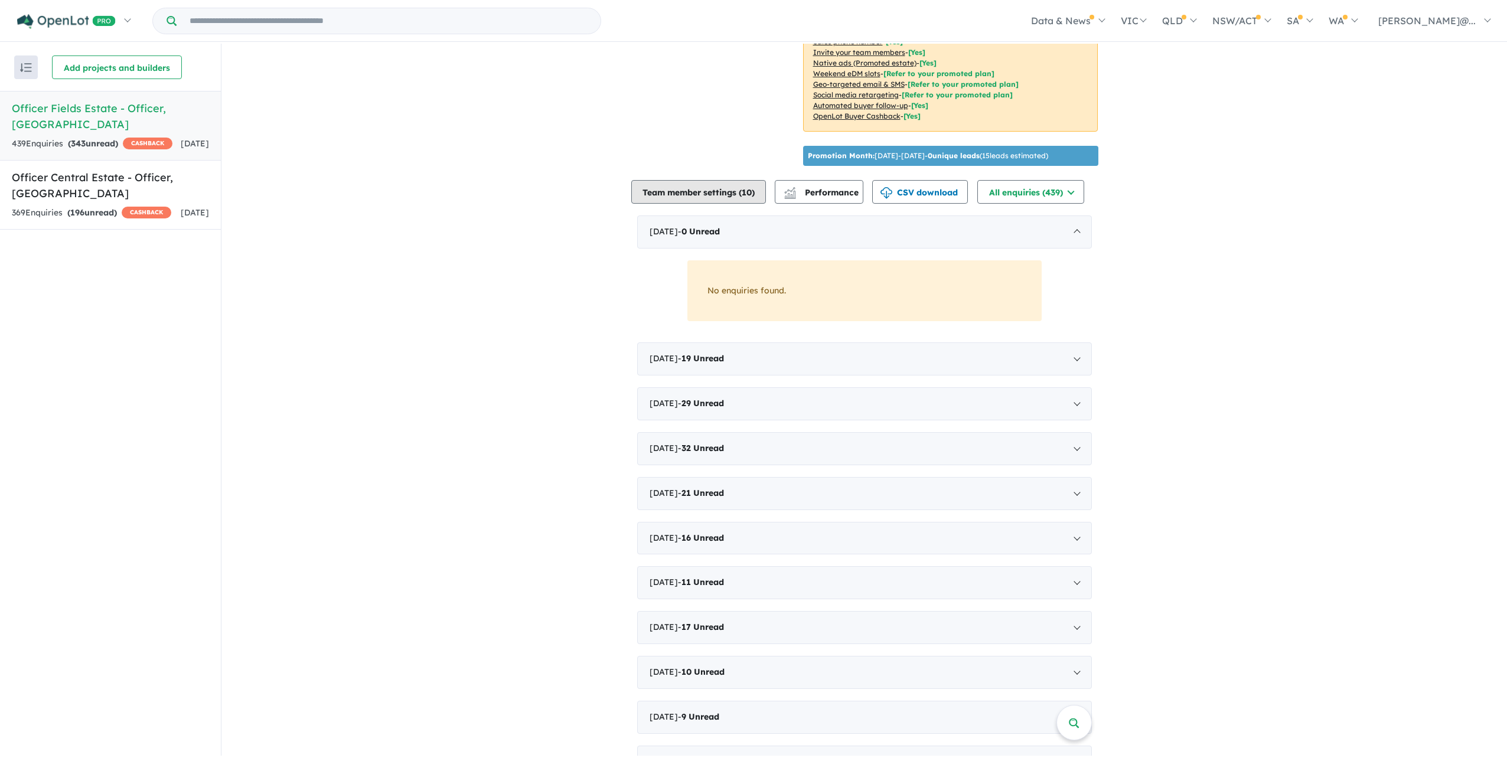
click at [667, 204] on button "Team member settings ( 10 )" at bounding box center [698, 192] width 135 height 24
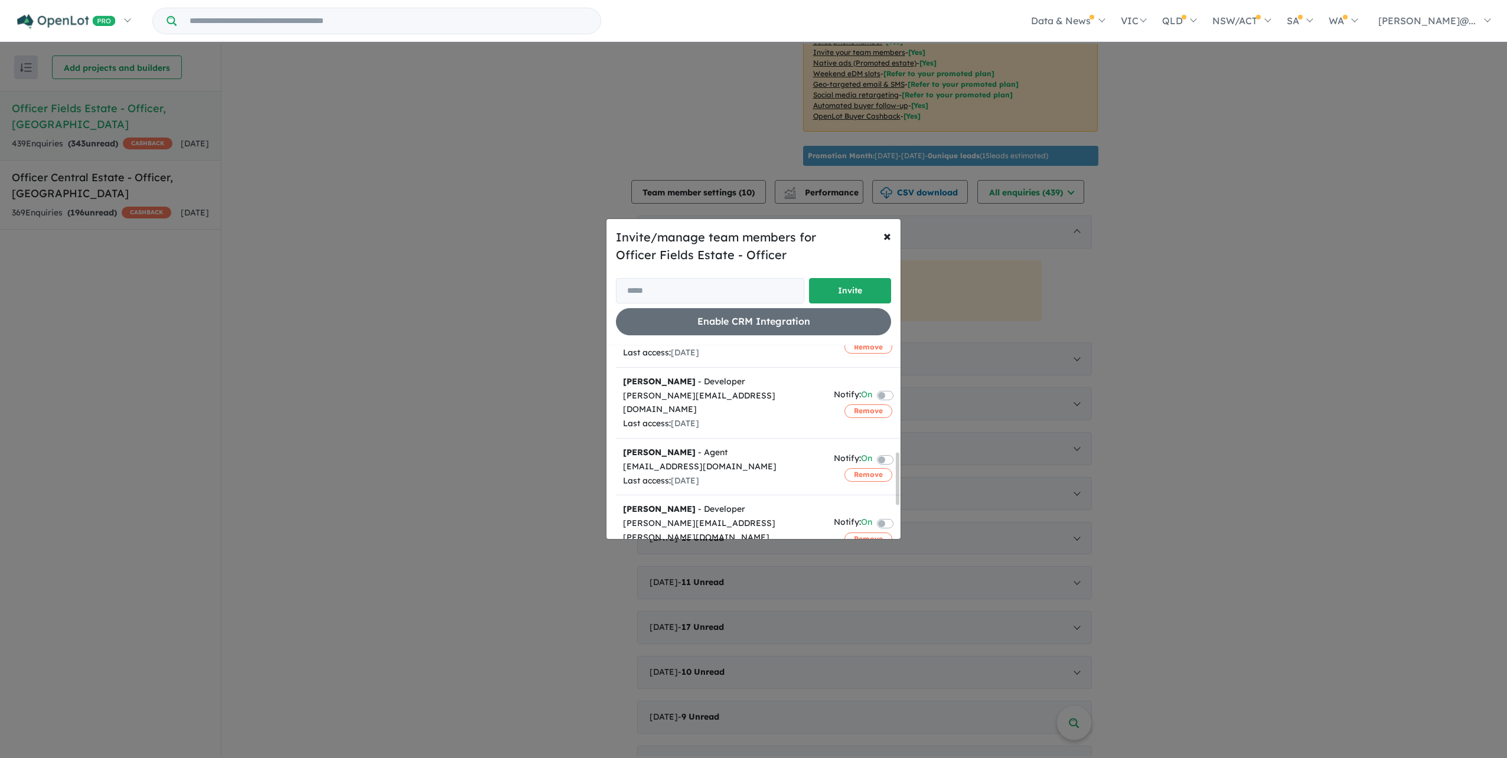
scroll to position [399, 0]
click at [438, 437] on div "Invite/manage team members for Officer Fields Estate - Officer Invite Enable CR…" at bounding box center [753, 379] width 1507 height 758
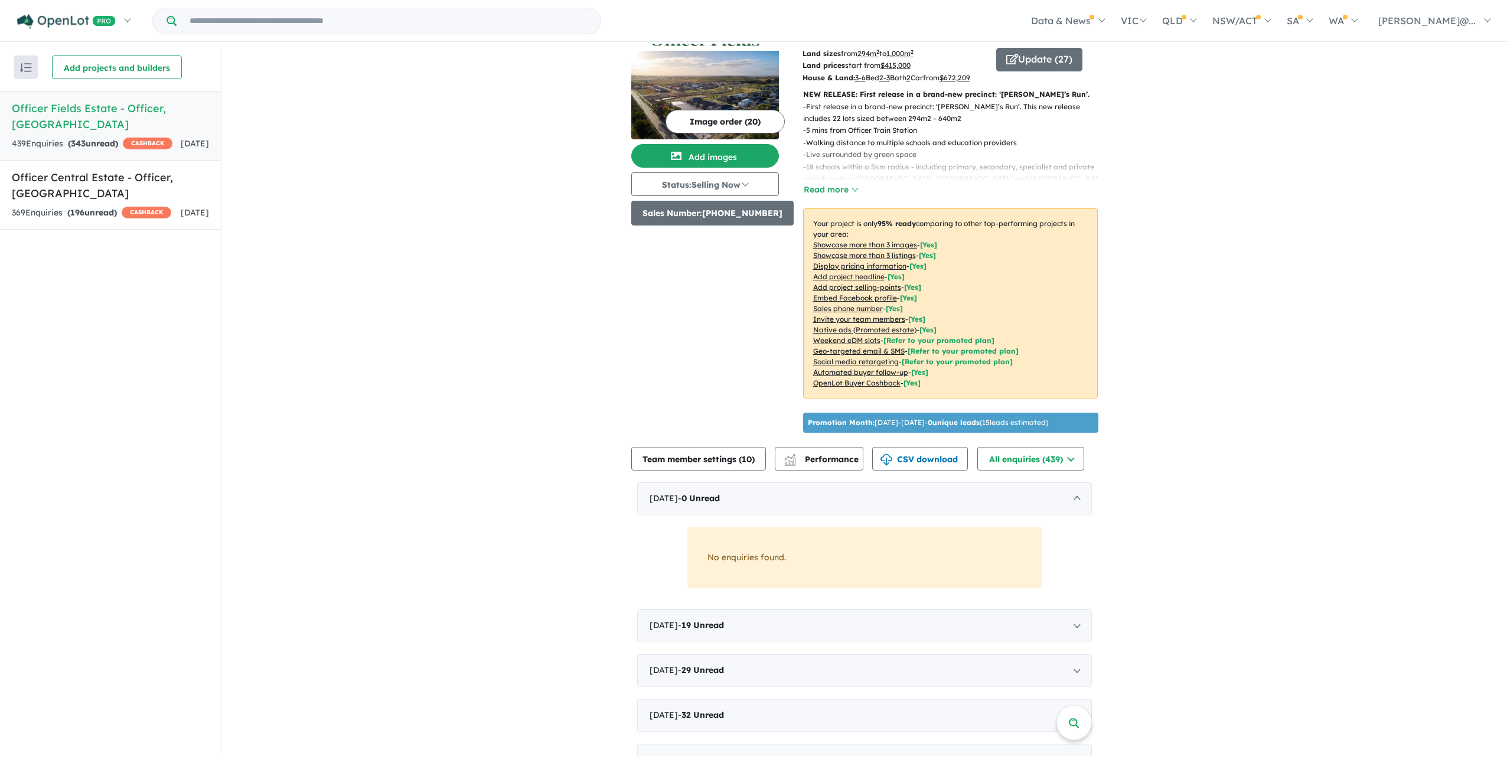
scroll to position [0, 0]
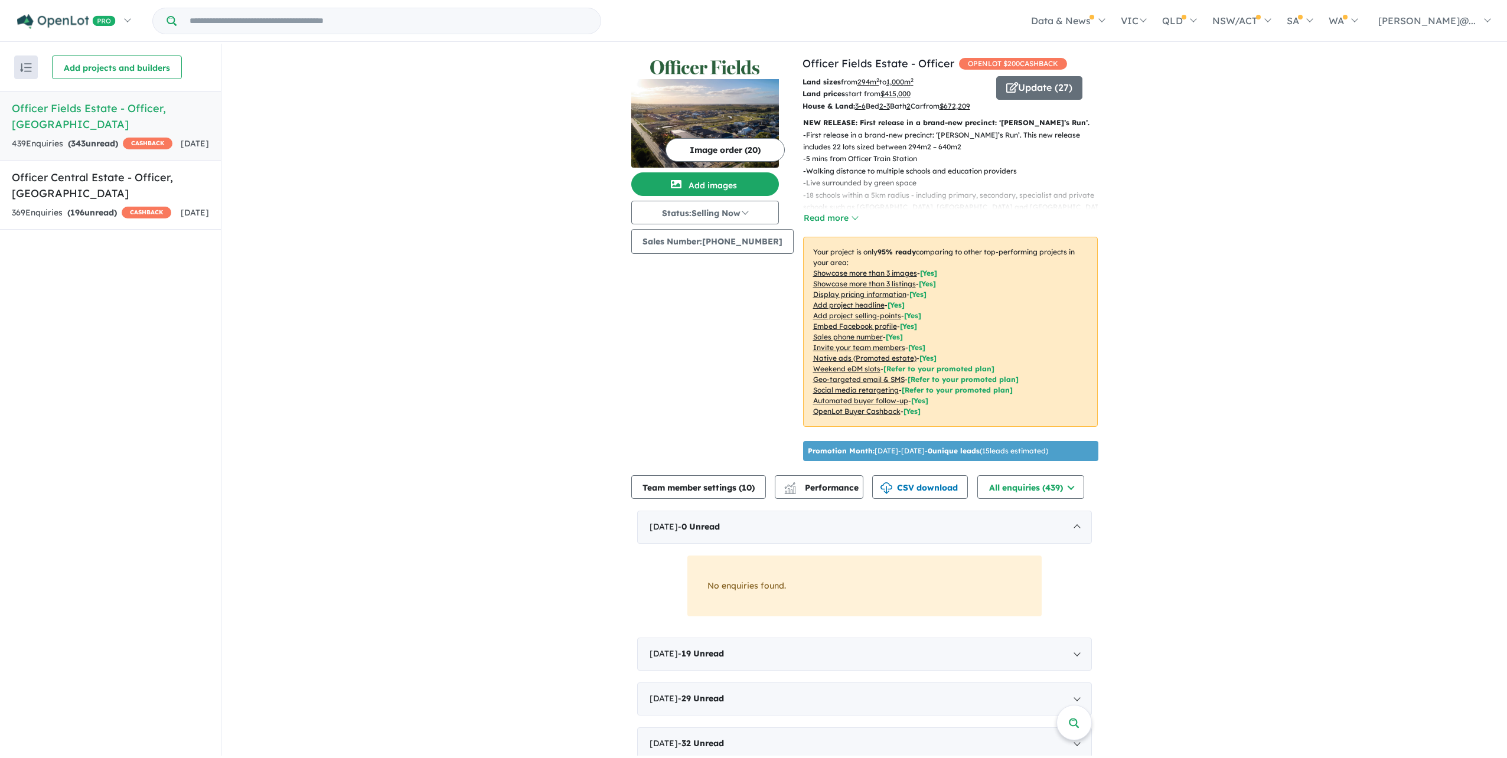
click at [855, 214] on p "- 18 schools within a 5km radius - including primary, secondary, specialist and…" at bounding box center [955, 202] width 304 height 24
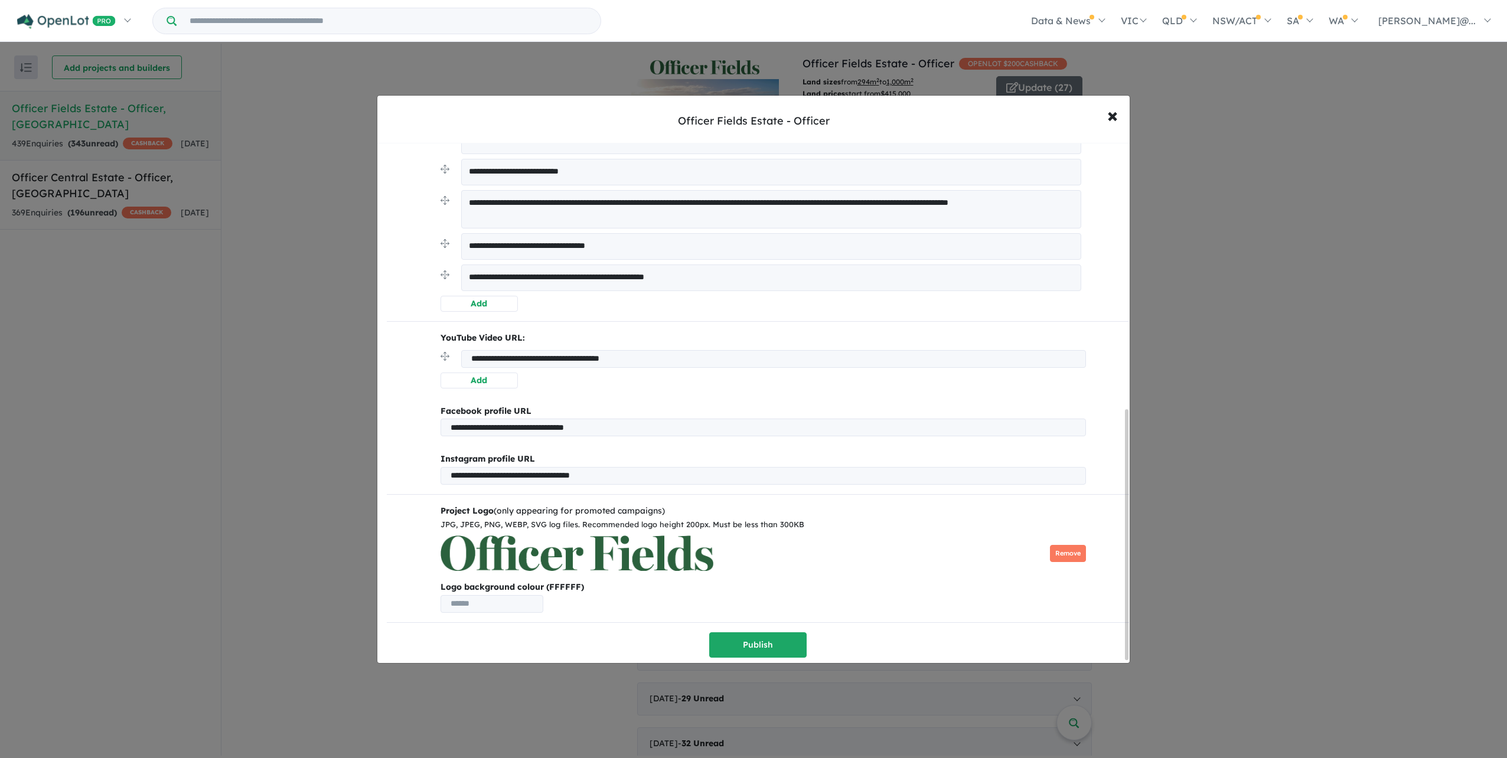
scroll to position [559, 0]
click at [673, 536] on img at bounding box center [577, 553] width 273 height 35
drag, startPoint x: 723, startPoint y: 519, endPoint x: 618, endPoint y: 518, distance: 104.6
click at [618, 536] on div "Remove" at bounding box center [764, 553] width 646 height 35
click at [569, 536] on img at bounding box center [577, 553] width 273 height 35
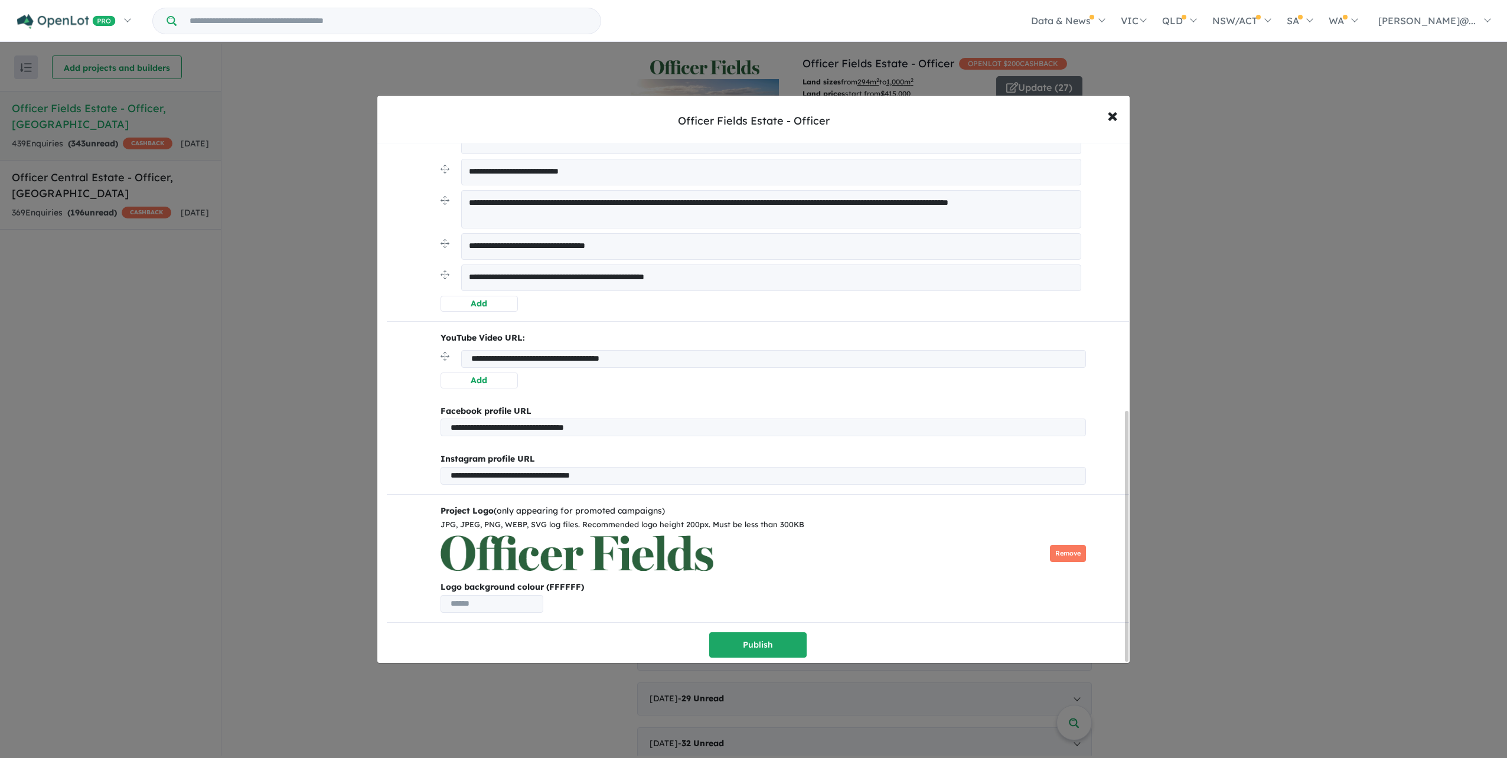
click at [569, 536] on img at bounding box center [577, 553] width 273 height 35
drag, startPoint x: 566, startPoint y: 517, endPoint x: 170, endPoint y: 435, distance: 404.8
click at [151, 435] on div "**********" at bounding box center [753, 379] width 1507 height 758
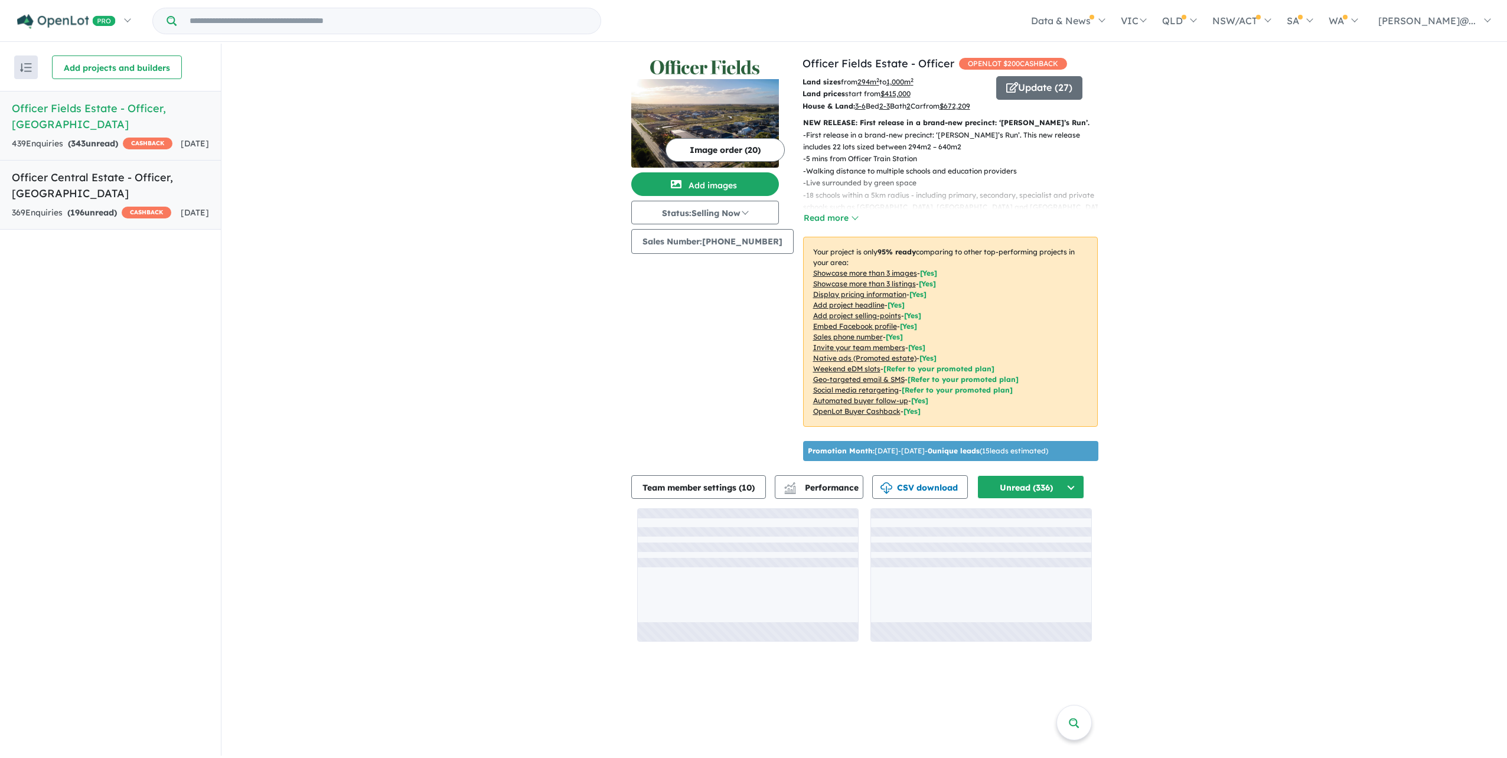
click at [154, 206] on div "369 Enquir ies ( 196 unread) CASHBACK" at bounding box center [91, 213] width 159 height 14
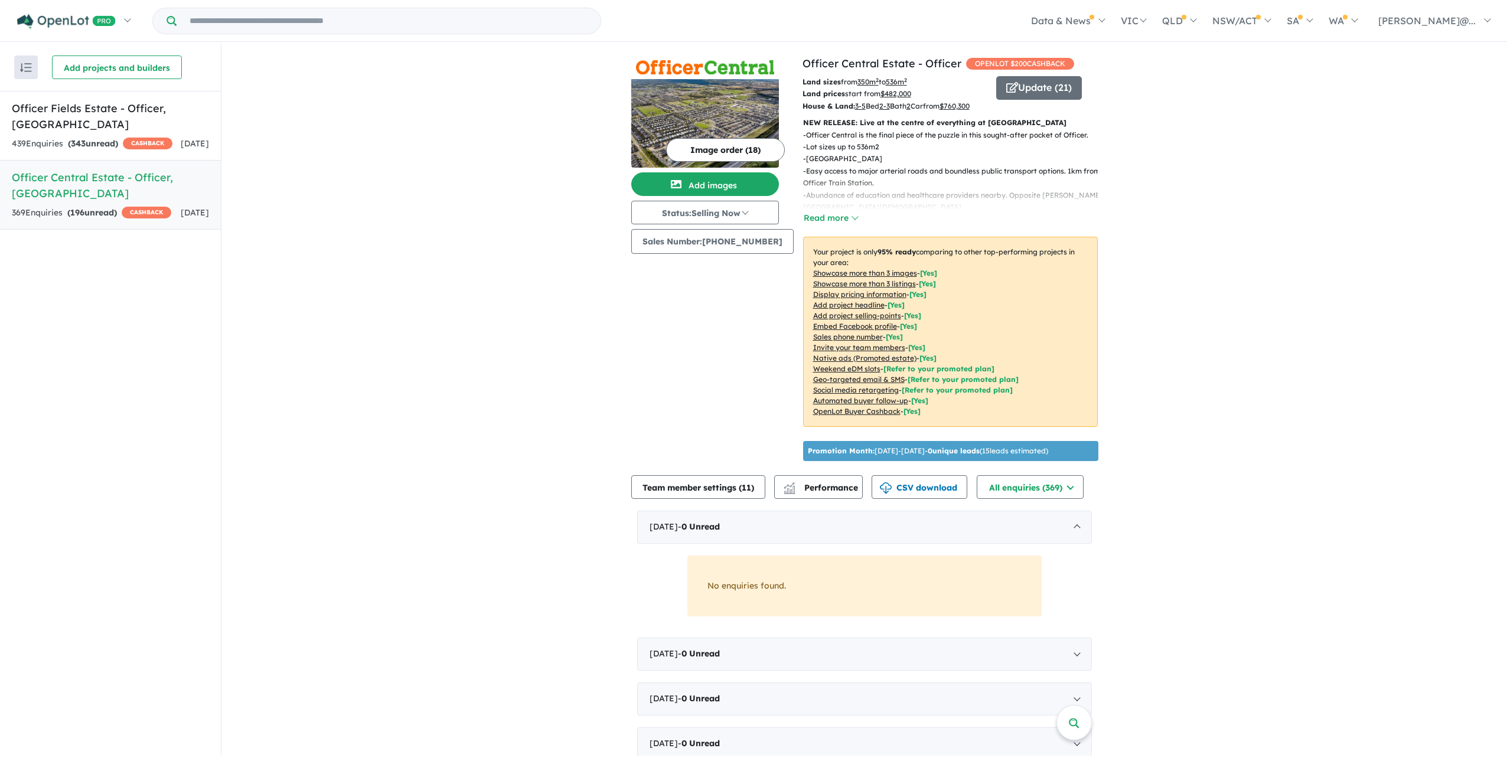
drag, startPoint x: 385, startPoint y: 2, endPoint x: 333, endPoint y: 82, distance: 95.7
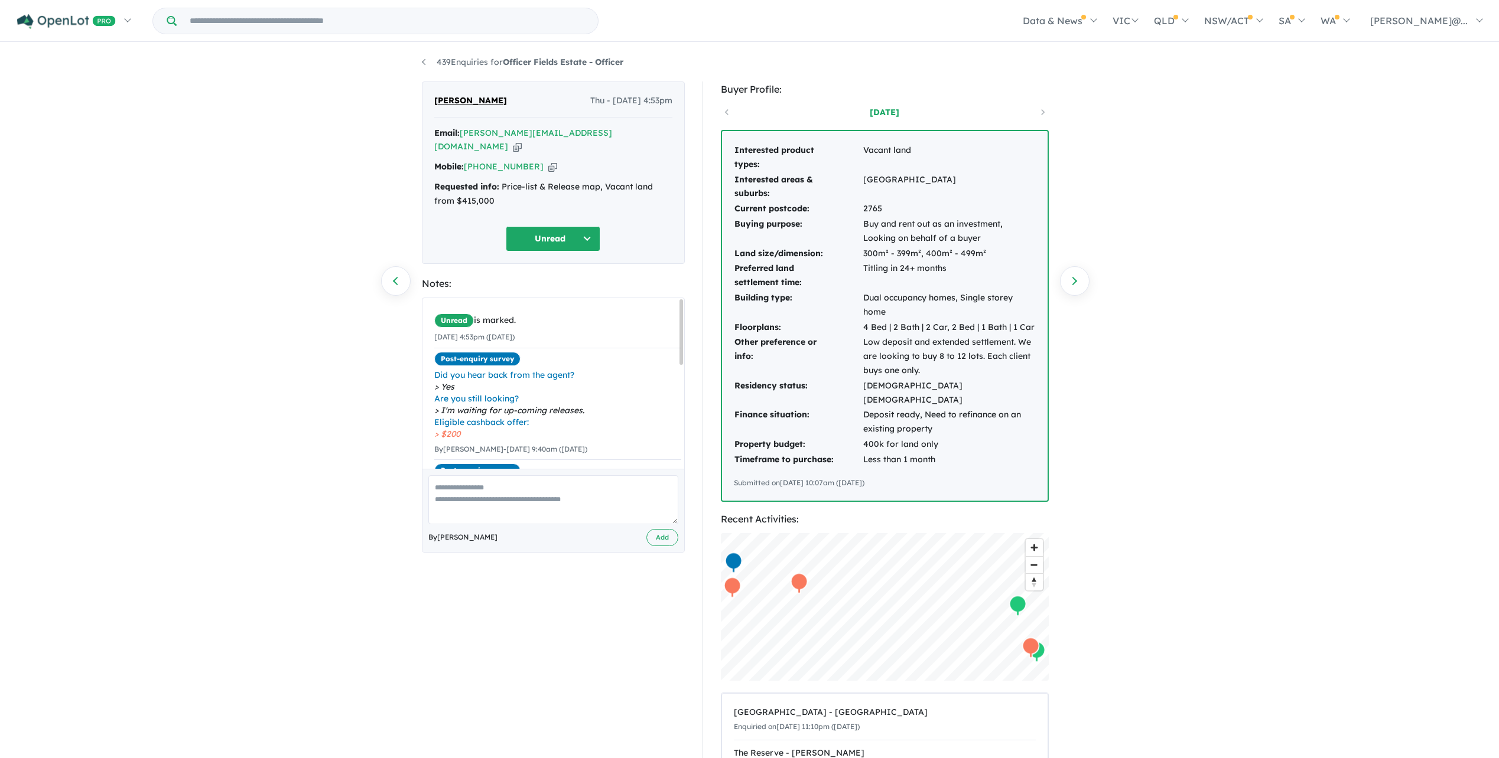
click at [600, 235] on button "Unread" at bounding box center [553, 238] width 95 height 25
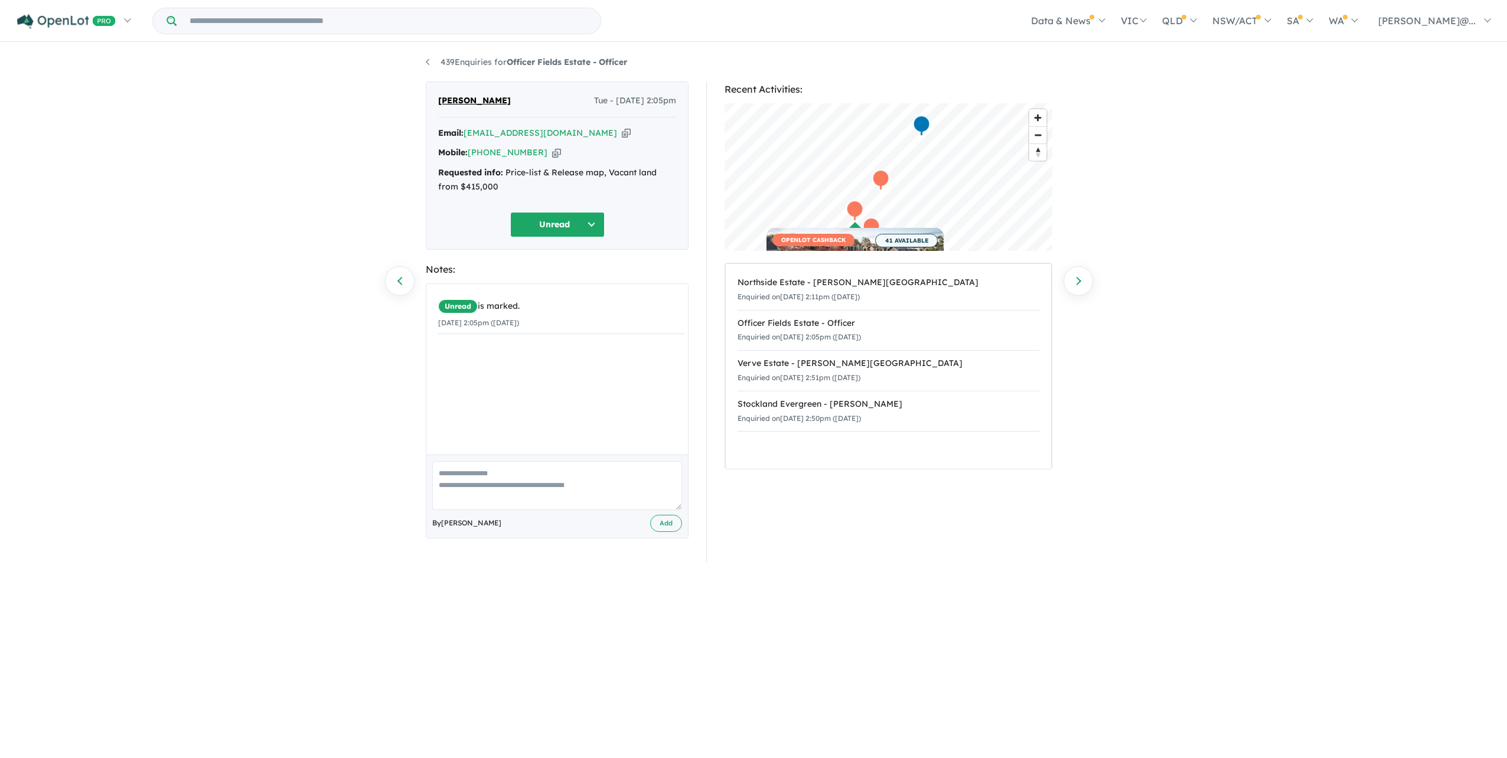
click at [582, 237] on button "Unread" at bounding box center [557, 224] width 95 height 25
click at [672, 278] on div "Notes:" at bounding box center [557, 270] width 263 height 16
click at [574, 232] on button "Unread" at bounding box center [557, 224] width 95 height 25
click at [661, 280] on div "İlknur Ilknur Tue - 29/07/2025, 2:05pm Email: tatlideniz2009@hotmail.com Copied…" at bounding box center [557, 310] width 263 height 457
click at [562, 237] on button "Unread" at bounding box center [557, 224] width 95 height 25
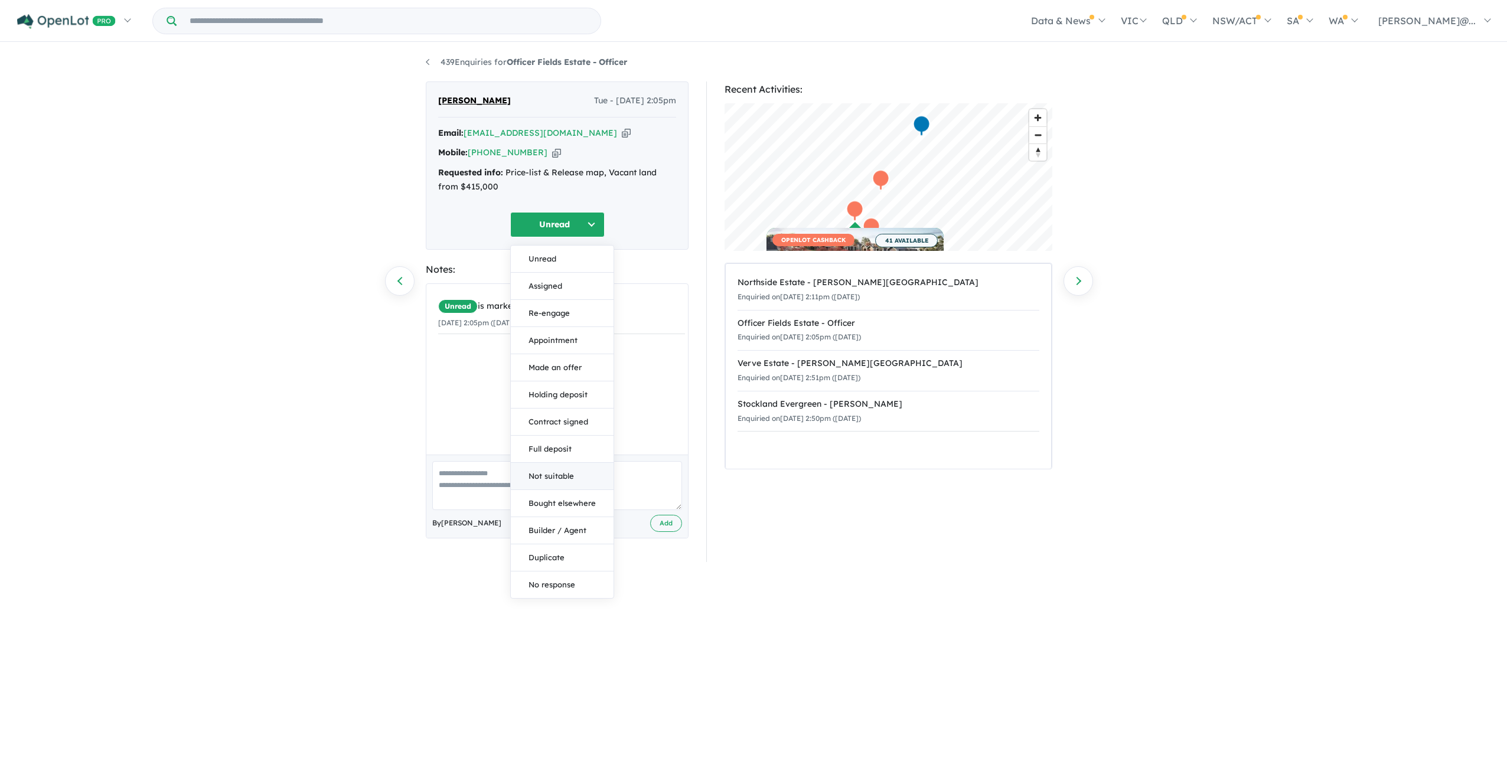
click at [563, 490] on button "Not suitable" at bounding box center [562, 476] width 103 height 27
click at [561, 502] on textarea at bounding box center [557, 485] width 250 height 49
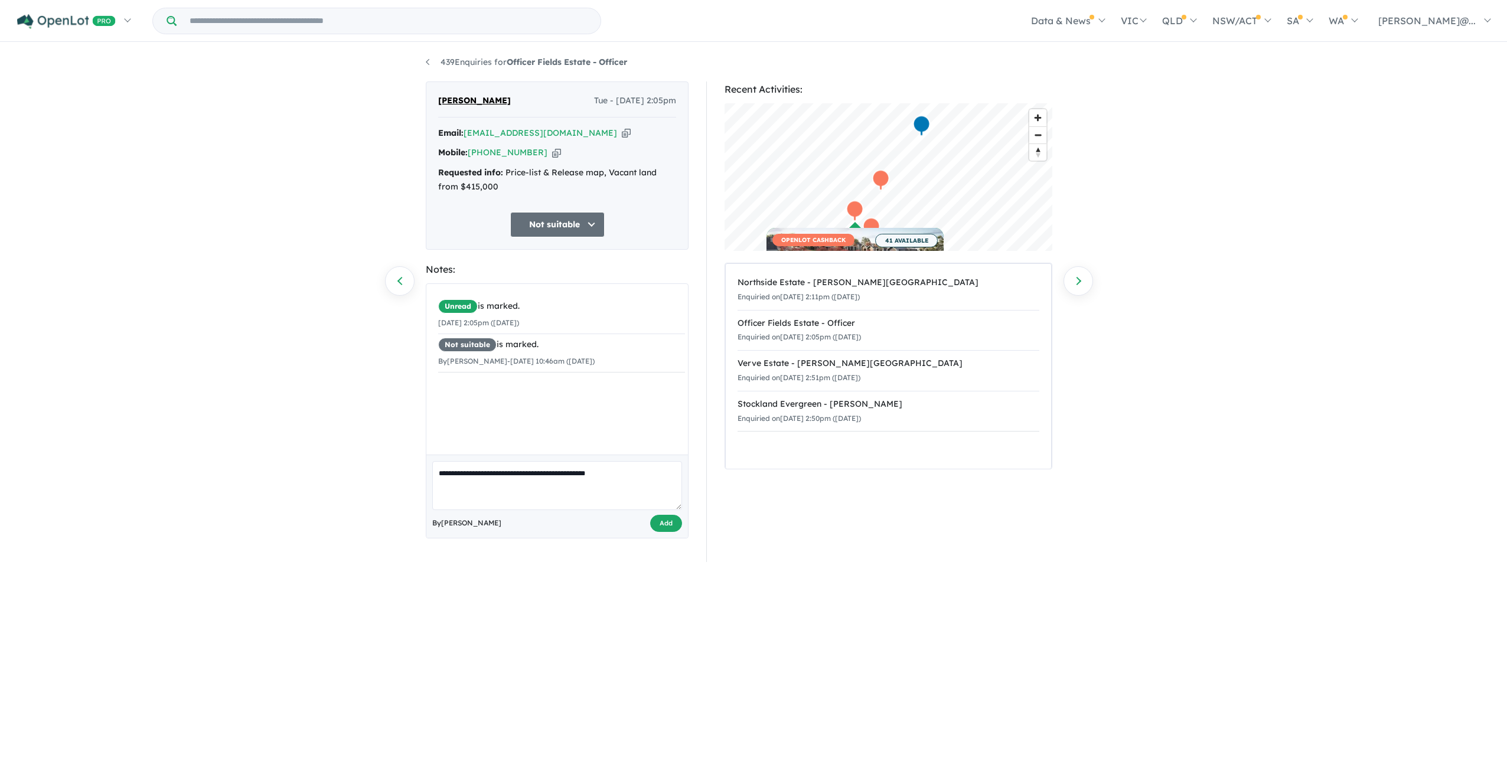
type textarea "**********"
click at [658, 532] on button "Add" at bounding box center [666, 523] width 32 height 17
click at [384, 272] on div "439 Enquiries for Officer Fields Estate - Officer Previous enquiry Next enquiry…" at bounding box center [753, 400] width 1507 height 712
click at [401, 279] on link "Previous enquiry" at bounding box center [400, 281] width 30 height 30
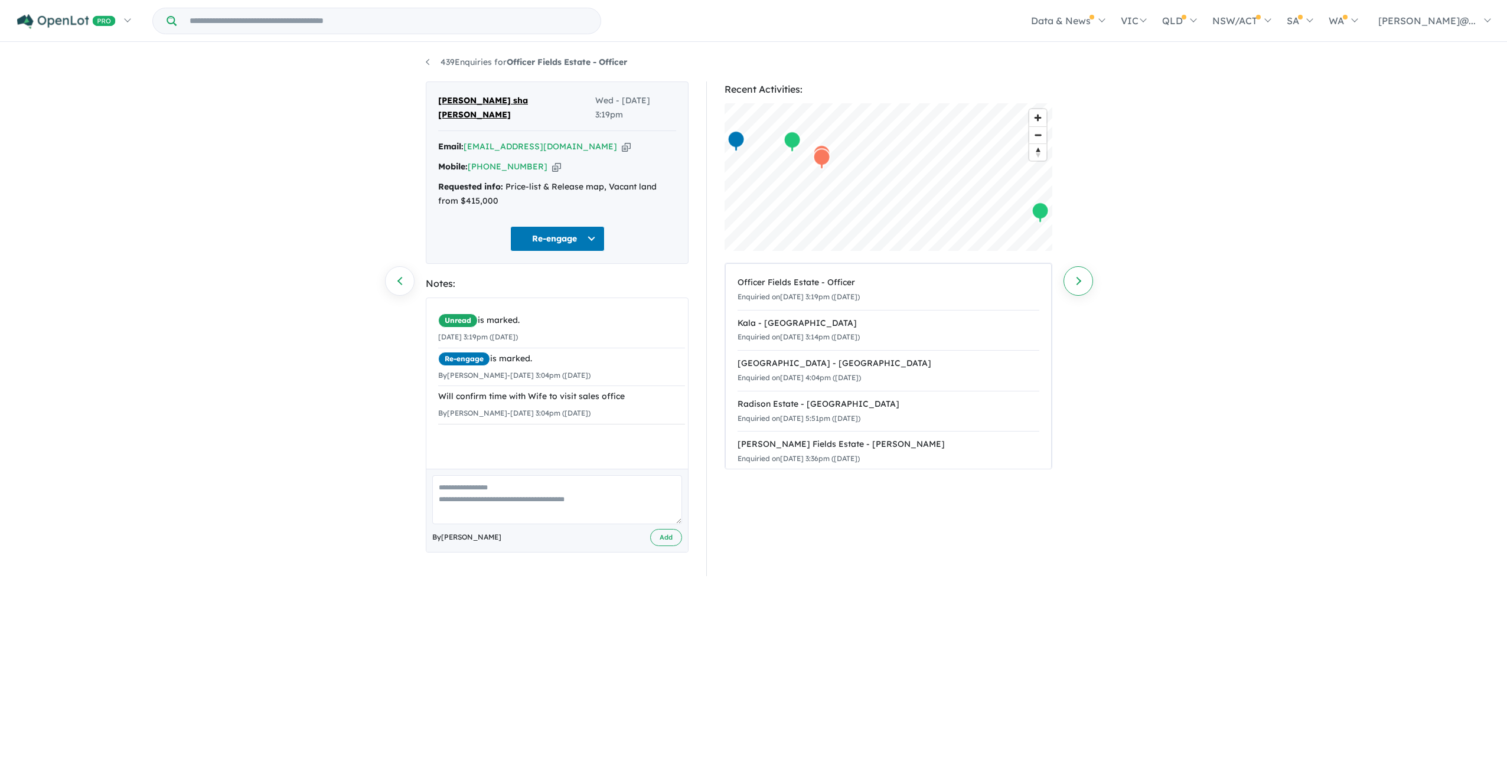
click at [1089, 286] on link "Next enquiry" at bounding box center [1079, 281] width 30 height 30
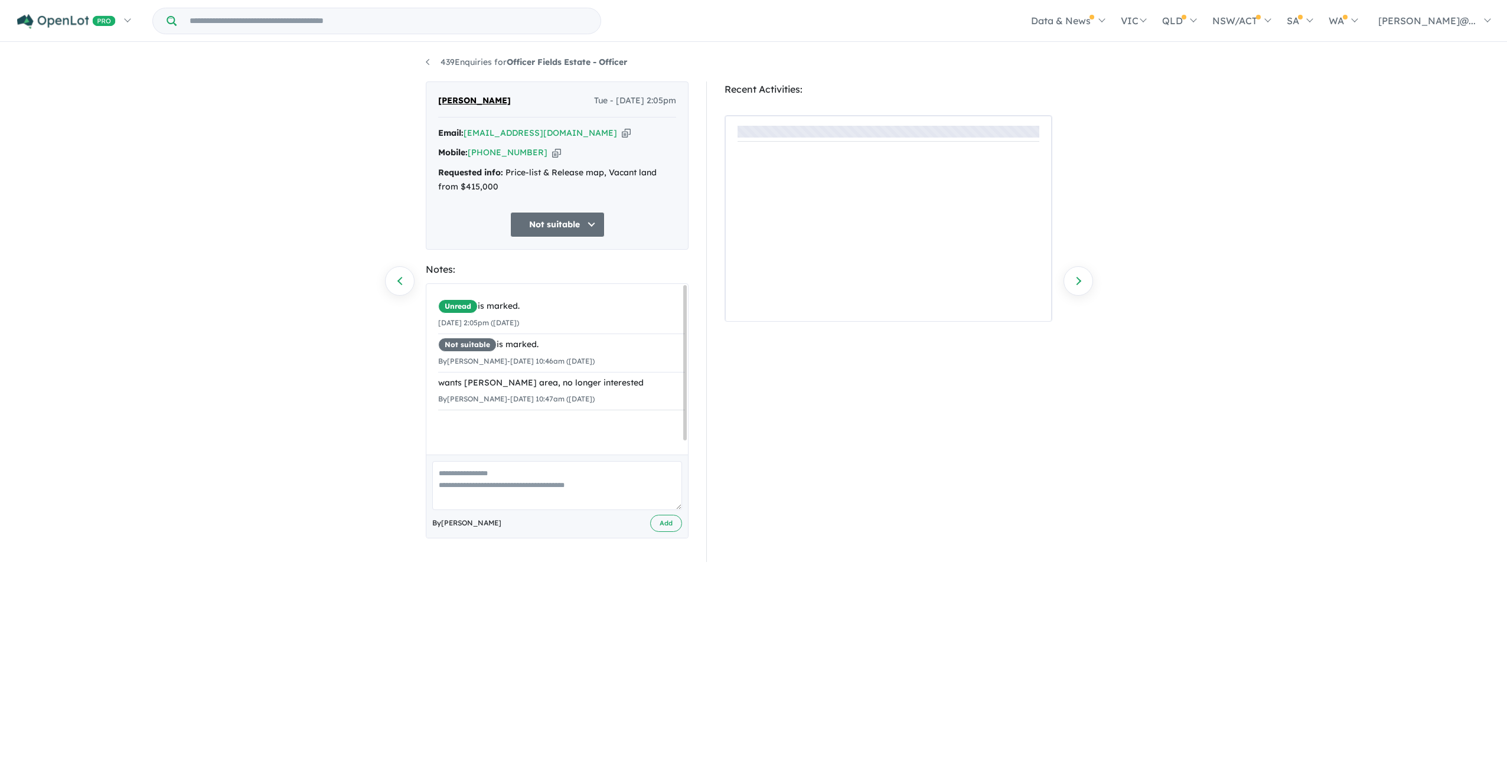
click at [1089, 286] on link "Next enquiry" at bounding box center [1079, 281] width 30 height 30
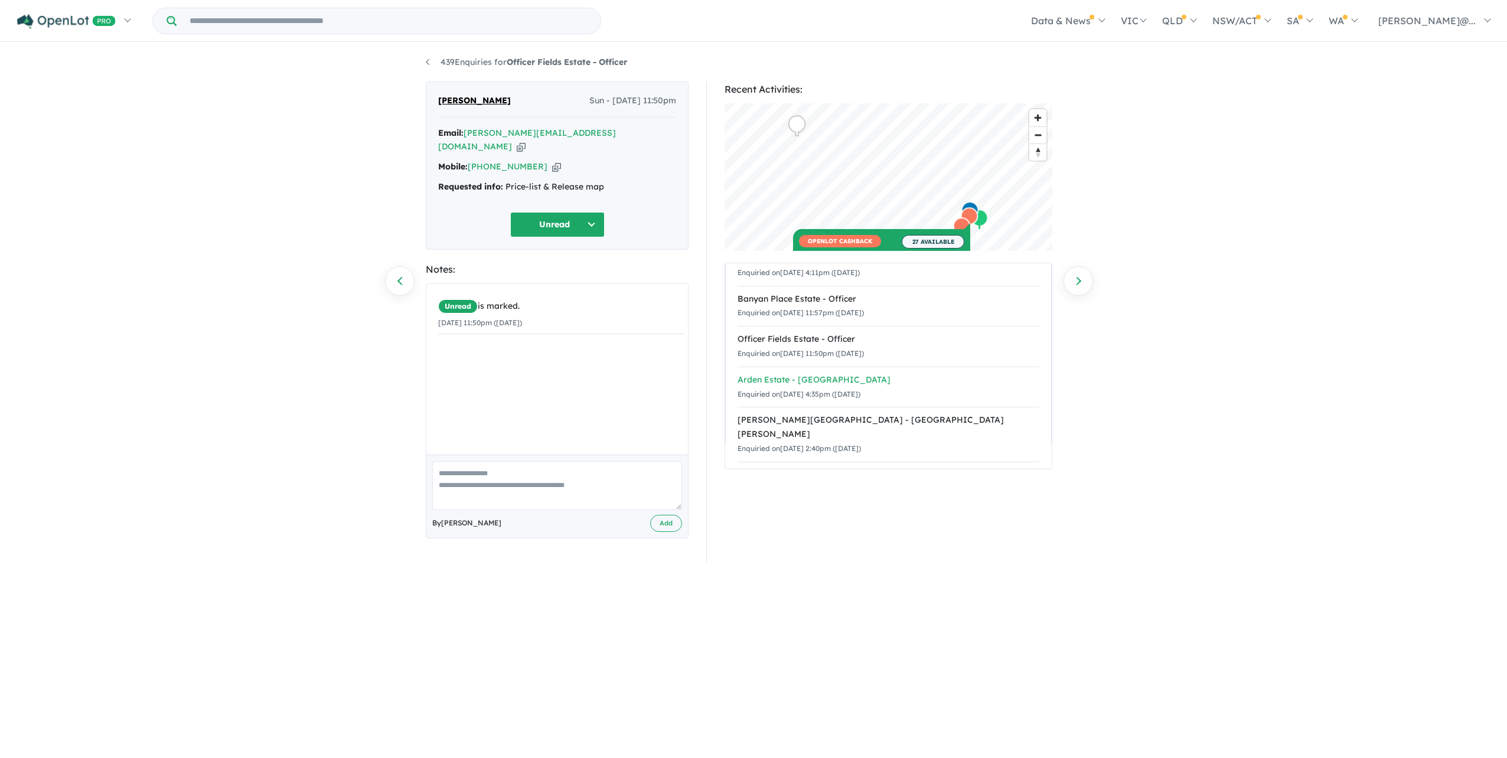
scroll to position [46, 0]
click at [573, 237] on button "Unread" at bounding box center [557, 224] width 95 height 25
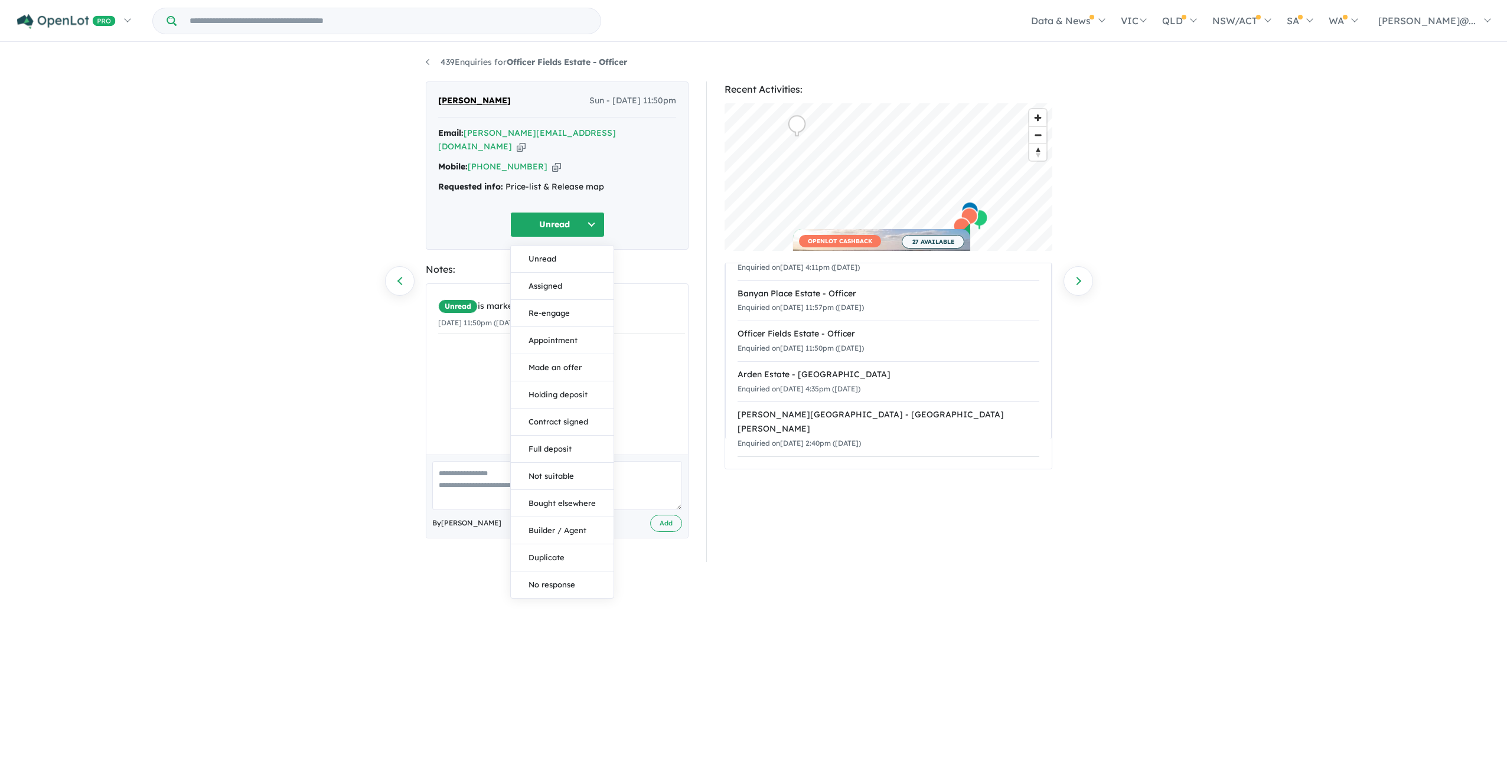
click at [641, 372] on div "Unread is marked. 27/07/2025 11:50pm (Sunday)" at bounding box center [561, 374] width 271 height 180
click at [526, 141] on icon "button" at bounding box center [521, 147] width 9 height 12
click at [595, 226] on button "Unread" at bounding box center [557, 224] width 95 height 25
click at [563, 284] on button "Assigned" at bounding box center [562, 286] width 103 height 27
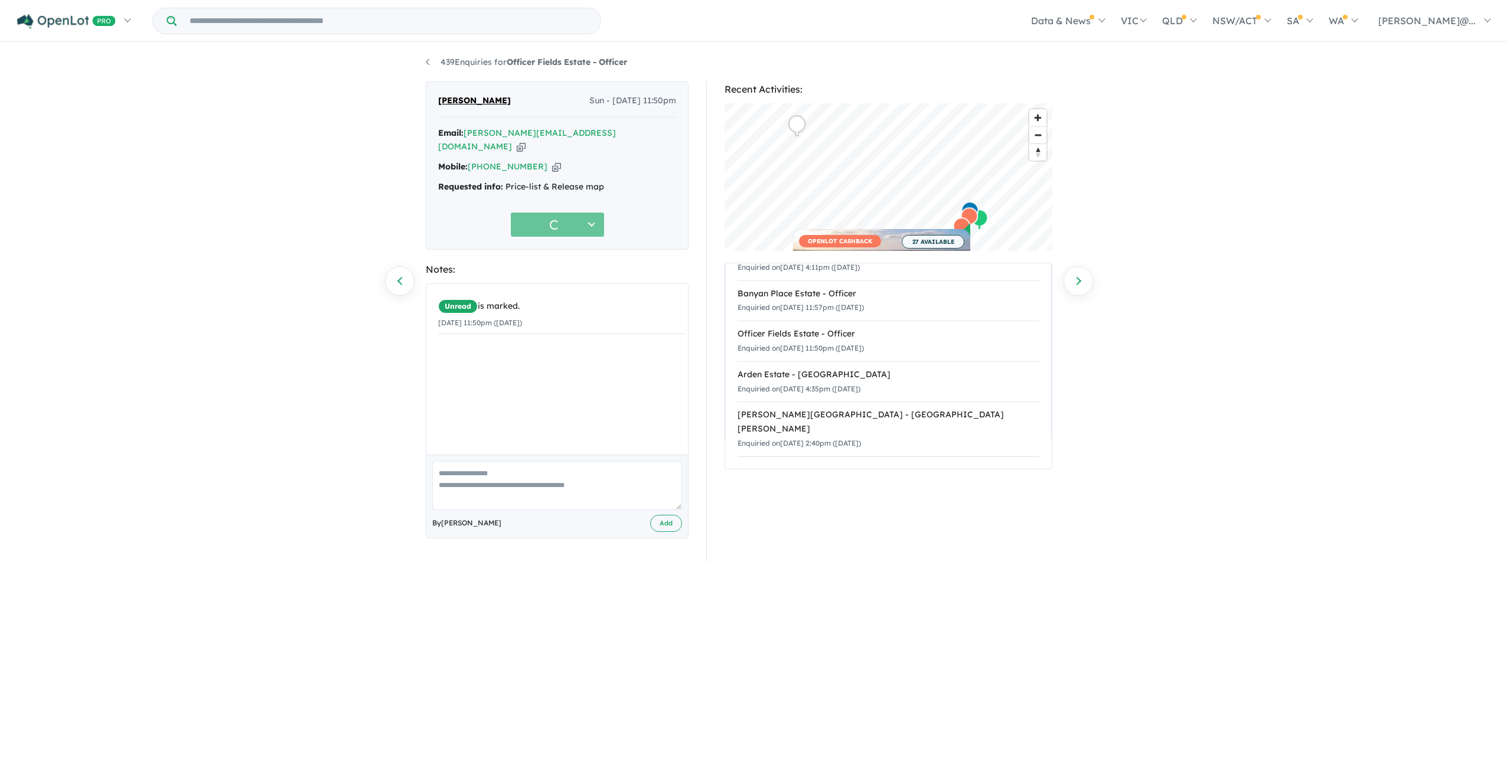
click at [577, 497] on textarea at bounding box center [557, 485] width 250 height 49
type textarea "**********"
click at [652, 532] on button "Add" at bounding box center [666, 523] width 32 height 17
click at [1086, 284] on link "Next enquiry" at bounding box center [1079, 281] width 30 height 30
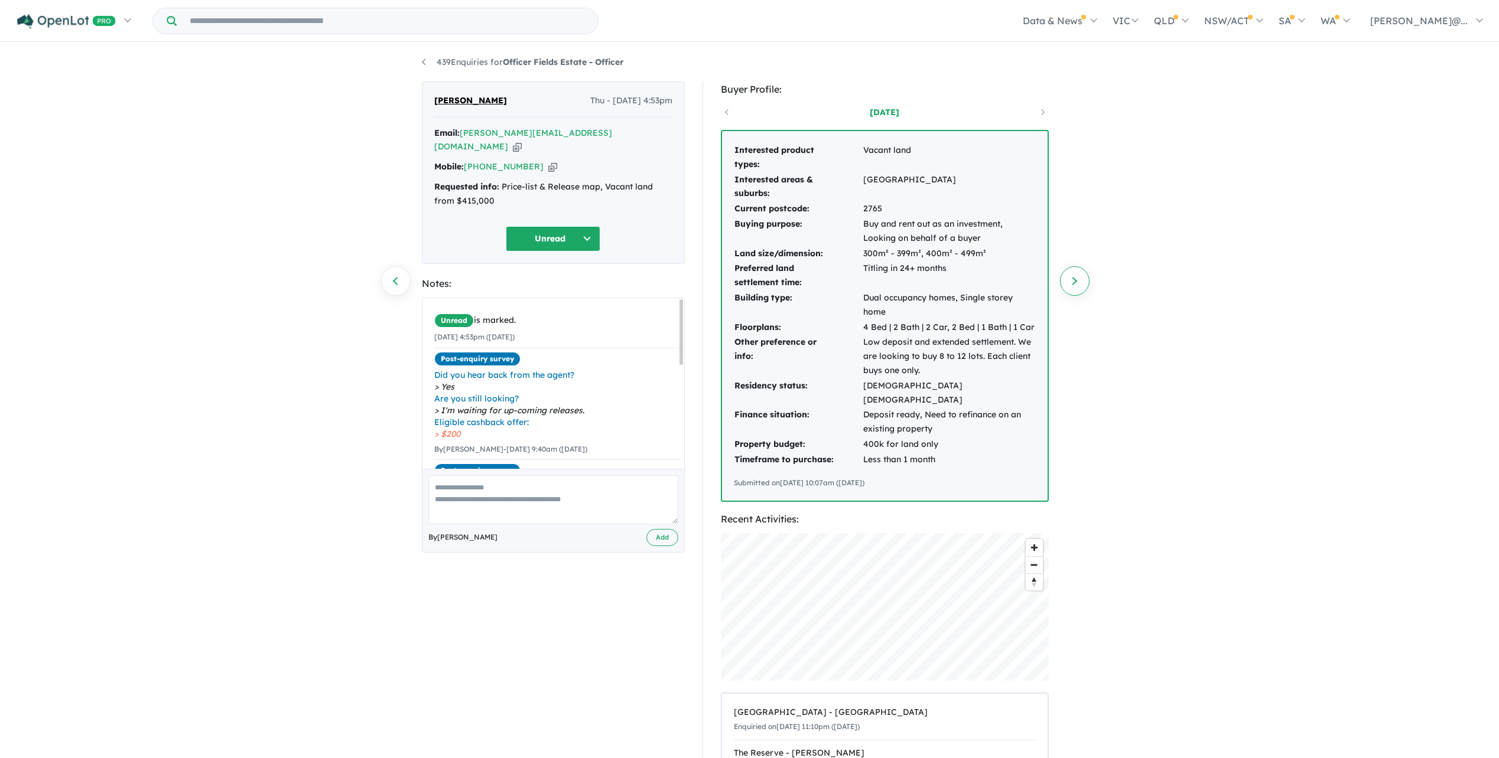
click at [1083, 282] on link "Next enquiry" at bounding box center [1075, 281] width 30 height 30
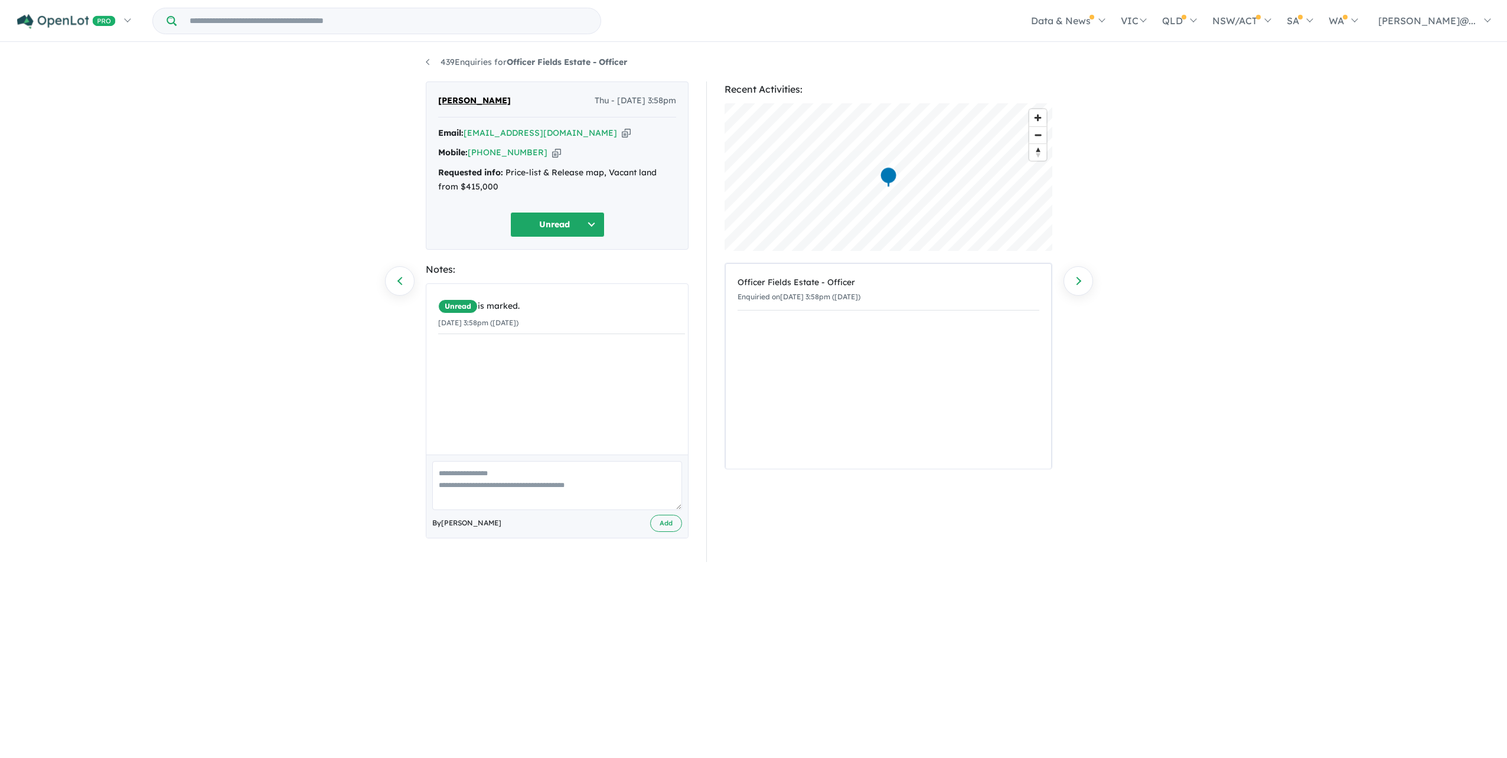
click at [553, 237] on button "Unread" at bounding box center [557, 224] width 95 height 25
click at [690, 284] on div "Judith Fernando Thu - 24/07/2025, 3:58pm Email: judithmvpf@gmail.com Copied! Mo…" at bounding box center [557, 322] width 281 height 481
drag, startPoint x: 543, startPoint y: 73, endPoint x: 539, endPoint y: 82, distance: 10.0
click at [539, 82] on div "439 Enquiries for Officer Fields Estate - Officer Previous enquiry Next enquiry…" at bounding box center [753, 400] width 673 height 712
click at [622, 138] on icon "button" at bounding box center [626, 133] width 9 height 12
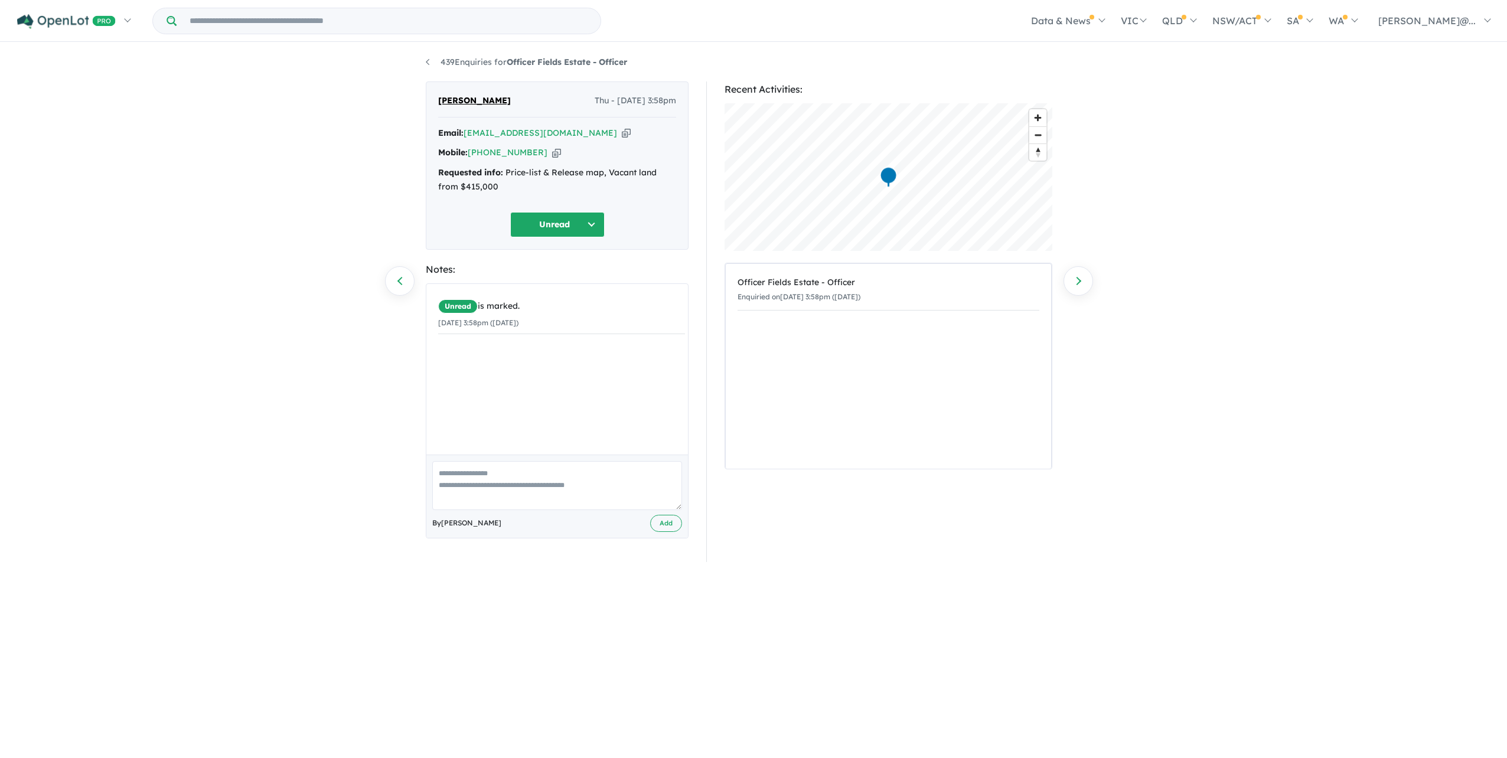
click at [622, 139] on icon "button" at bounding box center [626, 133] width 9 height 12
click at [544, 232] on button "Unread" at bounding box center [557, 224] width 95 height 25
click at [567, 299] on button "Assigned" at bounding box center [562, 286] width 103 height 27
click at [591, 510] on textarea at bounding box center [557, 485] width 250 height 49
click at [601, 499] on textarea at bounding box center [557, 485] width 250 height 49
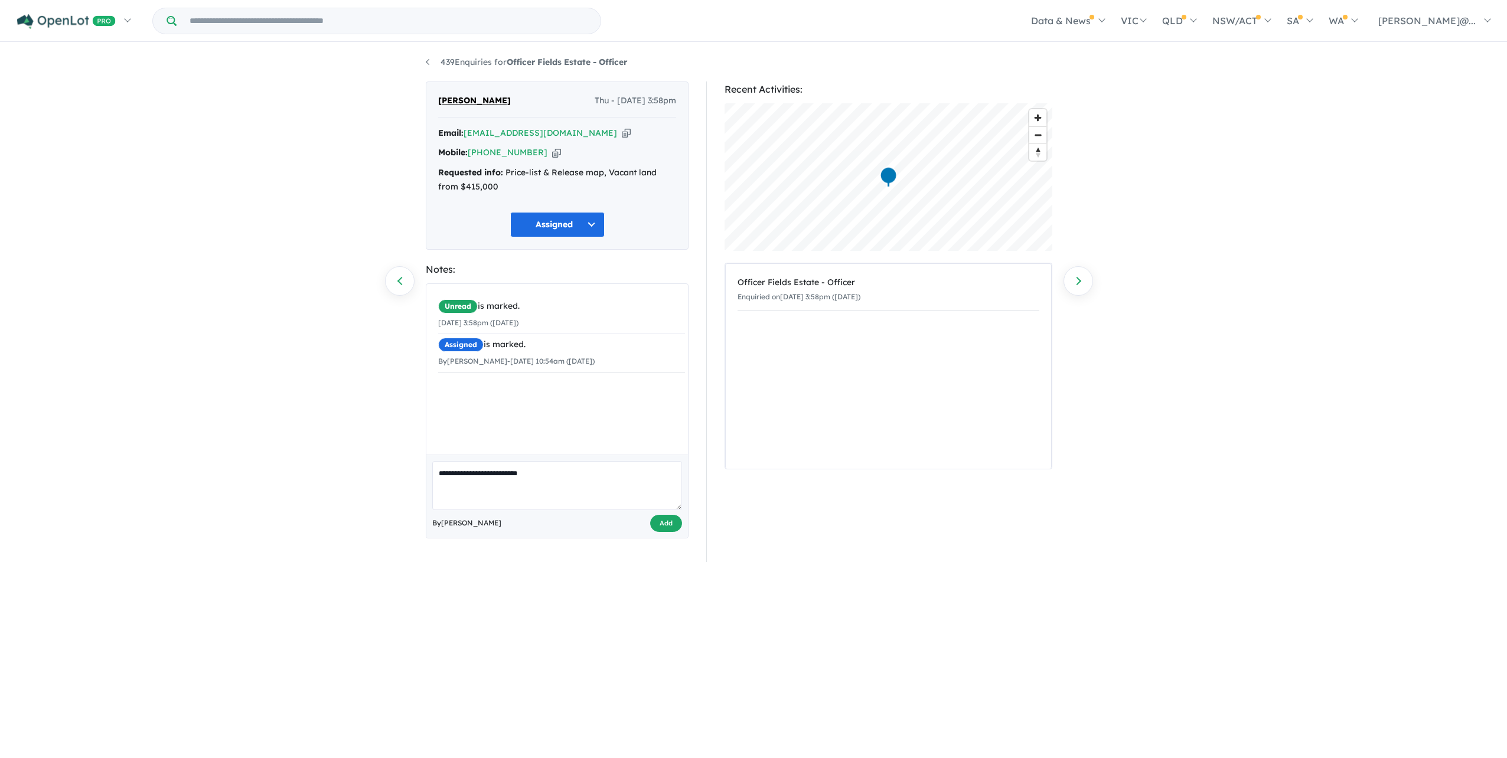
type textarea "**********"
click at [668, 532] on button "Add" at bounding box center [666, 523] width 32 height 17
click at [1087, 289] on link "Next enquiry" at bounding box center [1079, 281] width 30 height 30
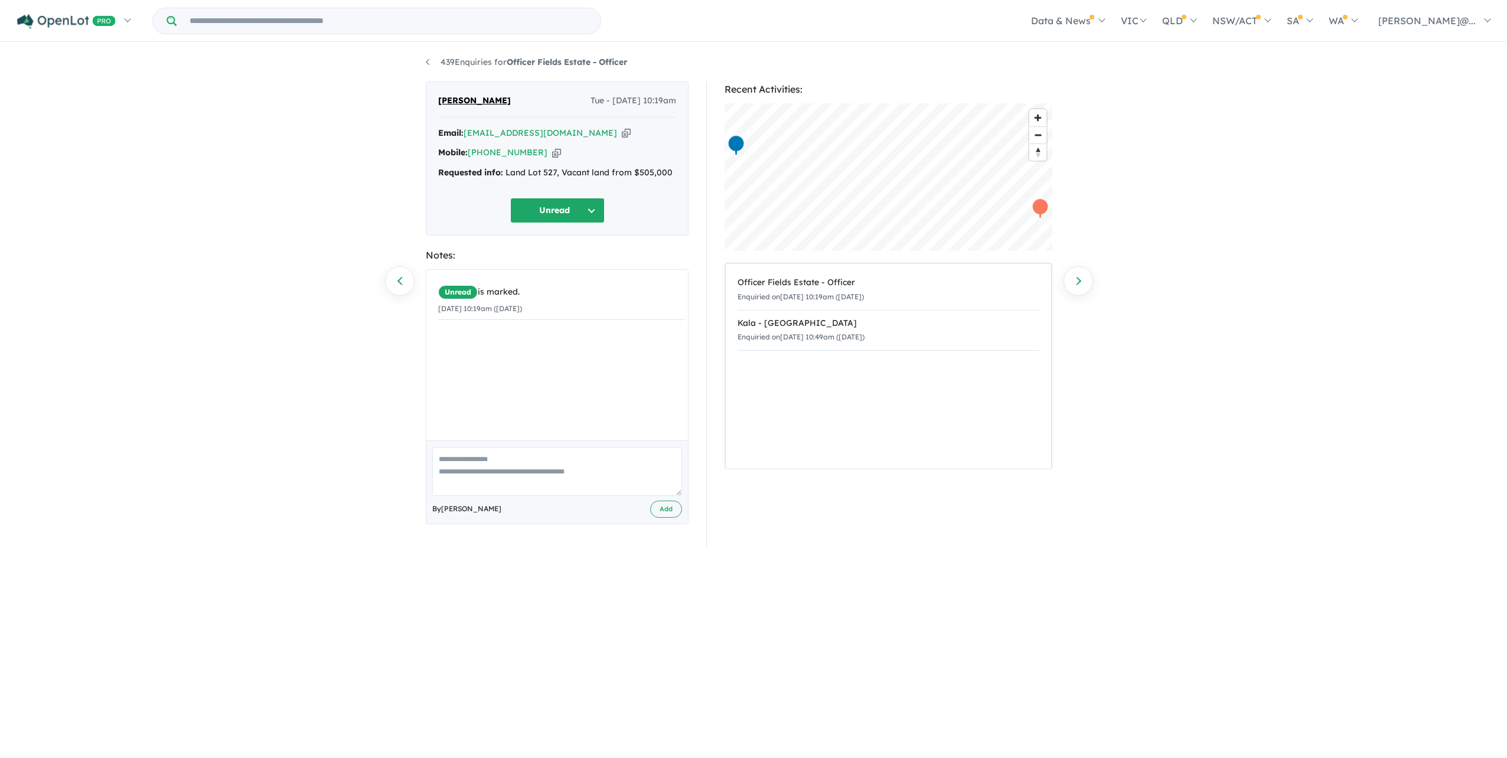
click at [605, 154] on div "Mobile: +61 405 227 533 Copied!" at bounding box center [557, 153] width 238 height 14
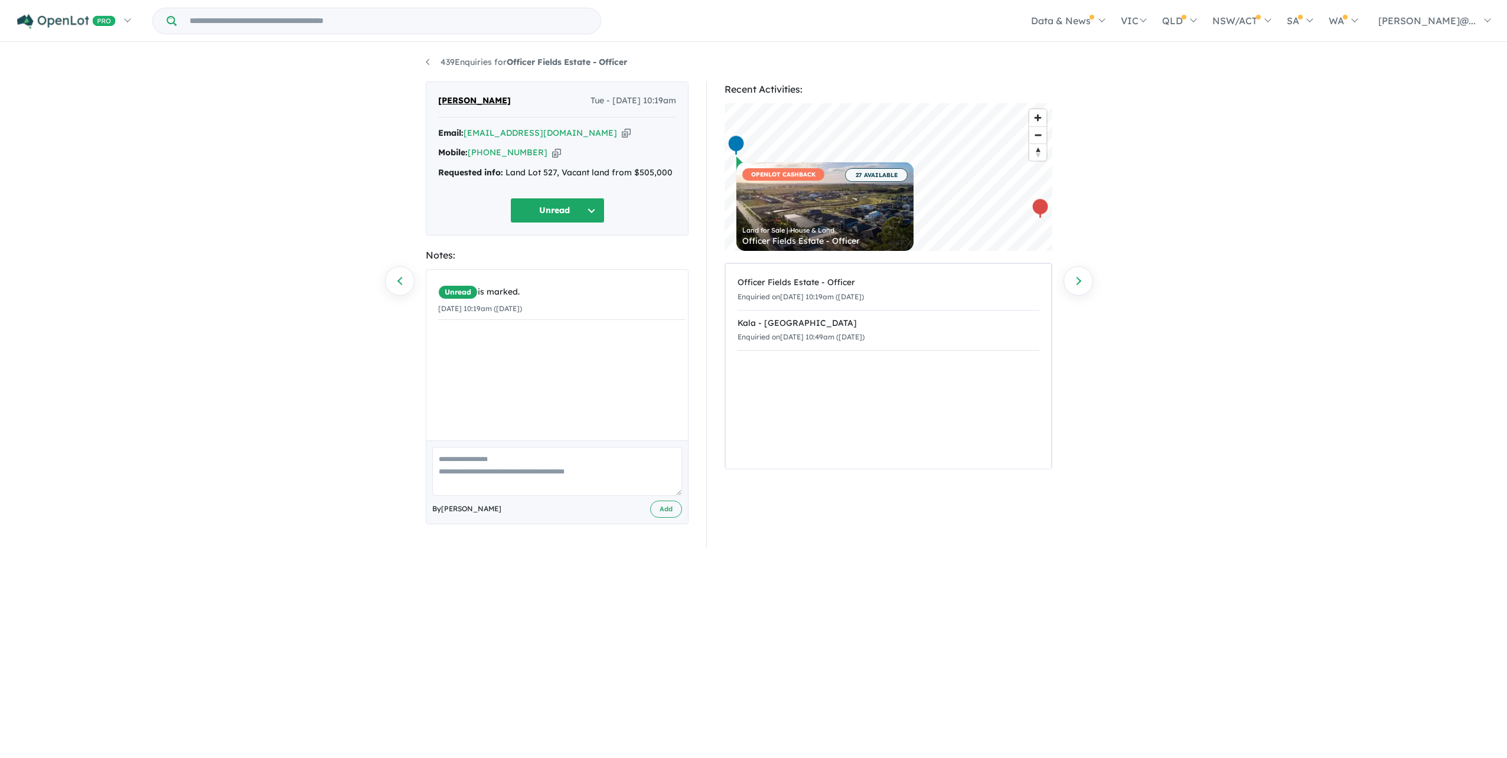
click at [543, 223] on button "Unread" at bounding box center [557, 210] width 95 height 25
click at [585, 584] on button "No response" at bounding box center [562, 571] width 103 height 27
click at [582, 516] on div at bounding box center [557, 397] width 262 height 254
click at [581, 496] on textarea at bounding box center [557, 471] width 250 height 49
type textarea "*"
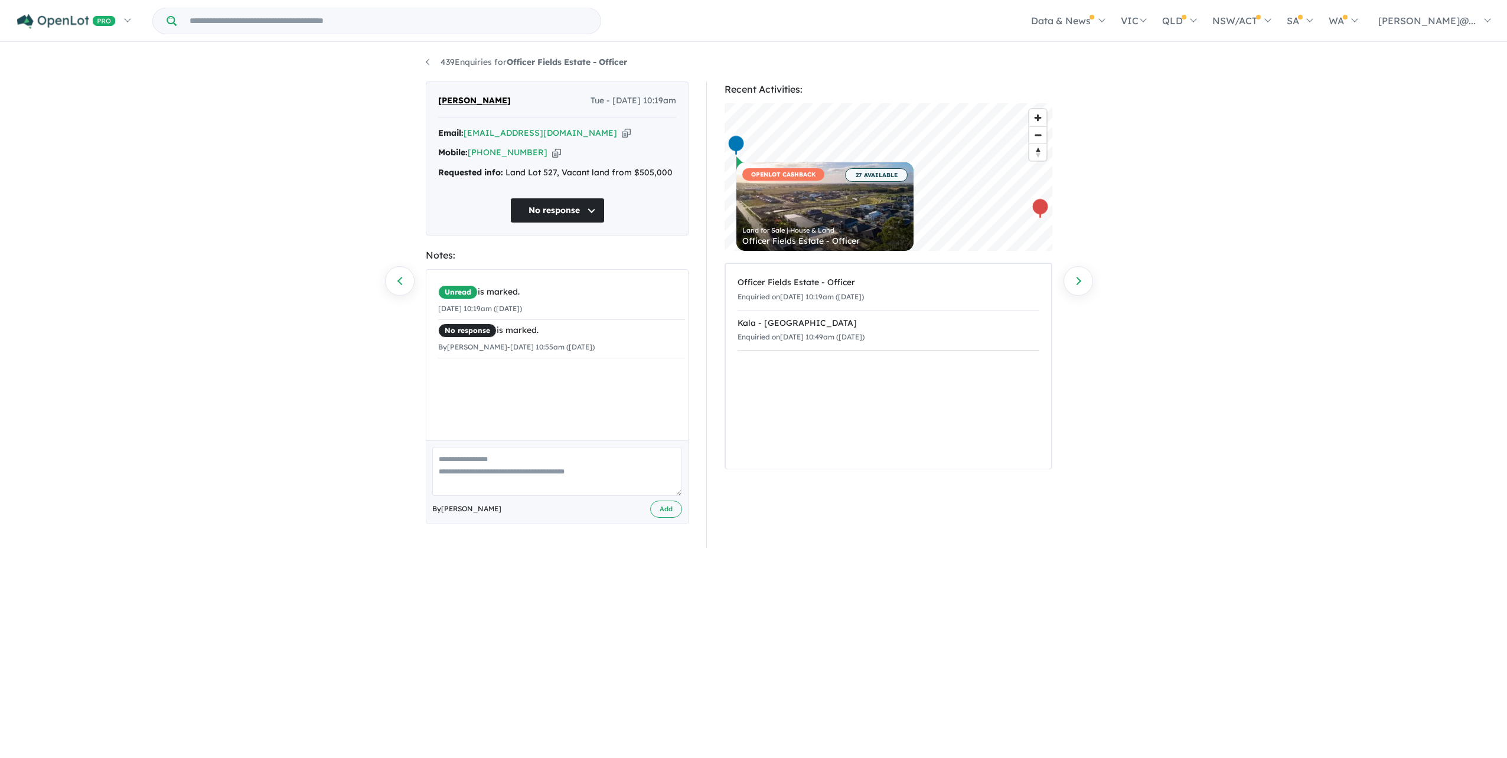
click at [577, 223] on button "No response" at bounding box center [557, 210] width 95 height 25
click at [572, 503] on button "Bought elsewhere" at bounding box center [562, 489] width 103 height 27
click at [1075, 276] on link "Next enquiry" at bounding box center [1079, 281] width 30 height 30
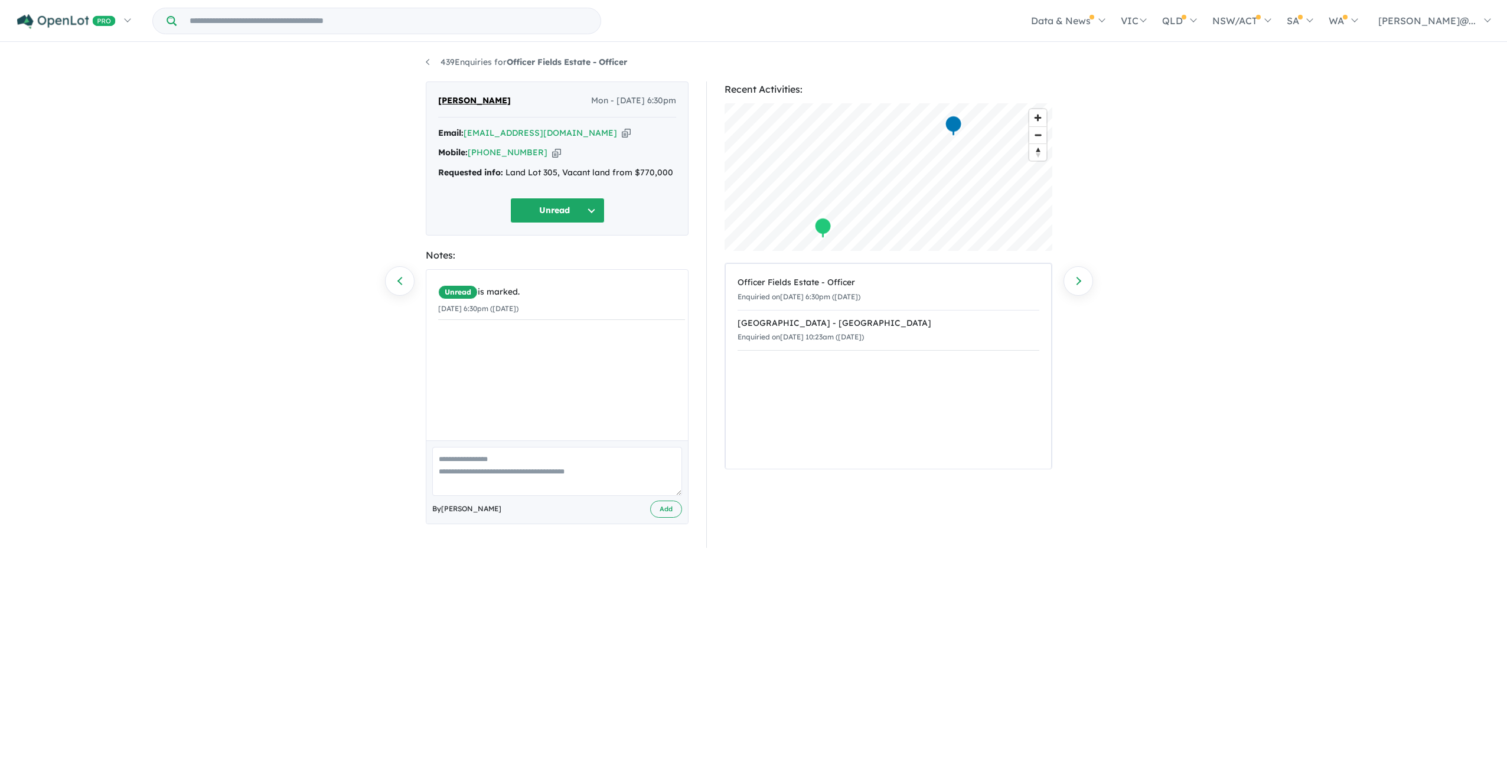
click at [553, 223] on button "Unread" at bounding box center [557, 210] width 95 height 25
click at [568, 503] on button "Bought elsewhere" at bounding box center [562, 489] width 103 height 27
click at [584, 496] on textarea at bounding box center [557, 471] width 250 height 49
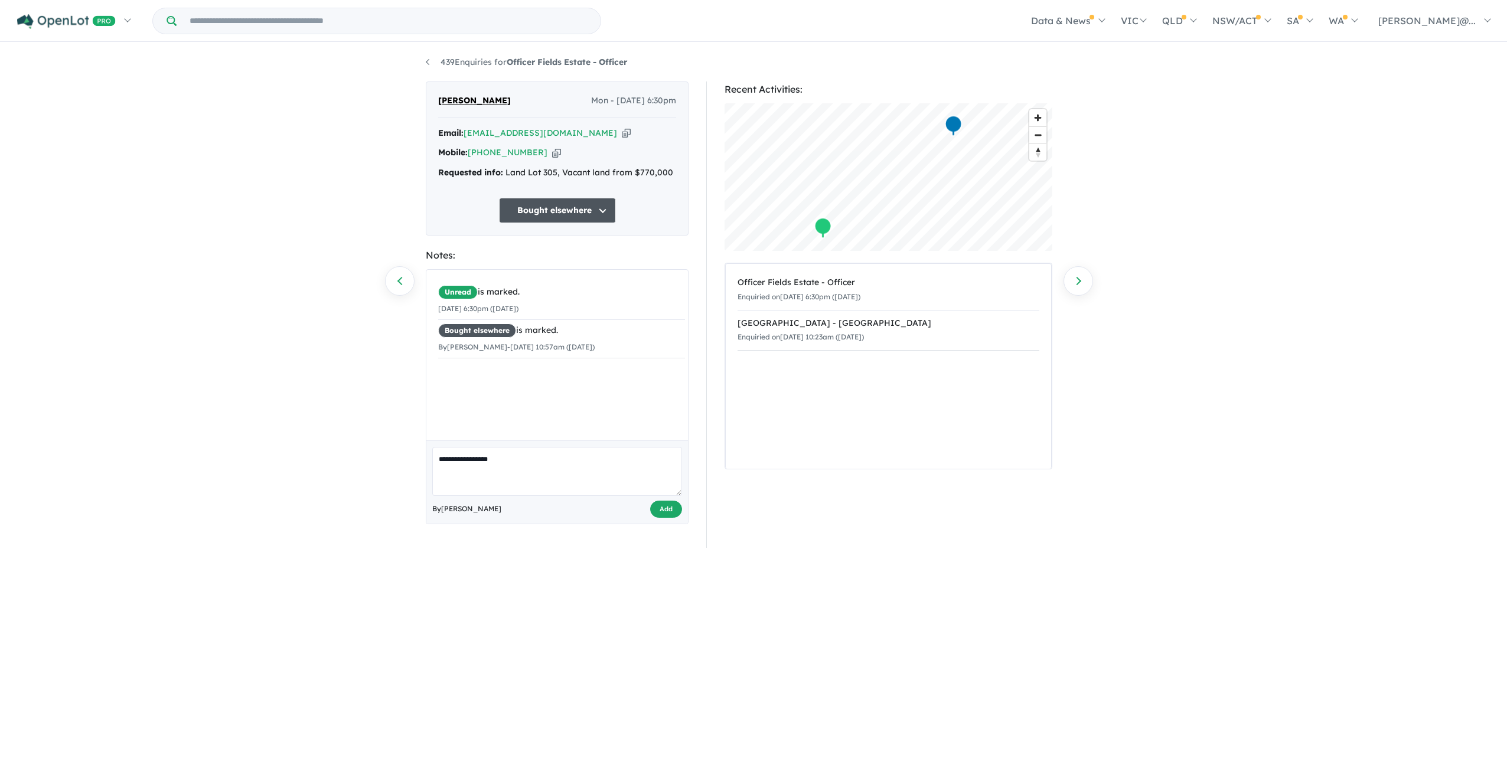
type textarea "**********"
click at [656, 518] on button "Add" at bounding box center [666, 509] width 32 height 17
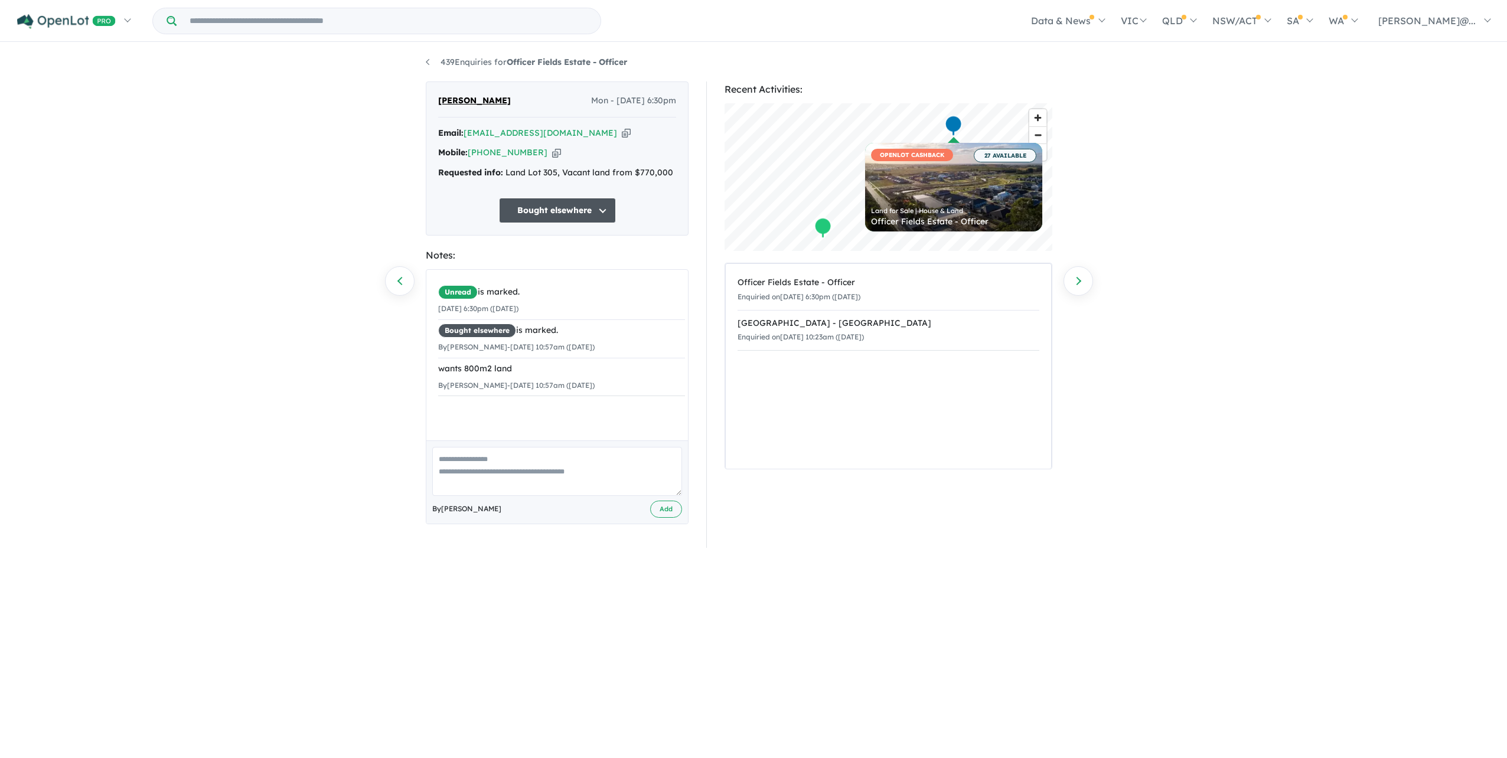
click at [533, 223] on button "Bought elsewhere" at bounding box center [557, 210] width 117 height 25
drag, startPoint x: 577, startPoint y: 597, endPoint x: 566, endPoint y: 488, distance: 109.8
click at [566, 488] on div "Unread Assigned Re-engage Appointment Made an offer Holding deposit Contract si…" at bounding box center [551, 408] width 104 height 354
click at [567, 476] on button "Not suitable" at bounding box center [551, 462] width 103 height 27
click at [1080, 276] on link "Next enquiry" at bounding box center [1079, 281] width 30 height 30
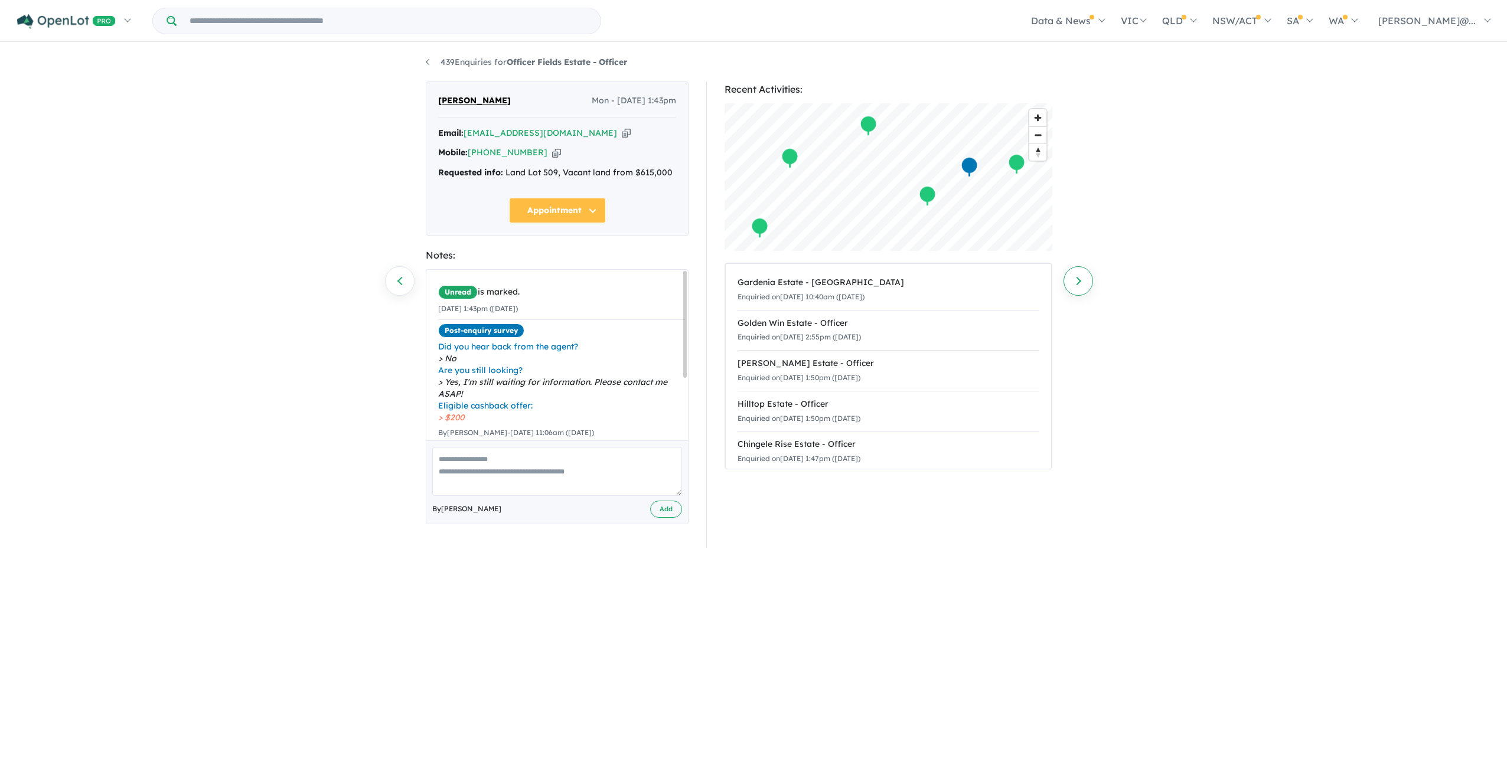
click at [1080, 284] on link "Next enquiry" at bounding box center [1079, 281] width 30 height 30
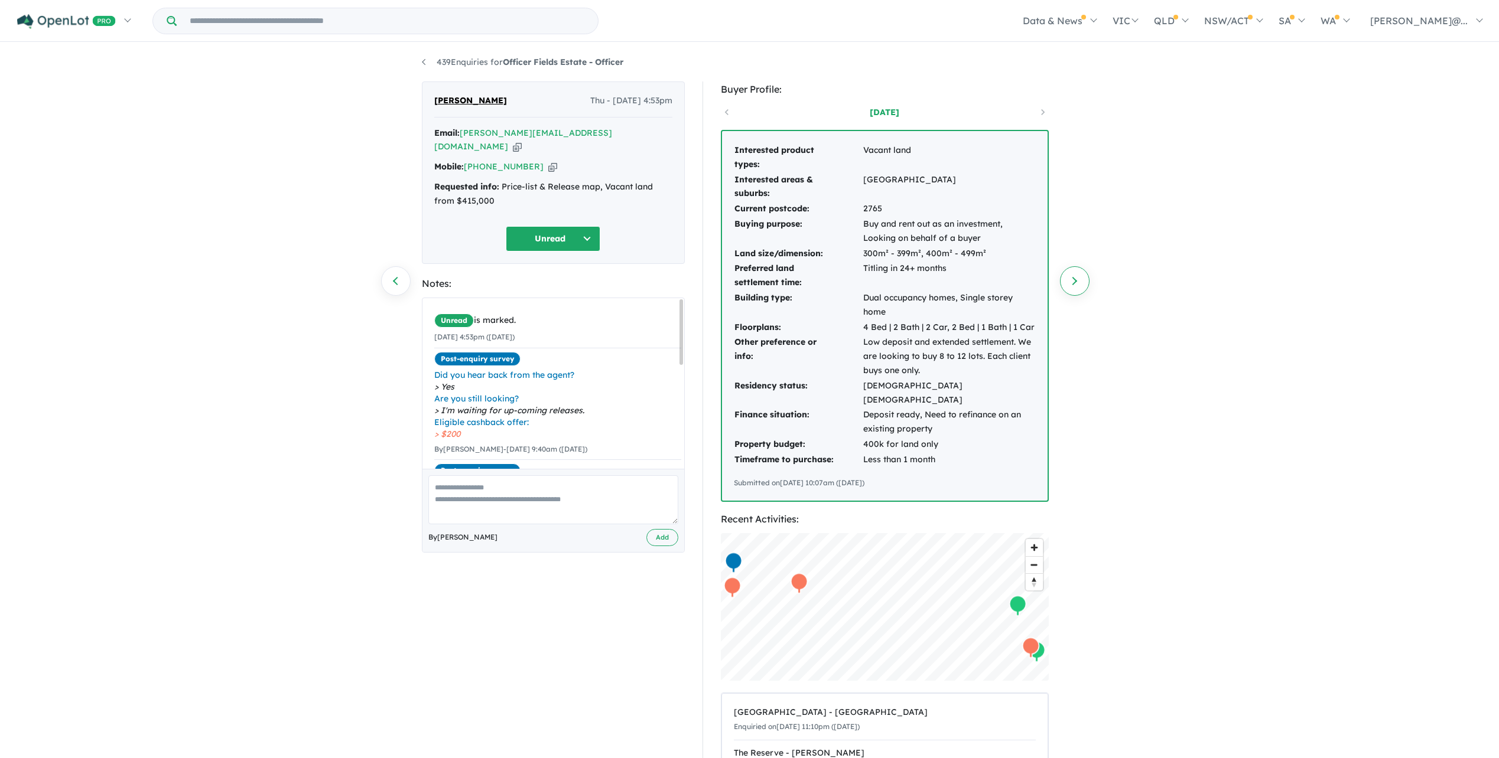
click at [1076, 282] on link "Next enquiry" at bounding box center [1075, 281] width 30 height 30
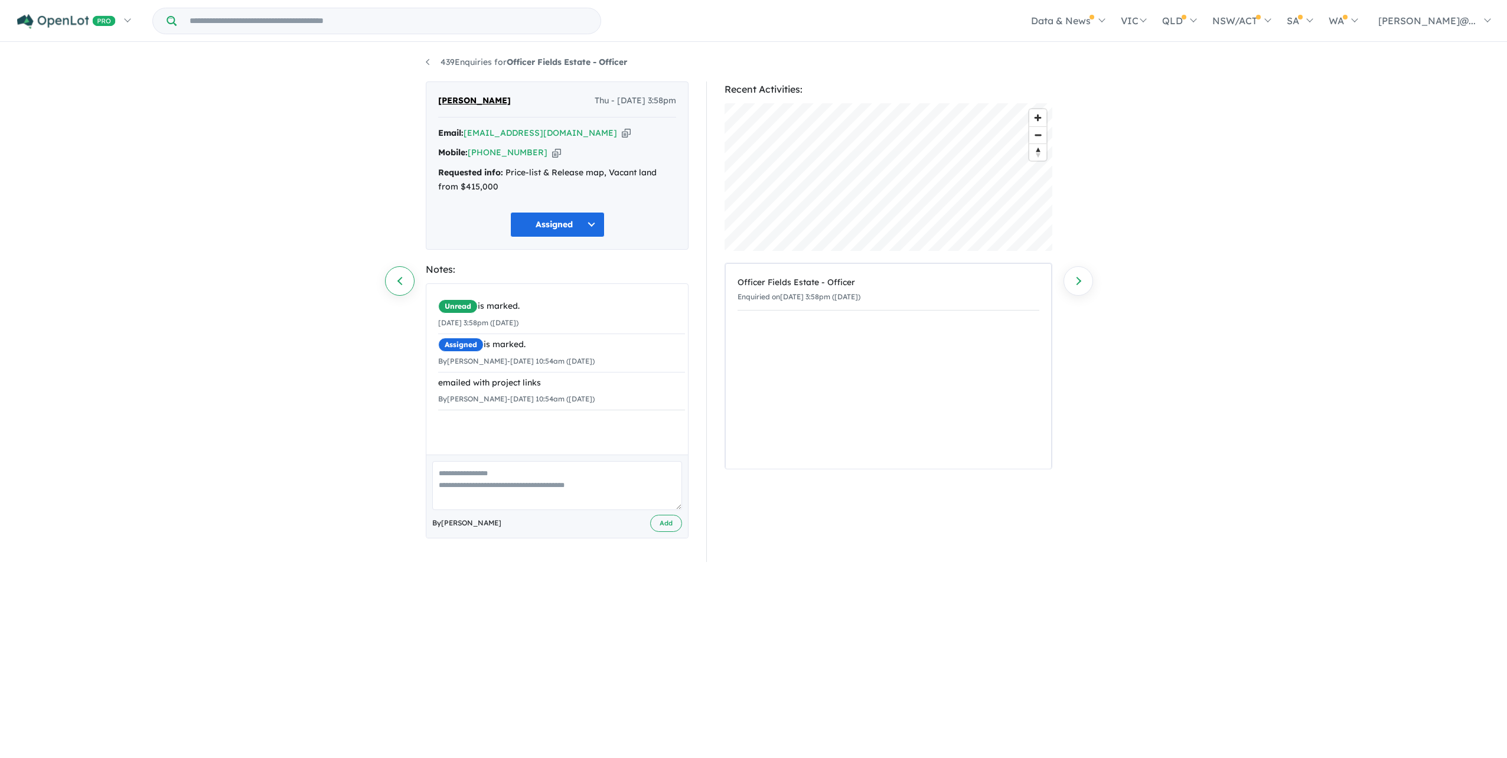
click at [399, 279] on link "Previous enquiry" at bounding box center [400, 281] width 30 height 30
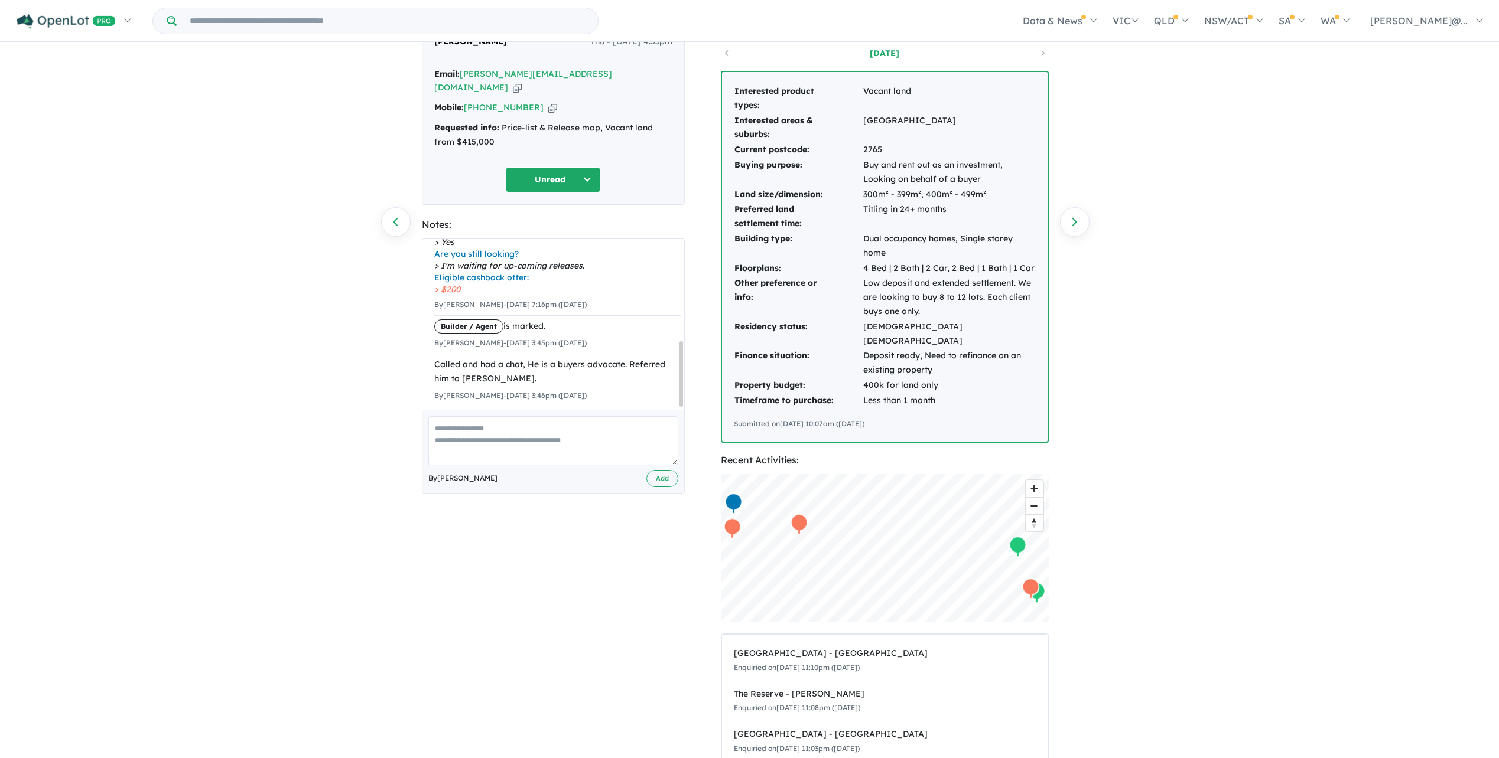
scroll to position [211, 0]
click at [551, 159] on div "[PERSON_NAME] Thu - [DATE] 4:53pm Email: [PERSON_NAME][EMAIL_ADDRESS][DOMAIN_NA…" at bounding box center [553, 113] width 263 height 183
click at [557, 178] on button "Unread" at bounding box center [553, 179] width 95 height 25
click at [560, 243] on button "Assigned" at bounding box center [557, 241] width 103 height 27
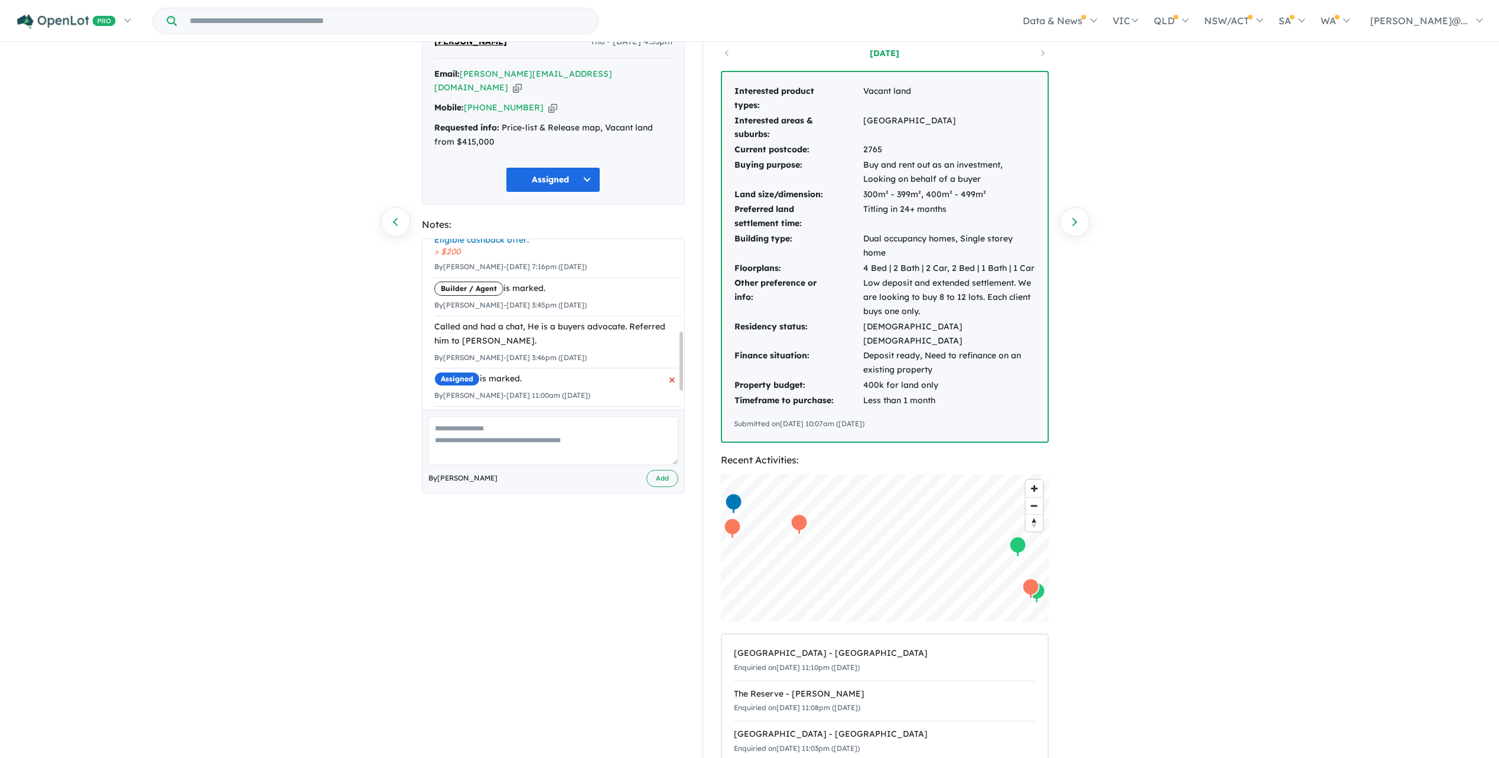
scroll to position [316, 0]
click at [1070, 226] on link "Next enquiry" at bounding box center [1075, 222] width 30 height 30
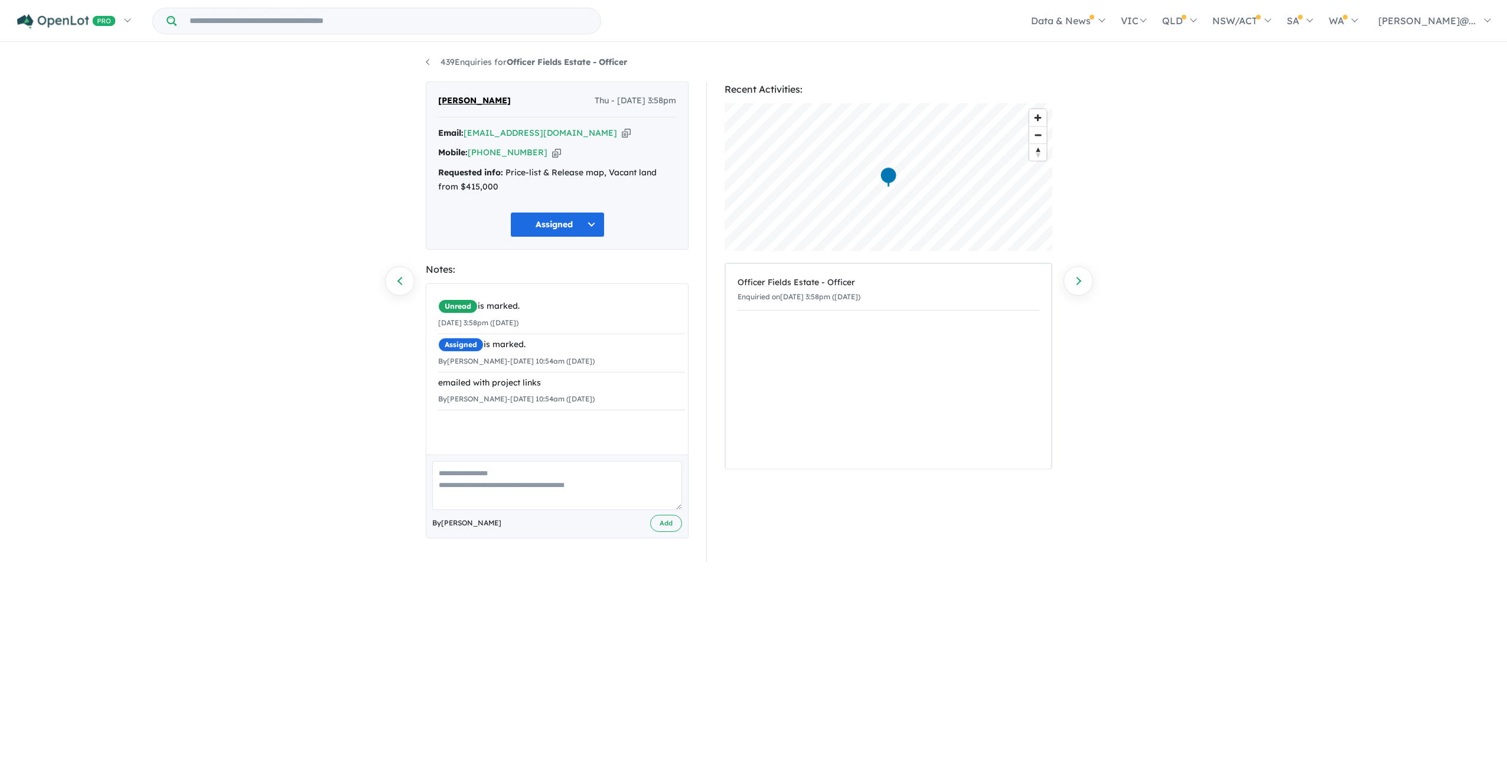
click at [425, 61] on div "439 Enquiries for Officer Fields Estate - Officer Previous enquiry Next enquiry…" at bounding box center [753, 400] width 673 height 712
click at [429, 67] on link "439 Enquiries for Officer Fields Estate - Officer" at bounding box center [526, 62] width 201 height 11
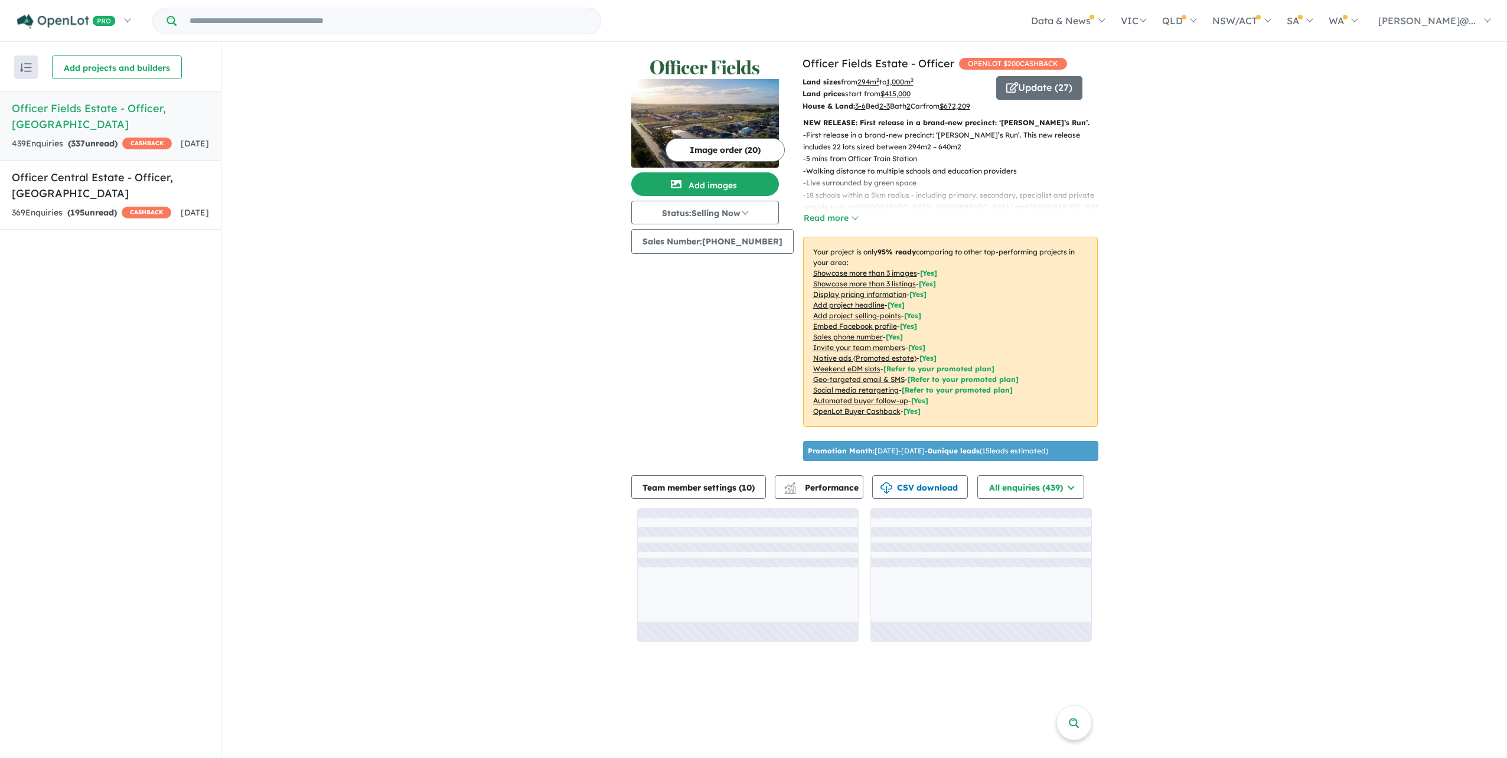
scroll to position [47, 0]
